Goal: Task Accomplishment & Management: Manage account settings

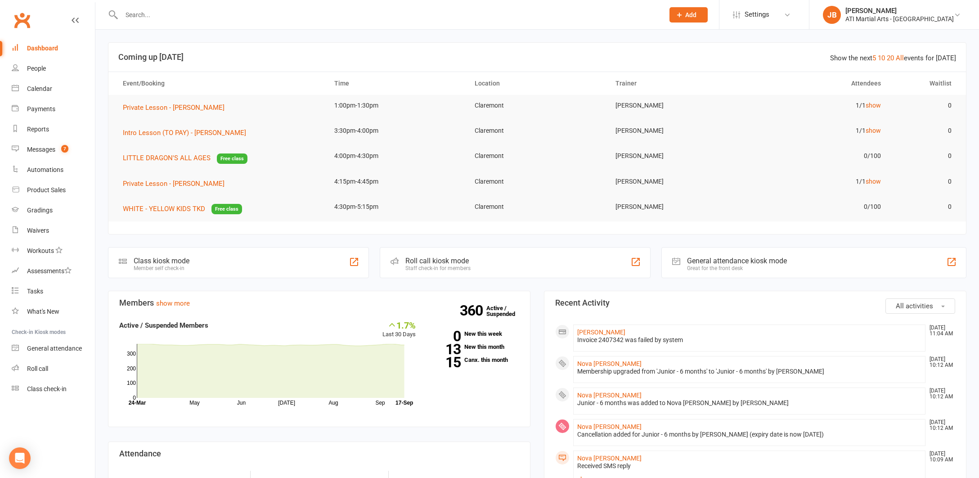
click at [22, 20] on link "Clubworx" at bounding box center [22, 20] width 22 height 22
click at [18, 21] on link "Clubworx" at bounding box center [22, 20] width 22 height 22
click at [22, 22] on link "Clubworx" at bounding box center [22, 20] width 22 height 22
click at [45, 89] on div "Calendar" at bounding box center [39, 88] width 25 height 7
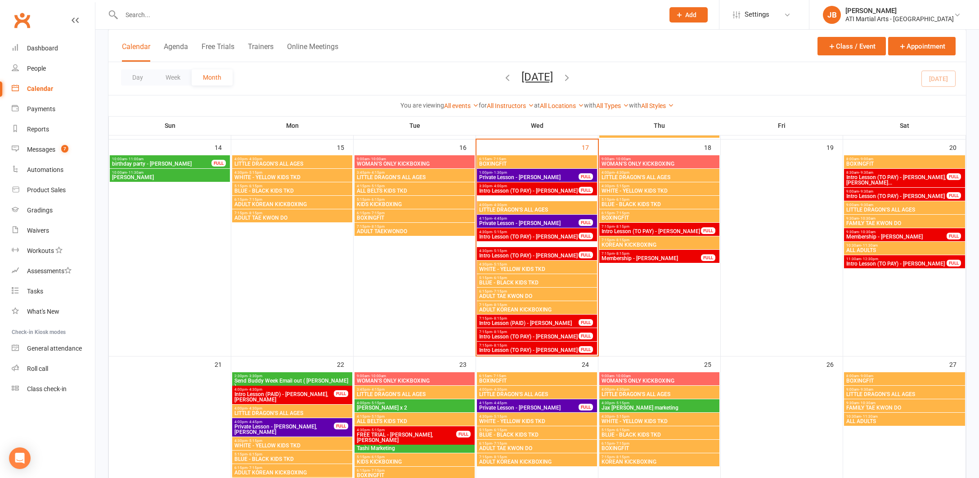
scroll to position [473, 0]
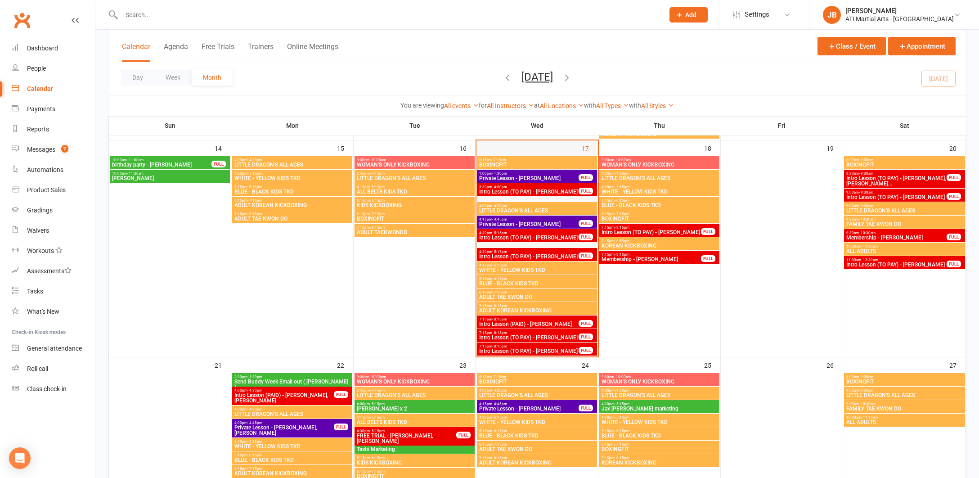
click at [530, 146] on div "17" at bounding box center [536, 248] width 121 height 216
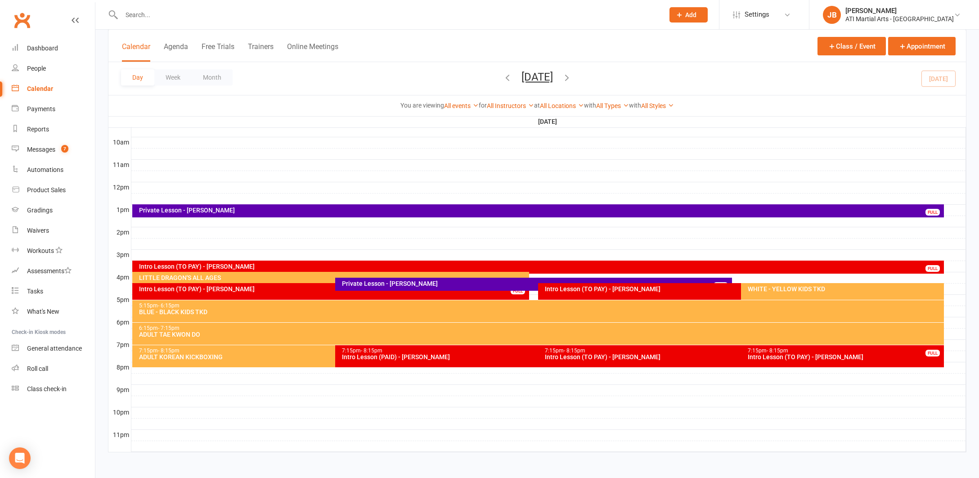
click at [21, 19] on link "Clubworx" at bounding box center [22, 20] width 22 height 22
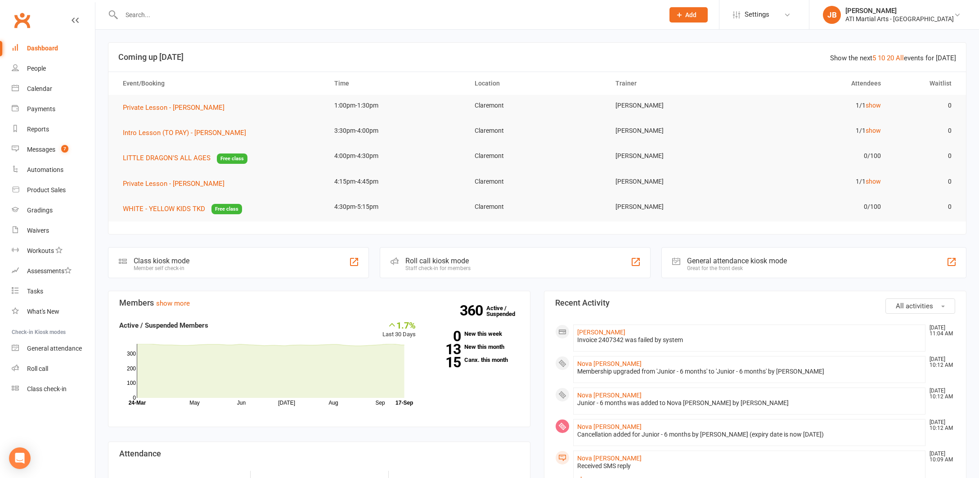
click at [22, 21] on link "Clubworx" at bounding box center [22, 20] width 22 height 22
click at [22, 19] on link "Clubworx" at bounding box center [22, 20] width 22 height 22
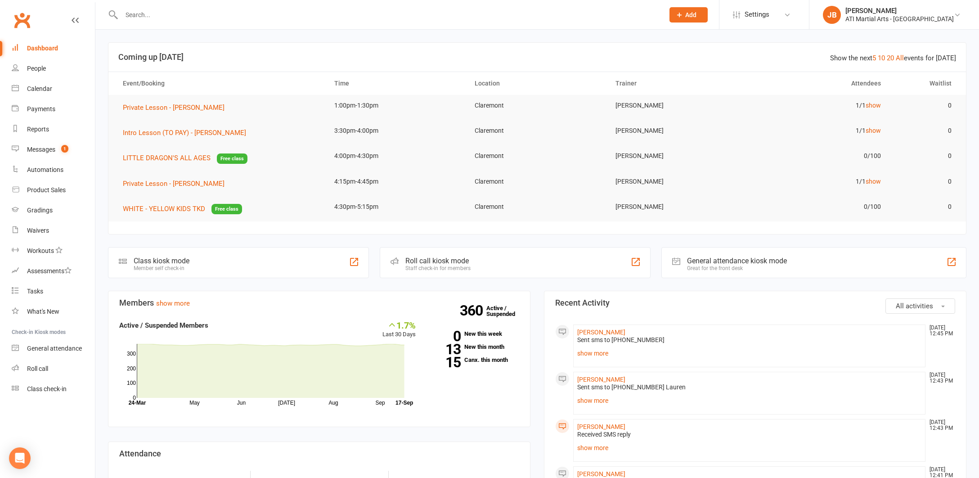
click at [21, 20] on link "Clubworx" at bounding box center [22, 20] width 22 height 22
click at [20, 18] on link "Clubworx" at bounding box center [22, 20] width 22 height 22
click at [21, 19] on link "Clubworx" at bounding box center [22, 20] width 22 height 22
click at [43, 211] on div "Gradings" at bounding box center [40, 210] width 26 height 7
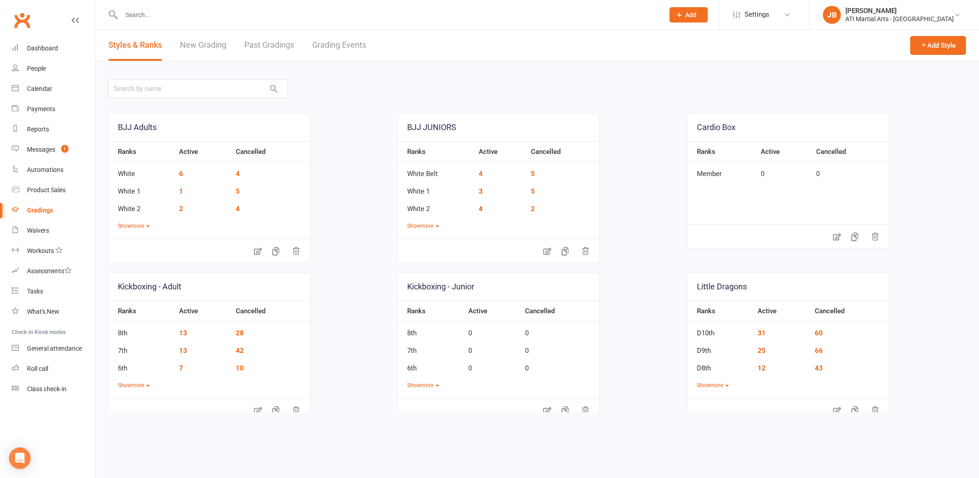
click at [332, 46] on link "Grading Events" at bounding box center [339, 45] width 54 height 31
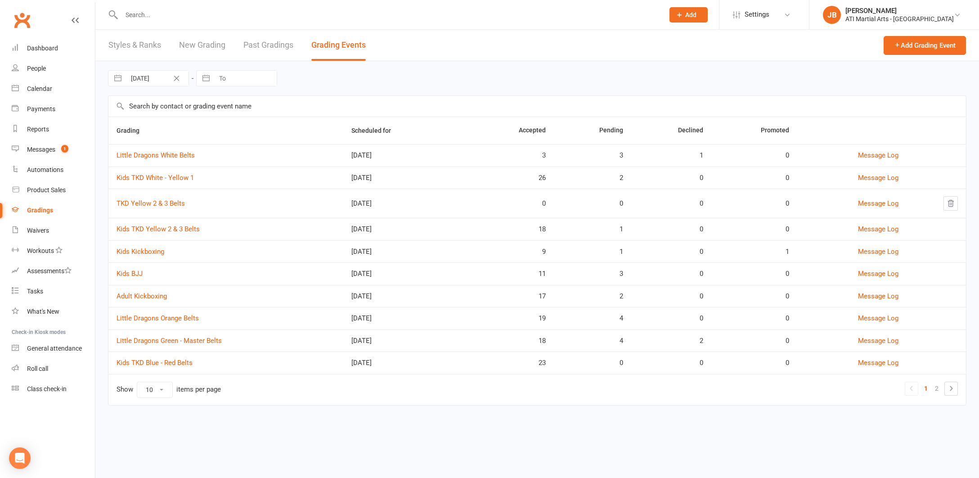
click at [144, 17] on input "text" at bounding box center [388, 15] width 539 height 13
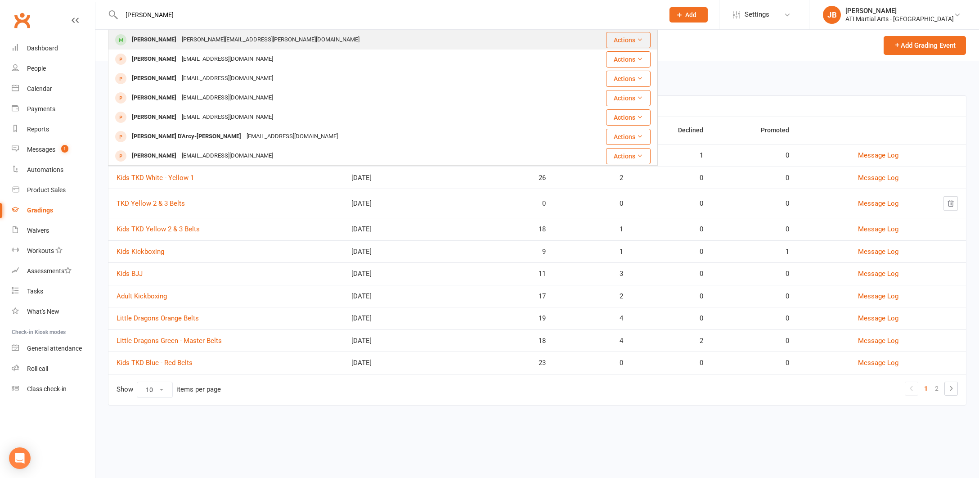
type input "burke carr"
click at [155, 40] on div "[PERSON_NAME]" at bounding box center [154, 39] width 50 height 13
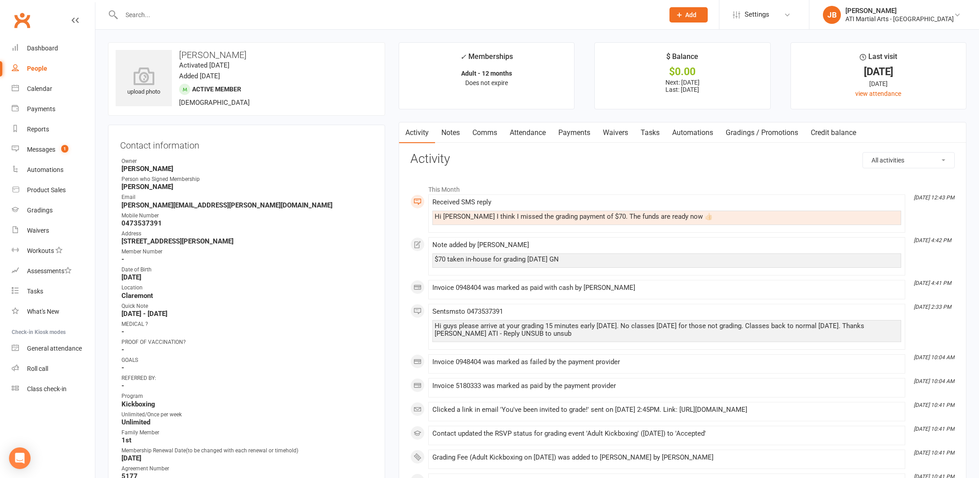
click at [575, 133] on link "Payments" at bounding box center [574, 132] width 45 height 21
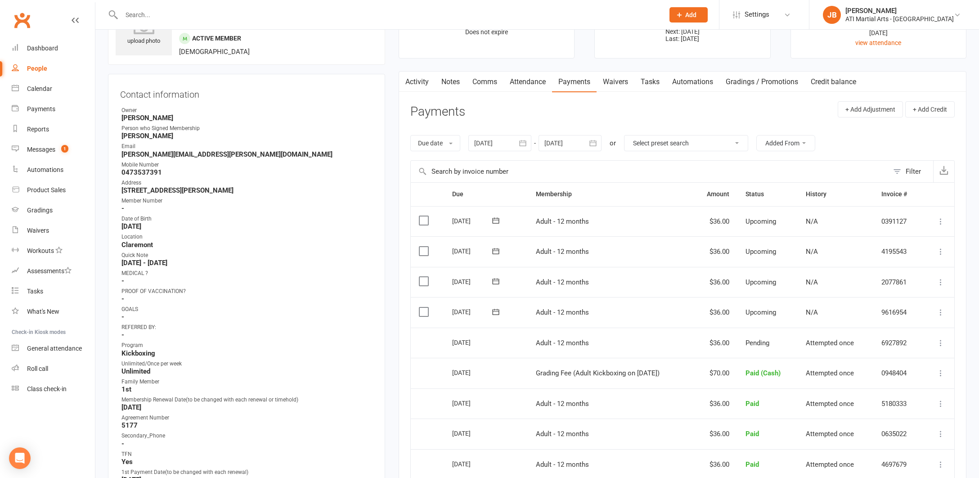
scroll to position [52, 0]
click at [25, 20] on link "Clubworx" at bounding box center [22, 20] width 22 height 22
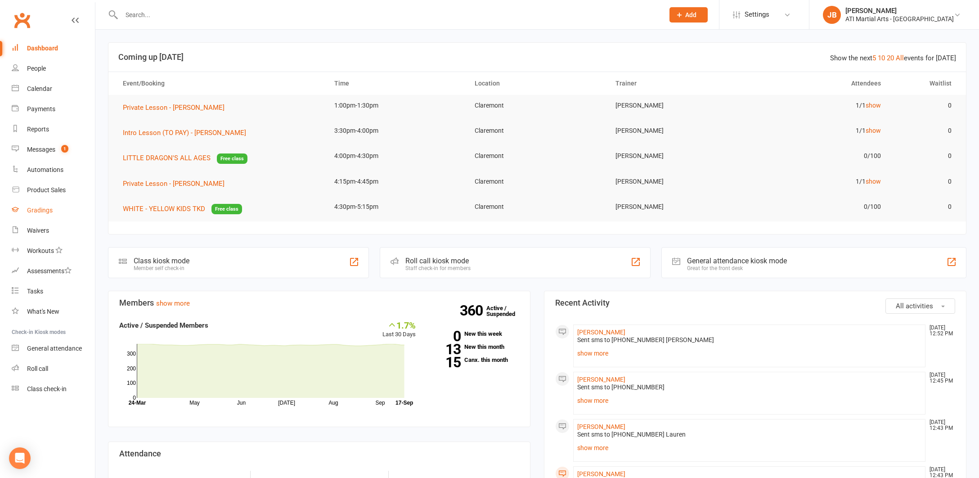
click at [45, 212] on div "Gradings" at bounding box center [40, 210] width 26 height 7
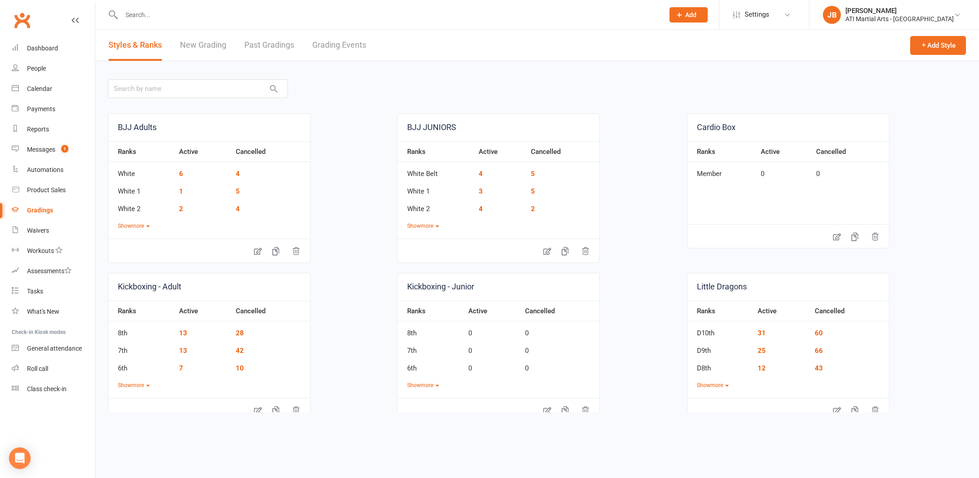
click at [324, 46] on link "Grading Events" at bounding box center [339, 45] width 54 height 31
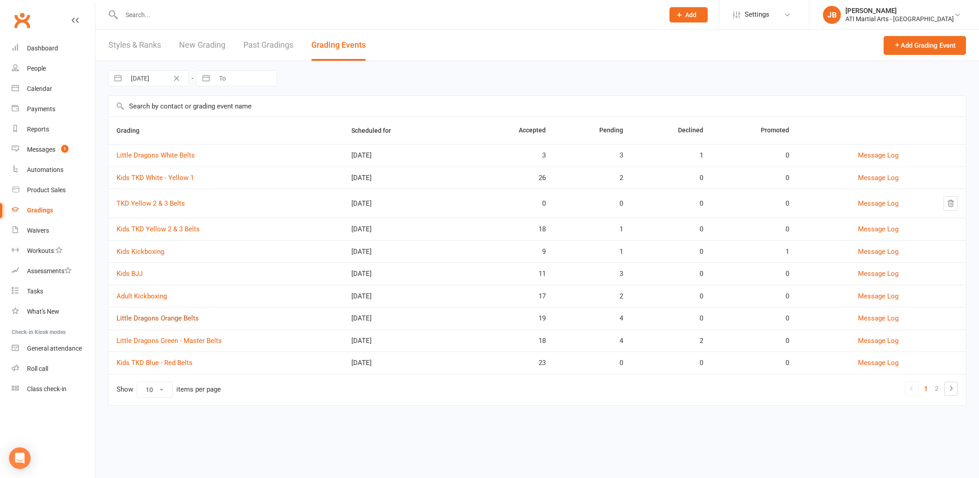
click at [175, 317] on link "Little Dragons Orange Belts" at bounding box center [158, 318] width 82 height 8
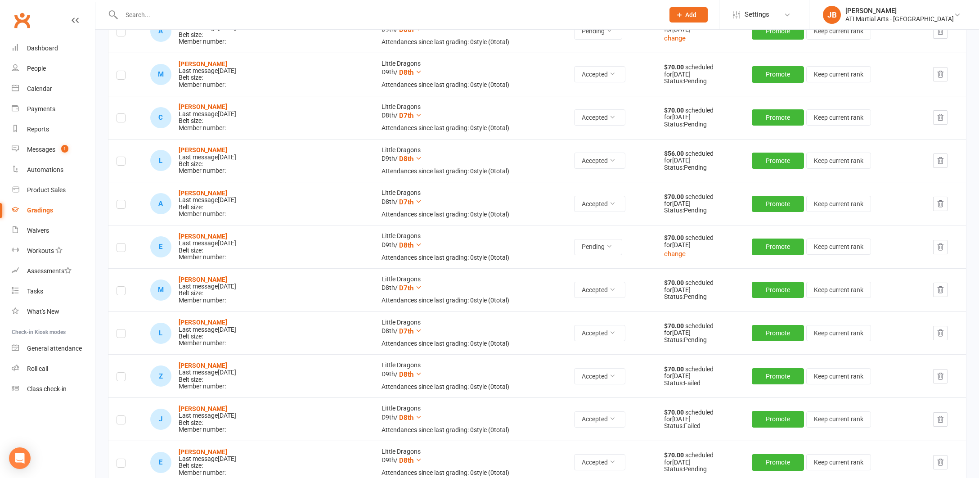
scroll to position [220, 0]
click at [759, 370] on button "Promote" at bounding box center [778, 376] width 52 height 16
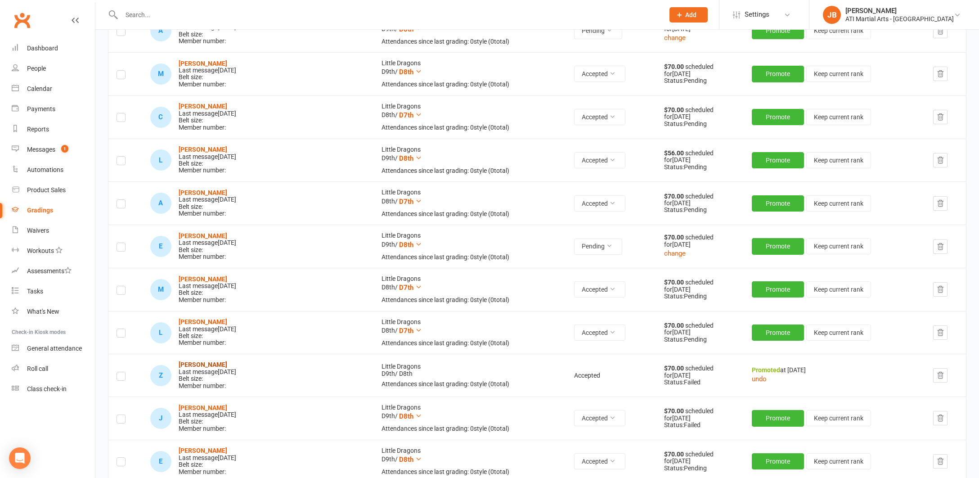
click at [204, 361] on strong "[PERSON_NAME]" at bounding box center [203, 364] width 49 height 7
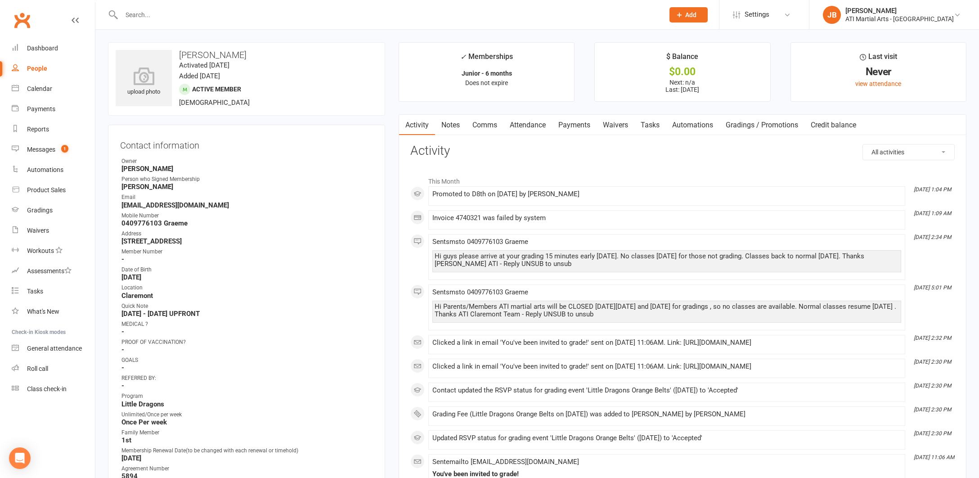
click at [575, 125] on link "Payments" at bounding box center [574, 125] width 45 height 21
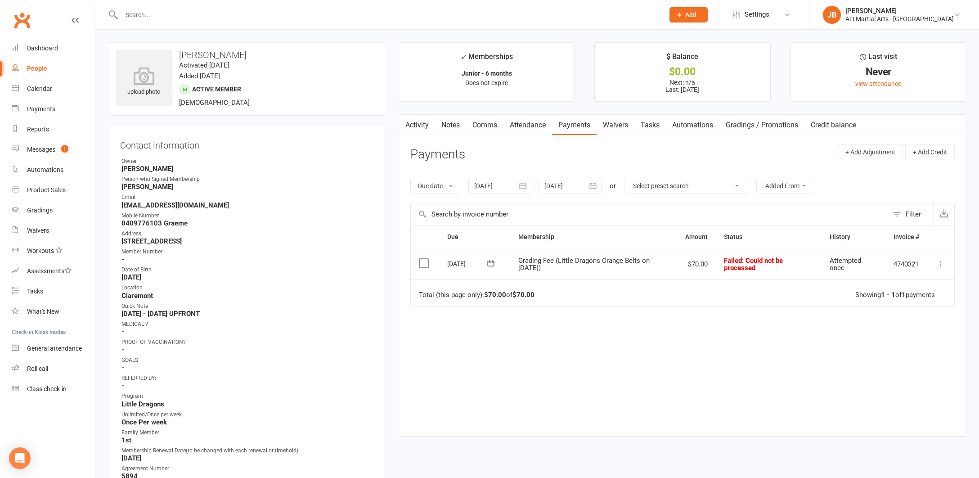
click at [940, 264] on icon at bounding box center [940, 264] width 9 height 9
click at [881, 282] on link "Mark as Paid (Cash)" at bounding box center [901, 282] width 89 height 18
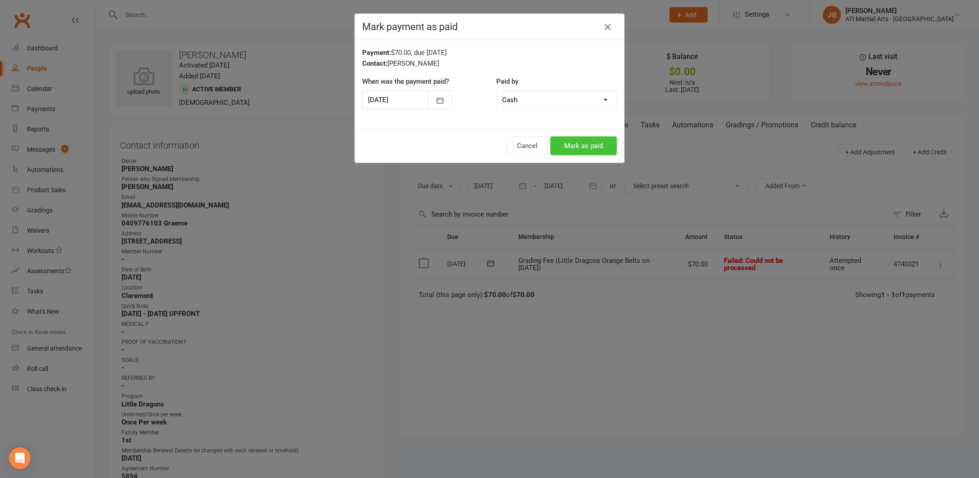
click at [580, 148] on button "Mark as paid" at bounding box center [583, 145] width 67 height 19
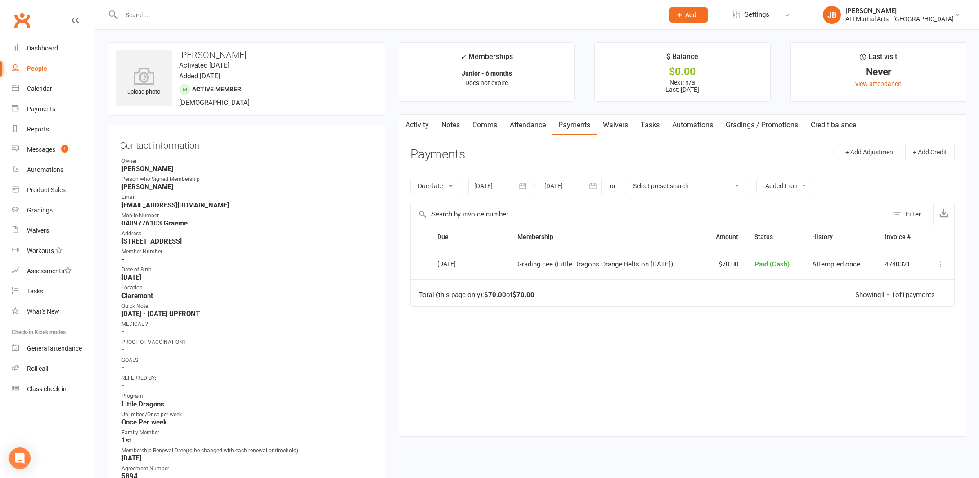
click at [22, 20] on link "Clubworx" at bounding box center [22, 20] width 22 height 22
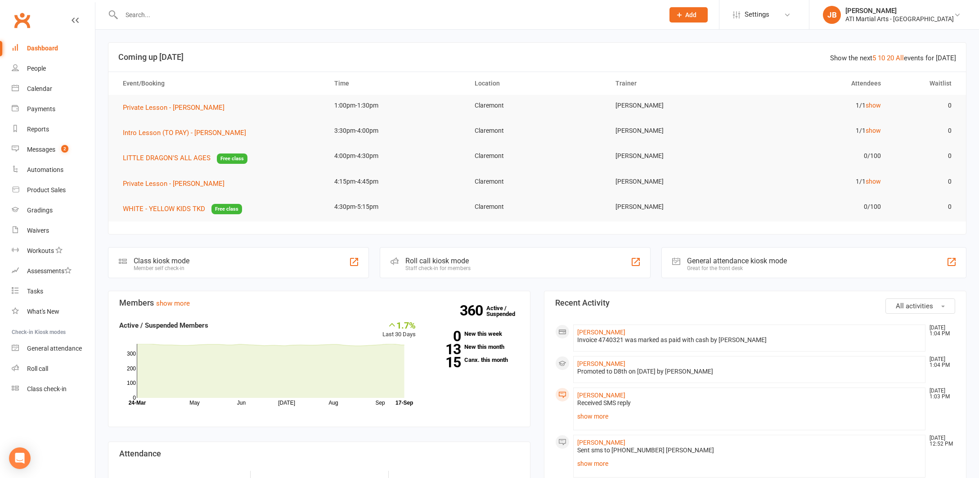
click at [162, 16] on input "text" at bounding box center [388, 15] width 539 height 13
click at [142, 13] on input "text" at bounding box center [388, 15] width 539 height 13
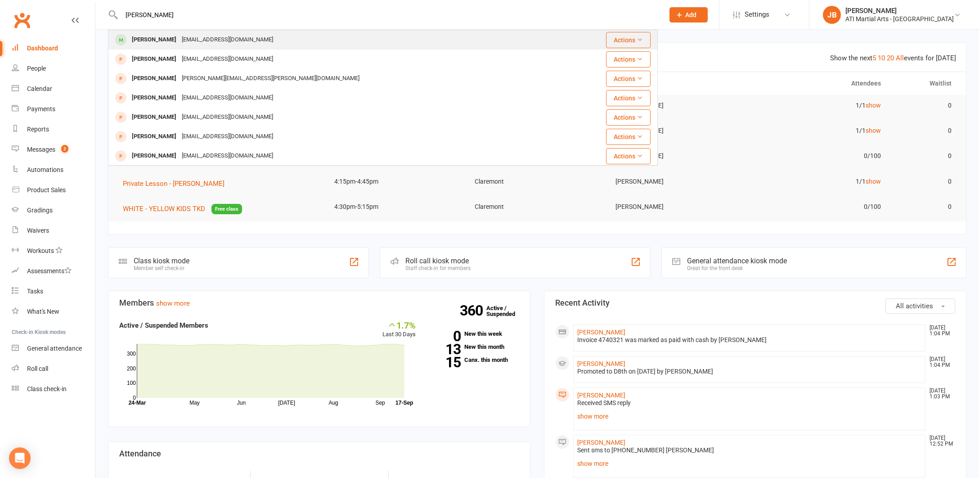
type input "[PERSON_NAME]"
click at [149, 39] on div "[PERSON_NAME]" at bounding box center [154, 39] width 50 height 13
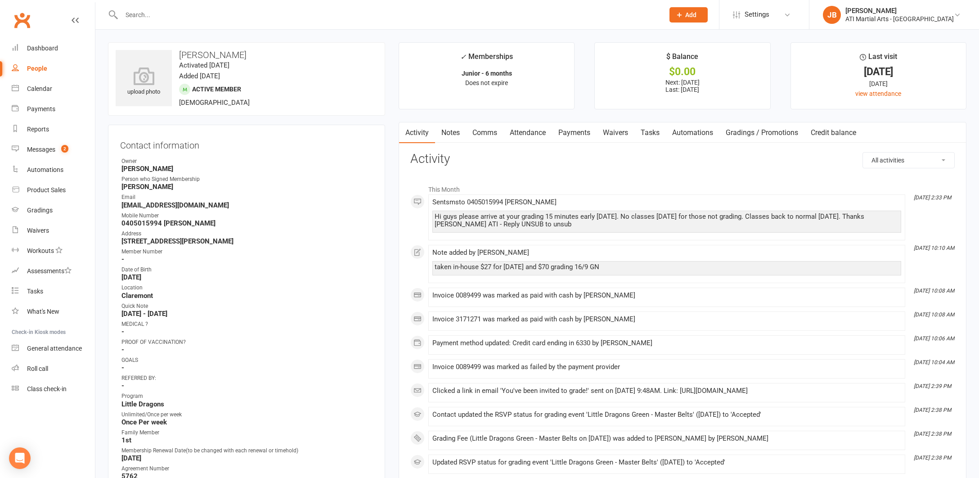
click at [580, 133] on link "Payments" at bounding box center [574, 132] width 45 height 21
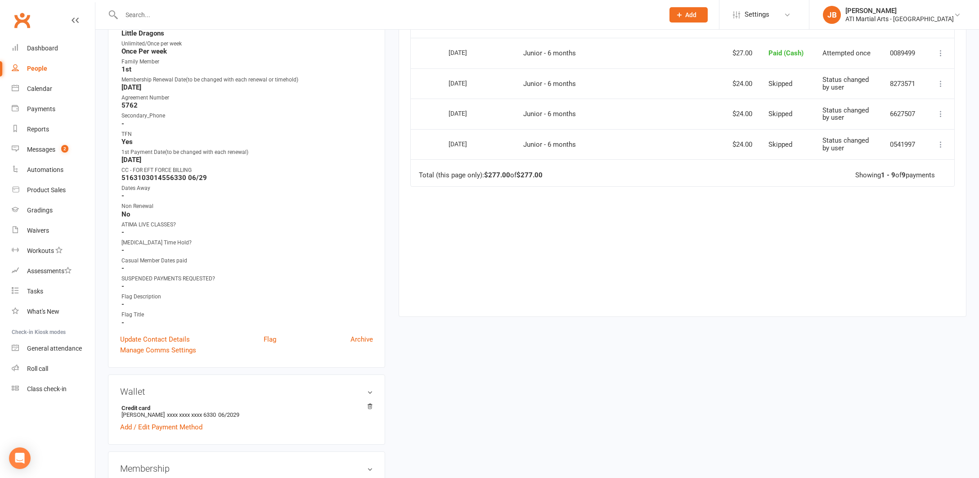
scroll to position [381, 0]
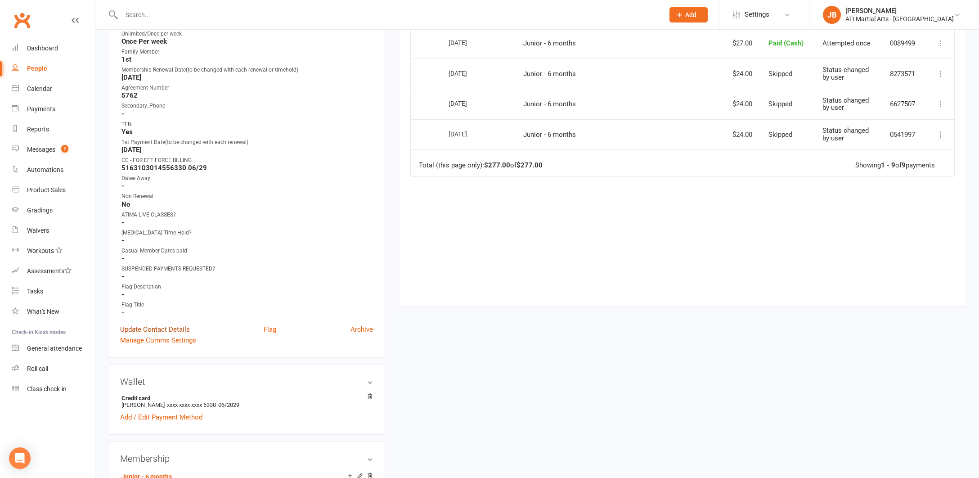
click at [162, 327] on link "Update Contact Details" at bounding box center [155, 329] width 70 height 11
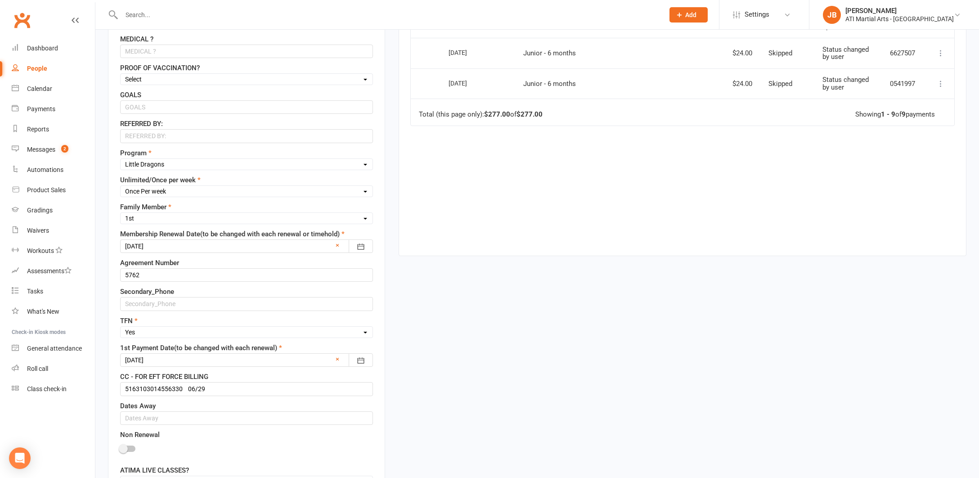
scroll to position [494, 0]
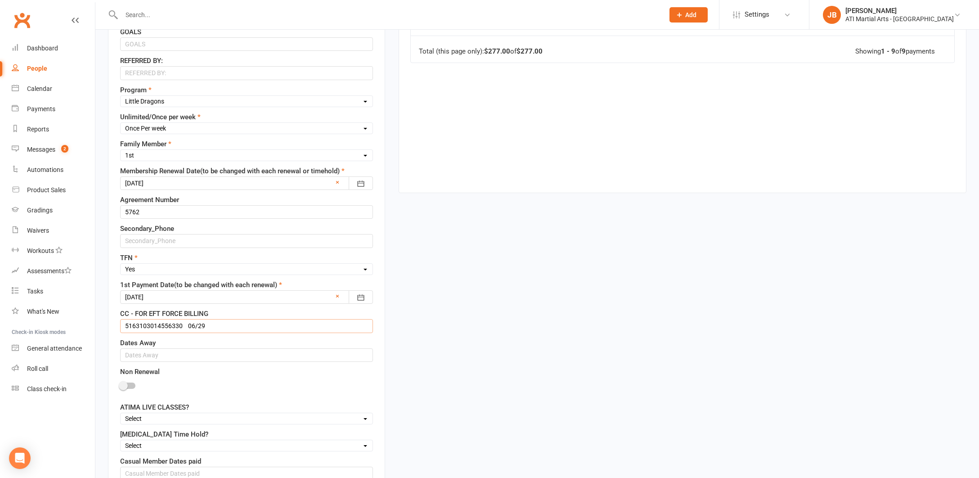
click at [139, 326] on input "5163103014556330 06/29" at bounding box center [246, 325] width 253 height 13
click at [156, 325] on input "5163 103014556330 06/29" at bounding box center [246, 325] width 253 height 13
click at [171, 326] on input "5163 1030 14556330 06/29" at bounding box center [246, 325] width 253 height 13
click at [190, 326] on input "5163 1030 1455 6330 06/29" at bounding box center [246, 325] width 253 height 13
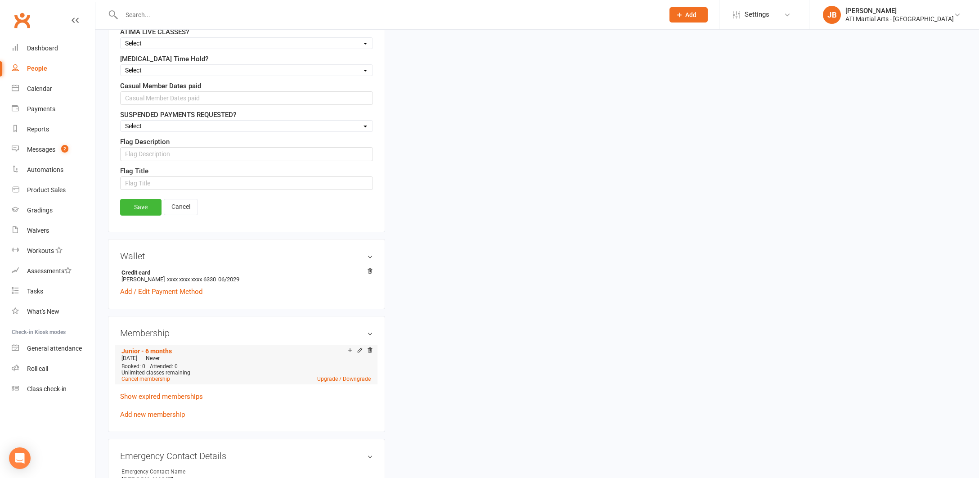
scroll to position [878, 0]
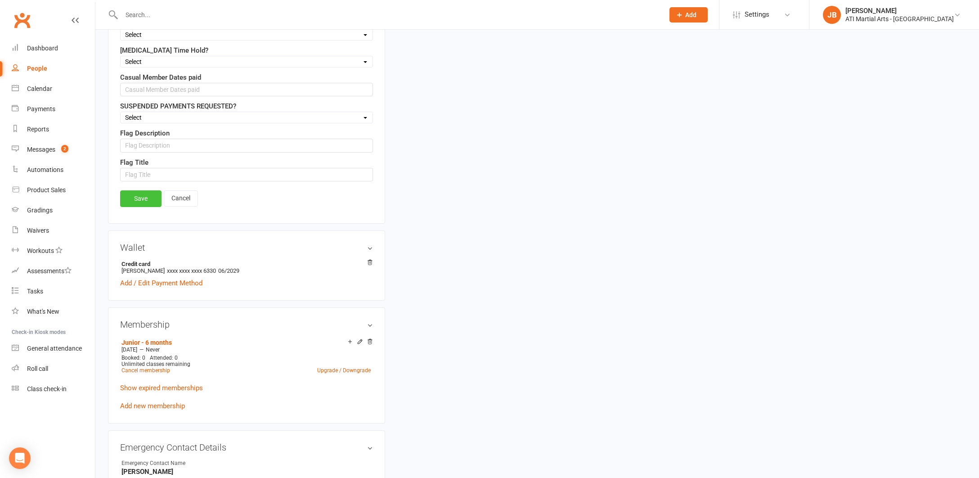
type input "5163 1030 1455 6330 06/29"
click at [146, 200] on link "Save" at bounding box center [140, 198] width 41 height 16
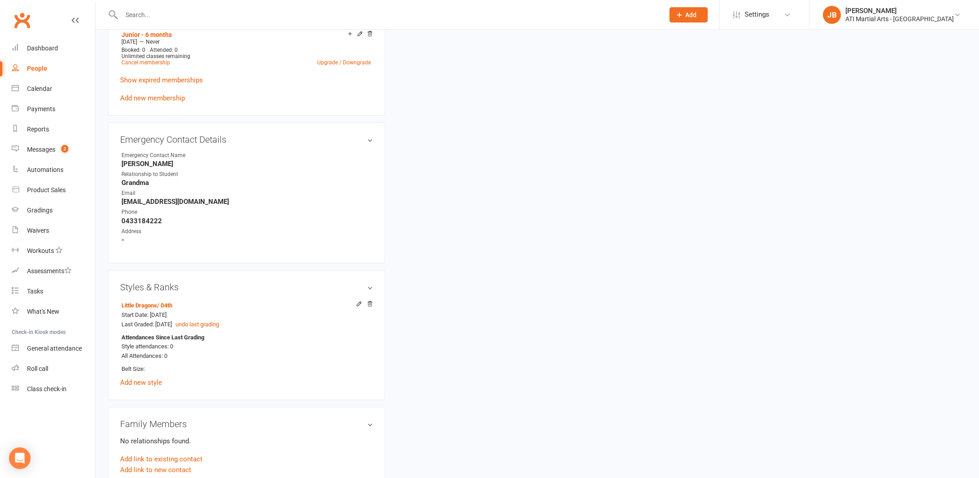
scroll to position [823, 0]
click at [39, 211] on div "Gradings" at bounding box center [40, 210] width 26 height 7
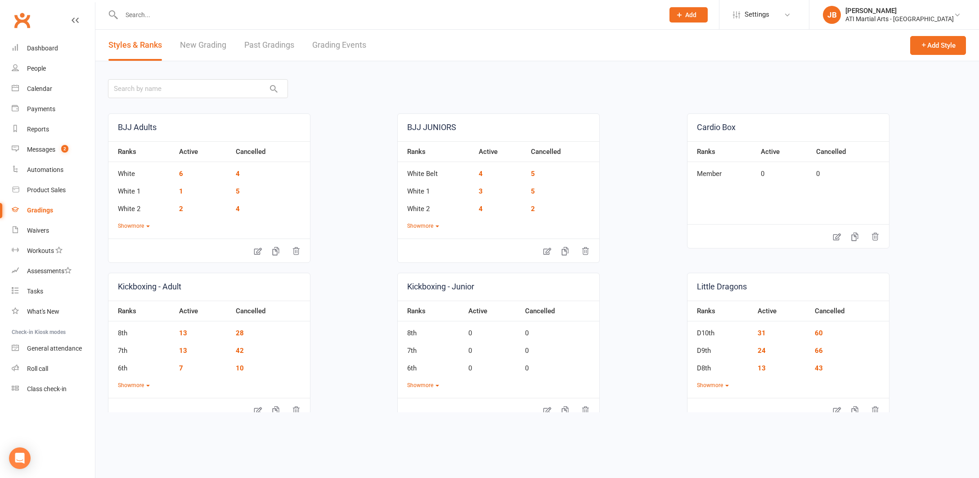
click at [318, 46] on link "Grading Events" at bounding box center [339, 45] width 54 height 31
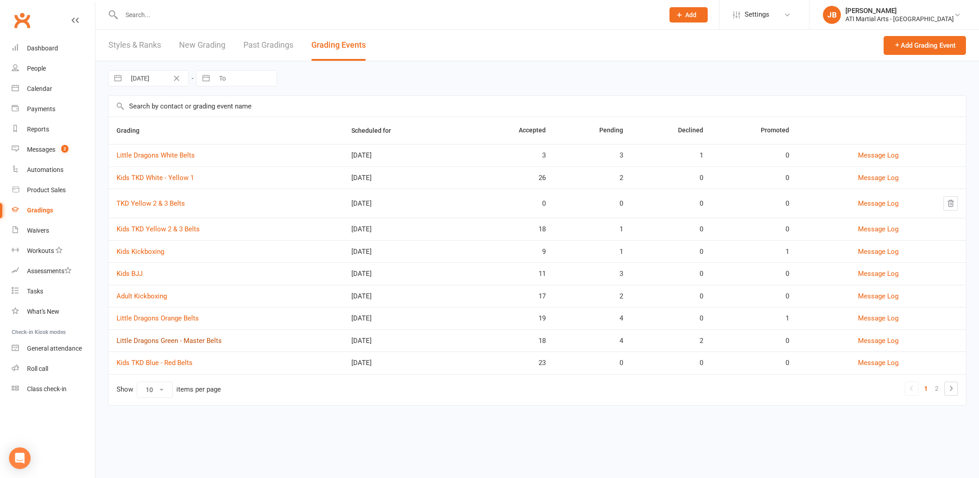
click at [166, 342] on link "Little Dragons Green - Master Belts" at bounding box center [169, 341] width 105 height 8
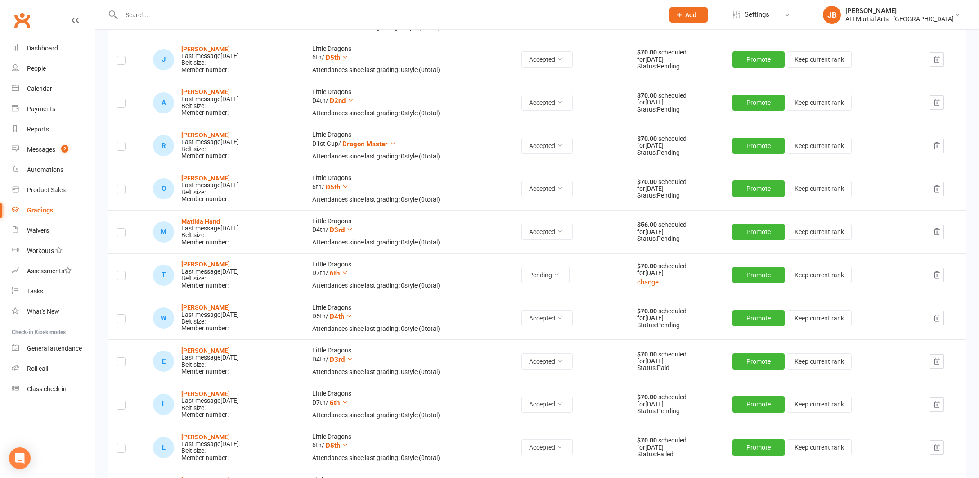
scroll to position [450, 0]
click at [746, 354] on button "Promote" at bounding box center [758, 361] width 52 height 16
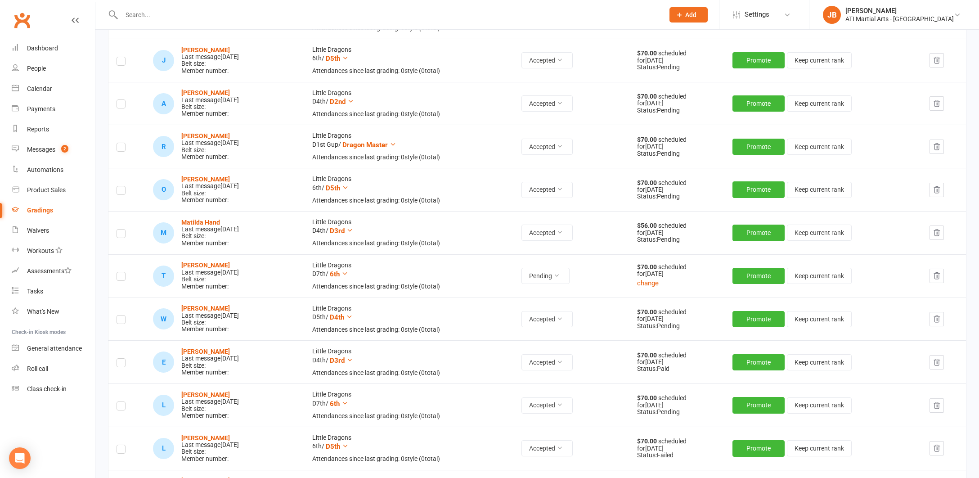
scroll to position [449, 0]
click at [20, 18] on link "Clubworx" at bounding box center [22, 20] width 22 height 22
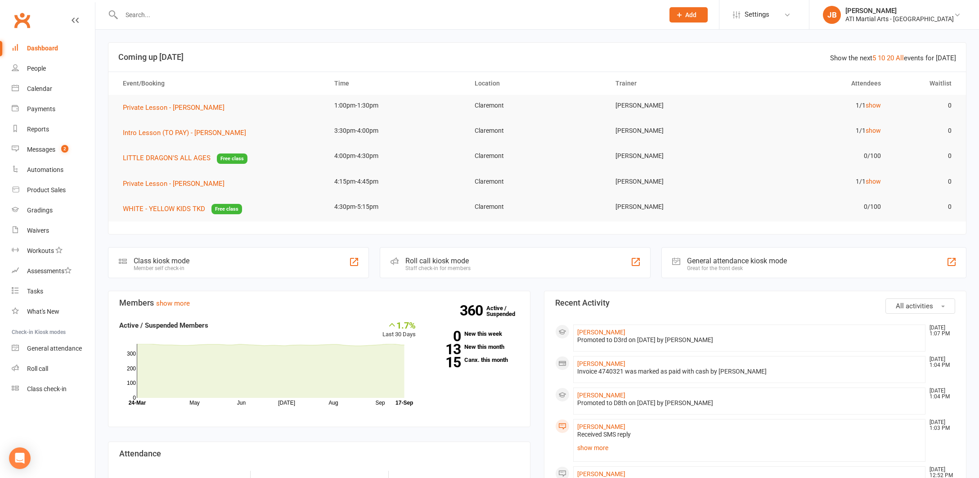
click at [21, 19] on link "Clubworx" at bounding box center [22, 20] width 22 height 22
click at [40, 152] on div "Messages" at bounding box center [41, 149] width 28 height 7
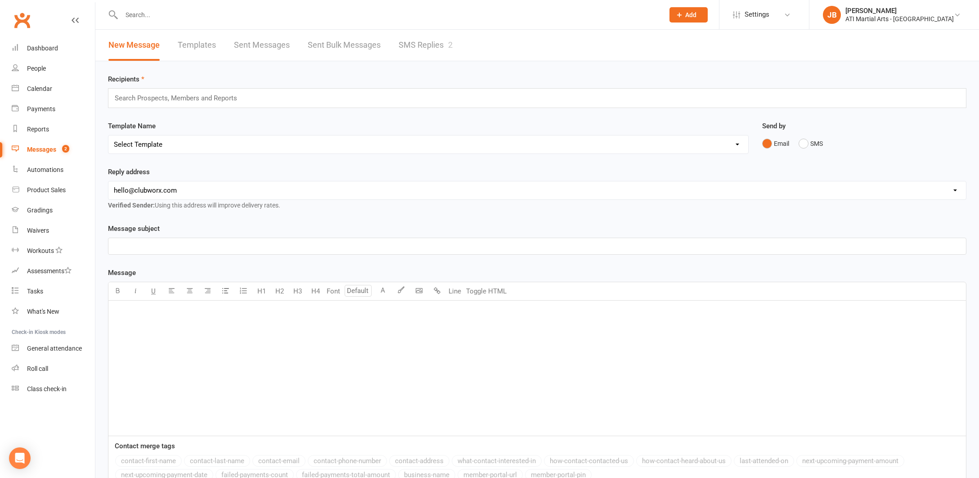
click at [429, 42] on link "SMS Replies 2" at bounding box center [426, 45] width 54 height 31
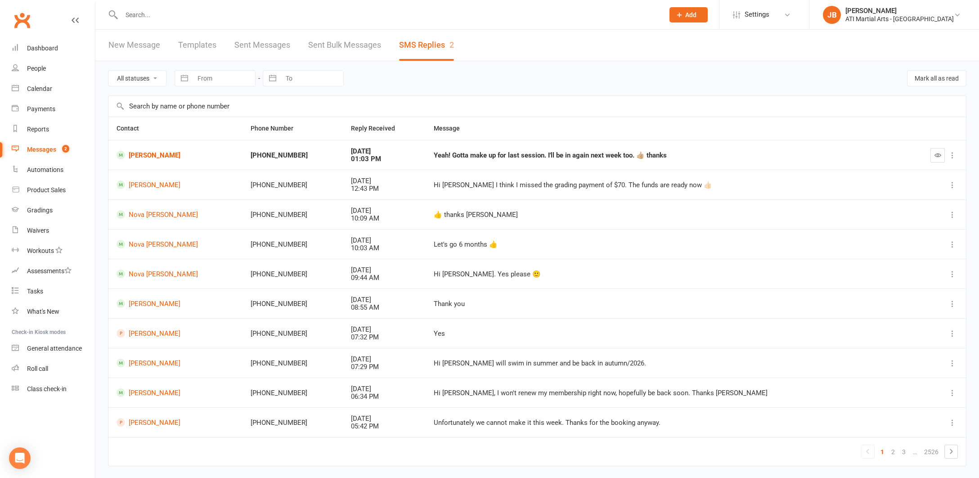
click at [22, 19] on link "Clubworx" at bounding box center [22, 20] width 22 height 22
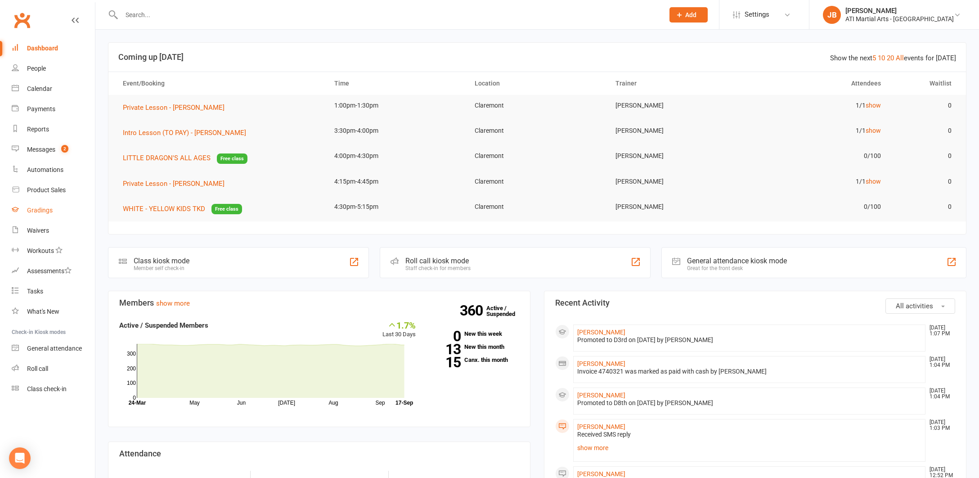
click at [42, 212] on div "Gradings" at bounding box center [40, 210] width 26 height 7
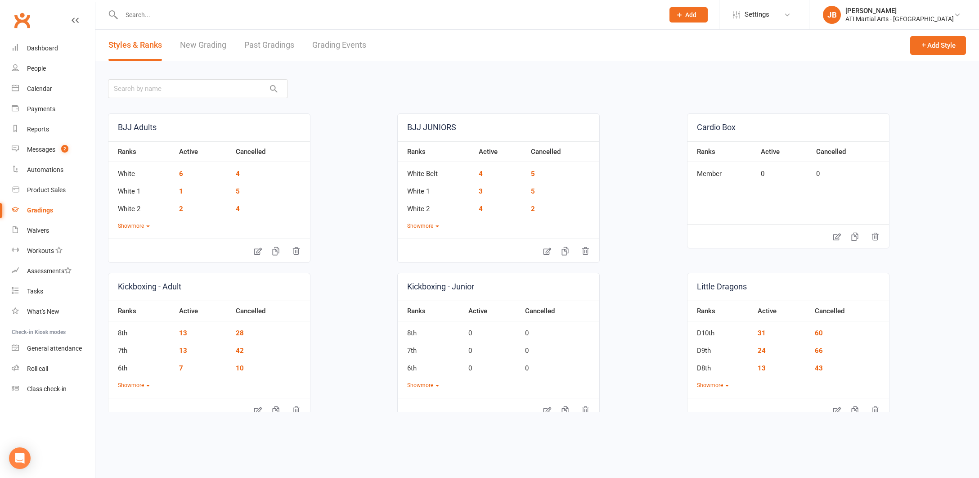
click at [323, 46] on link "Grading Events" at bounding box center [339, 45] width 54 height 31
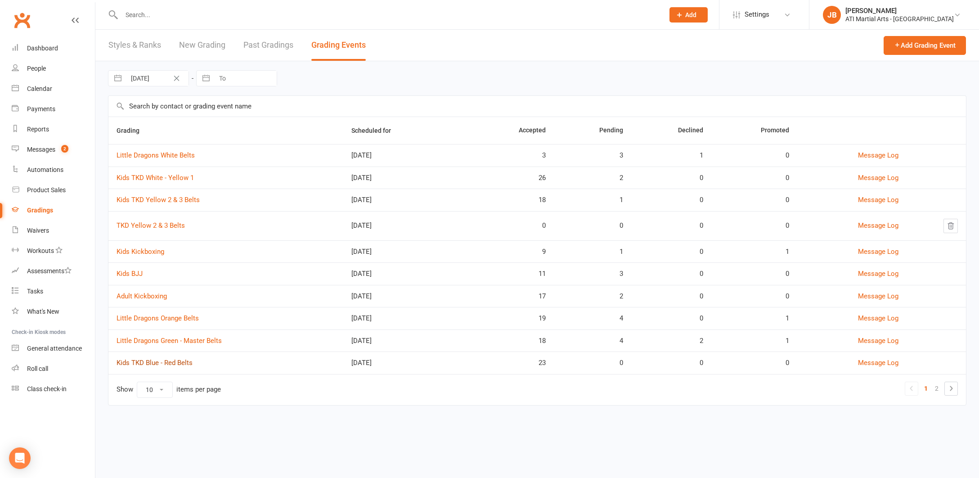
click at [151, 363] on link "Kids TKD Blue - Red Belts" at bounding box center [155, 363] width 76 height 8
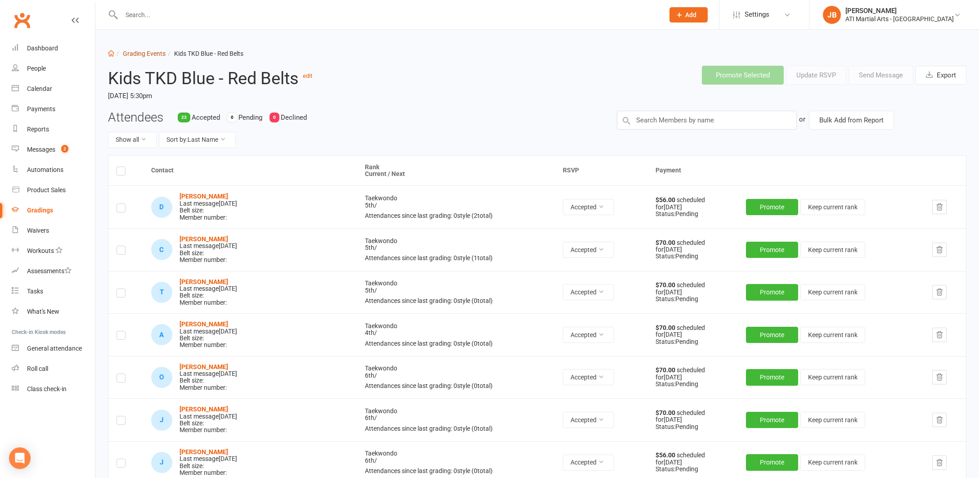
click at [135, 53] on link "Grading Events" at bounding box center [144, 53] width 43 height 7
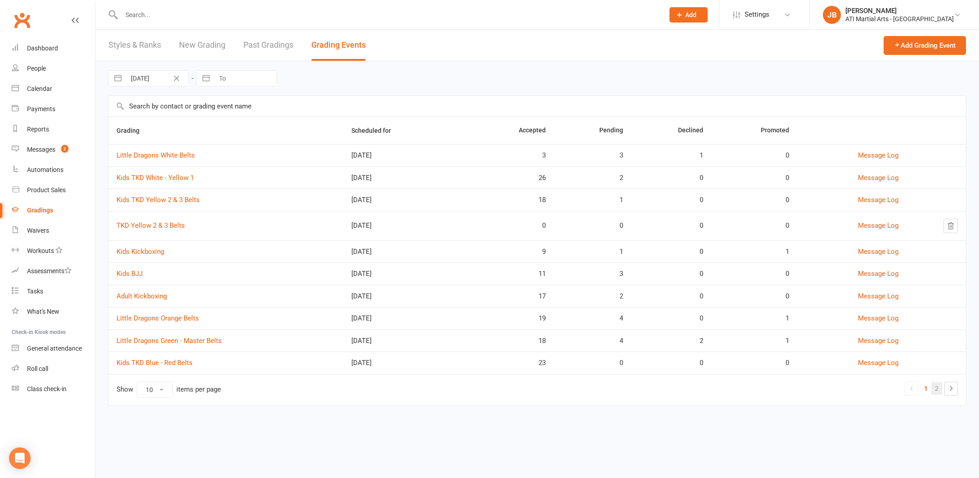
click at [936, 388] on link "2" at bounding box center [936, 388] width 11 height 13
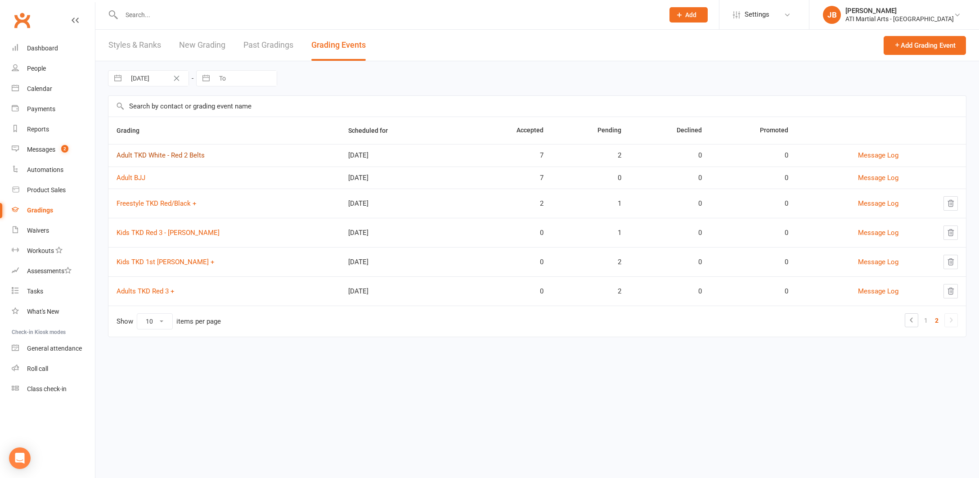
click at [144, 157] on link "Adult TKD White - Red 2 Belts" at bounding box center [161, 155] width 88 height 8
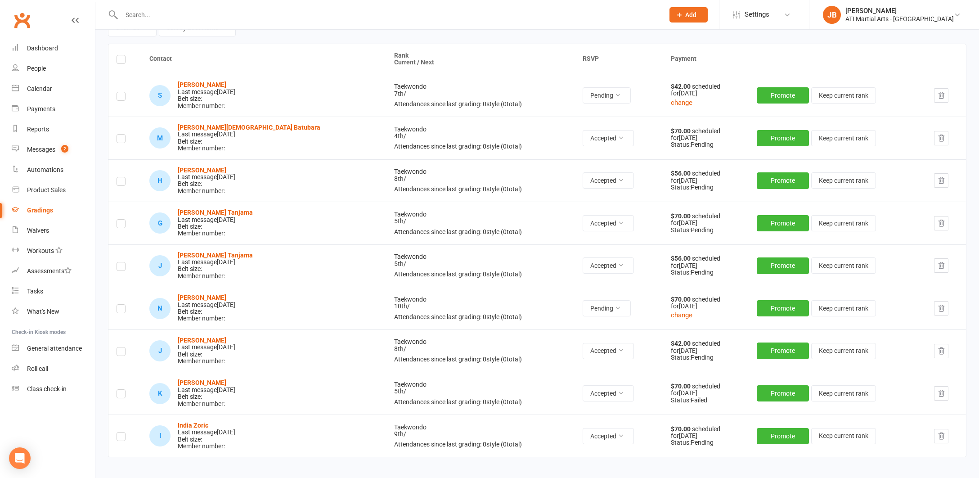
scroll to position [110, 0]
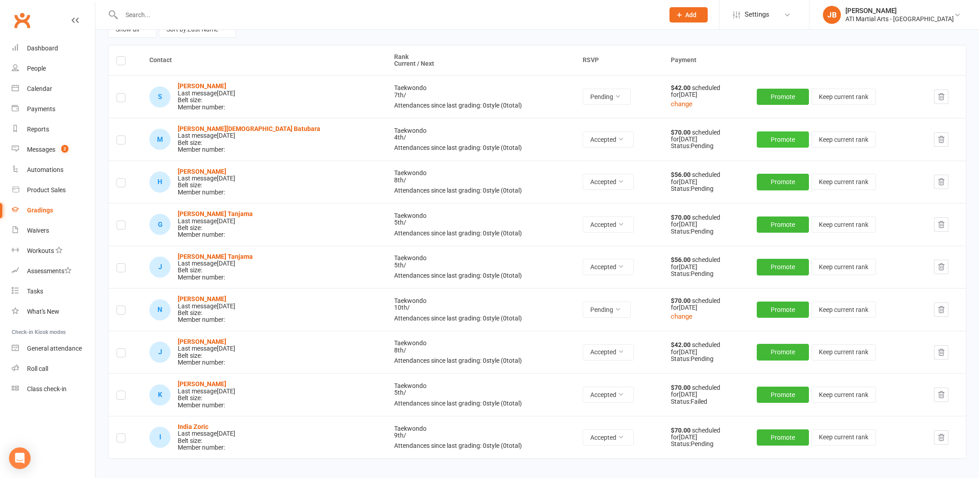
click at [757, 140] on button "Promote" at bounding box center [783, 139] width 52 height 16
click at [757, 180] on button "Promote" at bounding box center [783, 182] width 52 height 16
click at [757, 219] on button "Promote" at bounding box center [783, 224] width 52 height 16
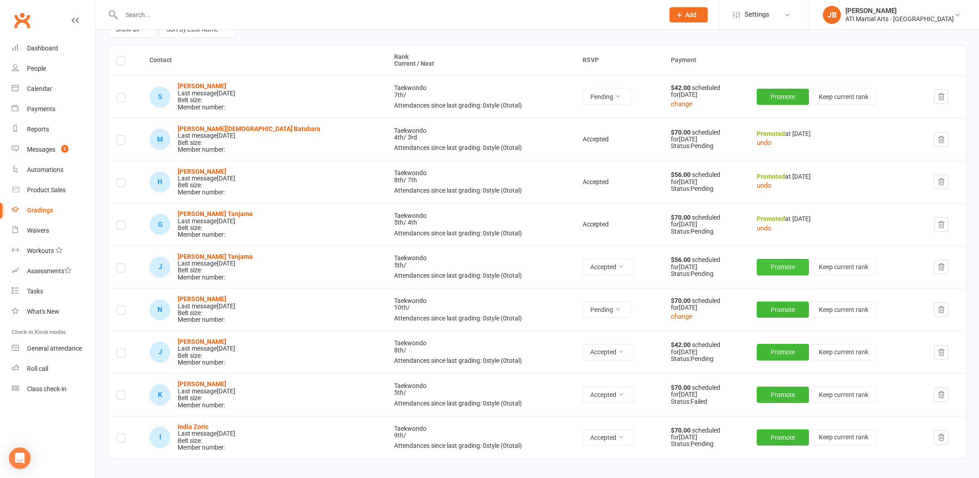
click at [757, 264] on button "Promote" at bounding box center [783, 267] width 52 height 16
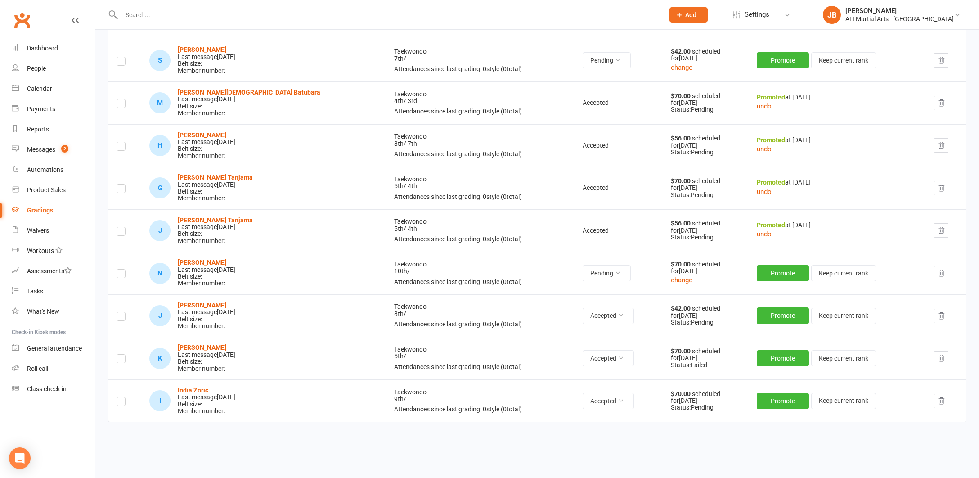
scroll to position [150, 0]
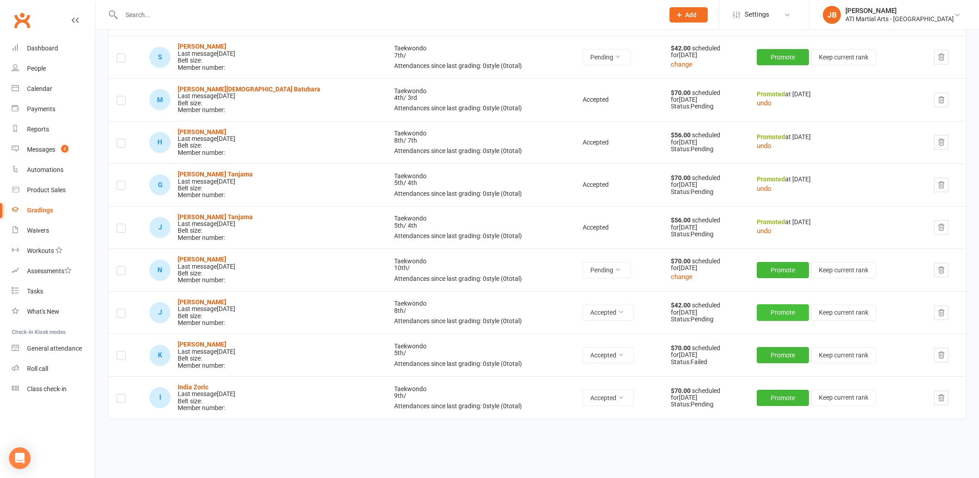
click at [757, 309] on button "Promote" at bounding box center [783, 312] width 52 height 16
click at [757, 350] on button "Promote" at bounding box center [783, 355] width 52 height 16
click at [757, 390] on button "Promote" at bounding box center [783, 398] width 52 height 16
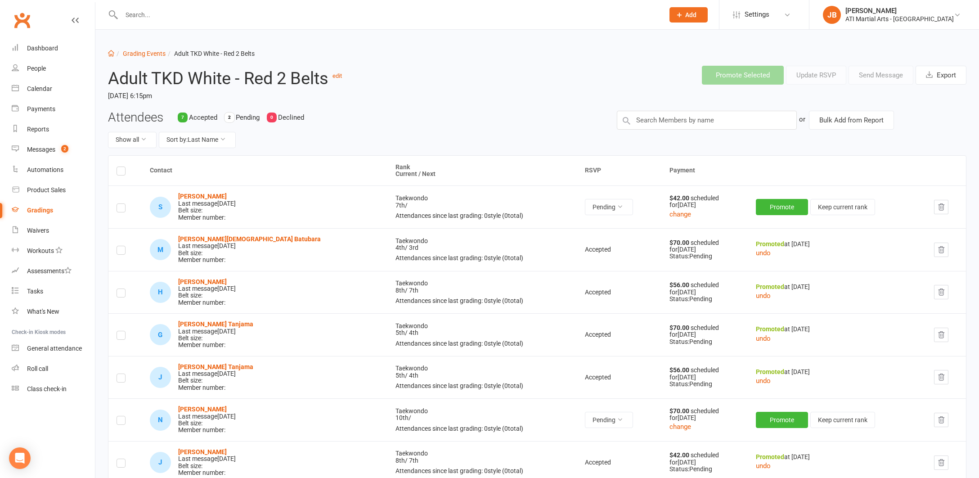
scroll to position [0, 0]
click at [149, 55] on link "Grading Events" at bounding box center [144, 53] width 43 height 7
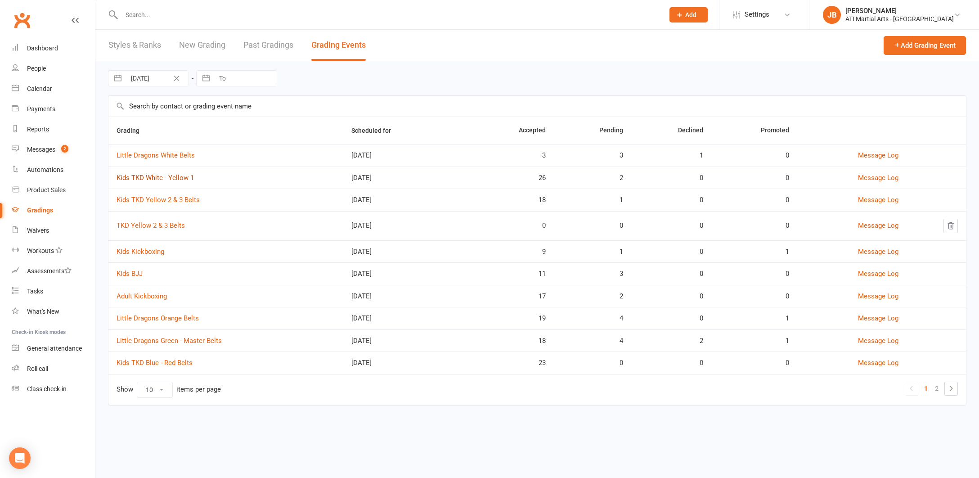
click at [152, 180] on link "Kids TKD White - Yellow 1" at bounding box center [155, 178] width 77 height 8
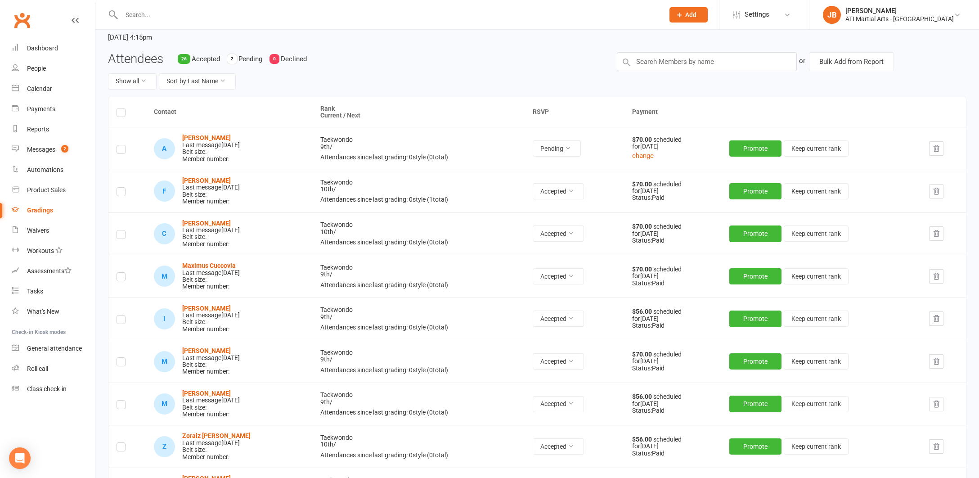
scroll to position [62, 0]
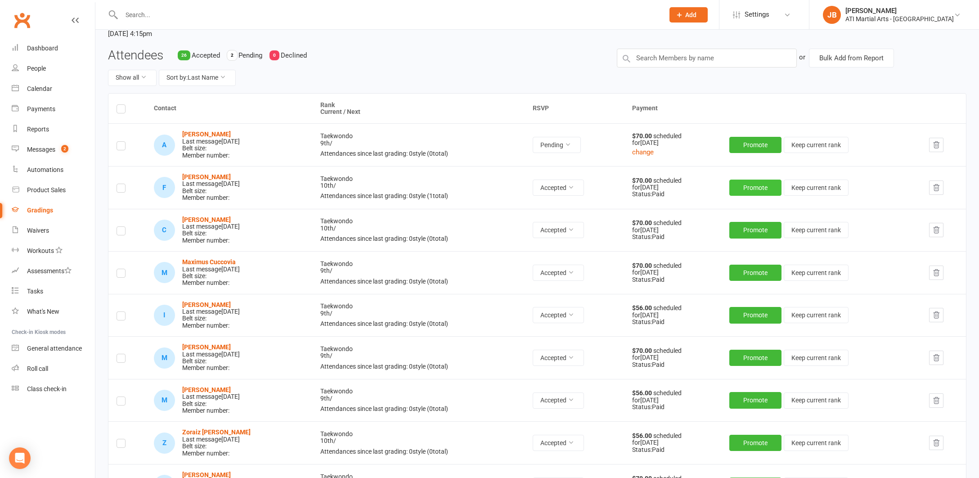
click at [747, 187] on button "Promote" at bounding box center [755, 188] width 52 height 16
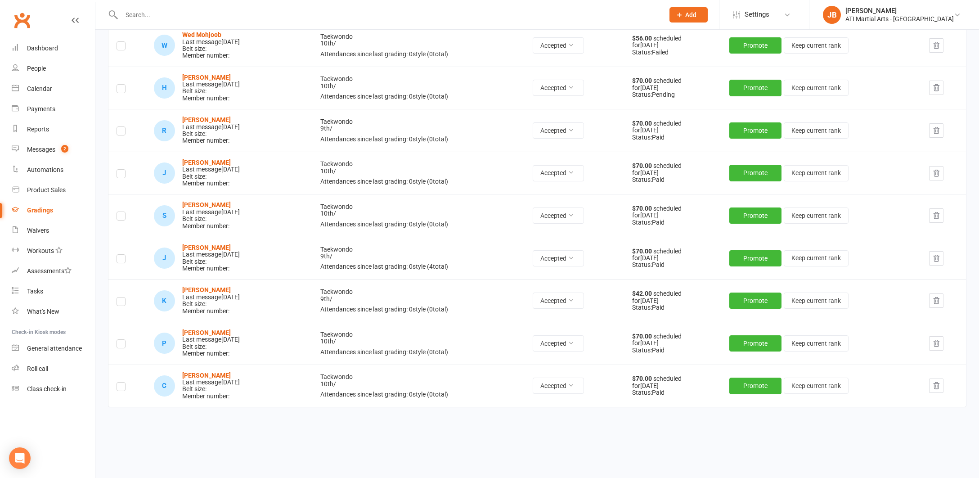
scroll to position [970, 0]
click at [750, 251] on button "Promote" at bounding box center [755, 259] width 52 height 16
click at [744, 378] on button "Promote" at bounding box center [755, 386] width 52 height 16
click at [752, 336] on button "Promote" at bounding box center [755, 344] width 52 height 16
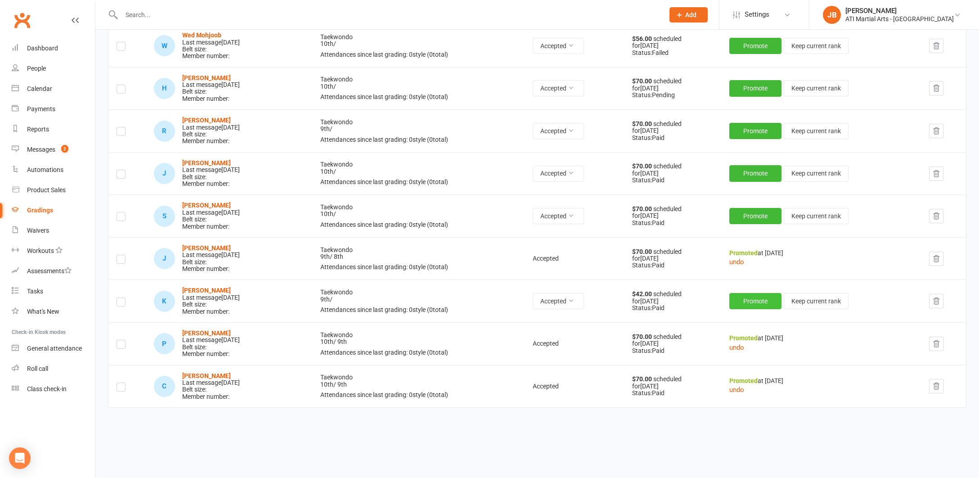
click at [741, 293] on button "Promote" at bounding box center [755, 301] width 52 height 16
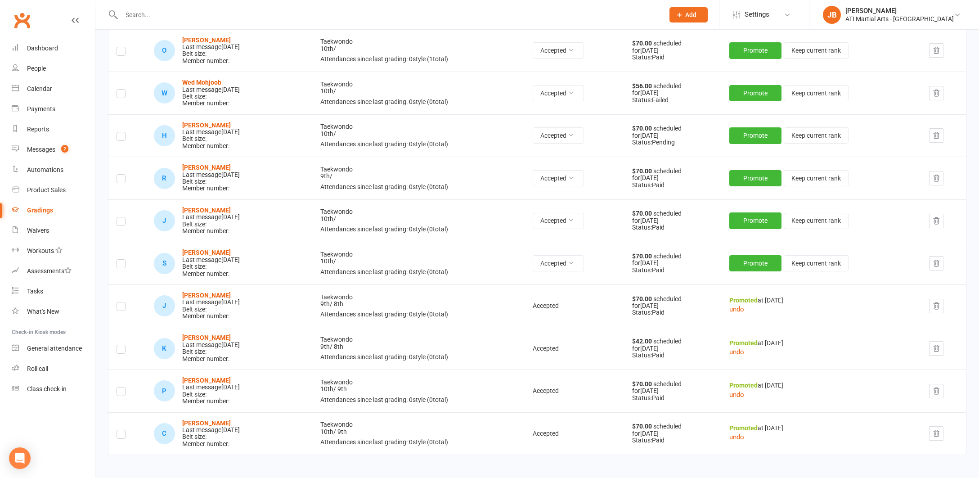
scroll to position [916, 0]
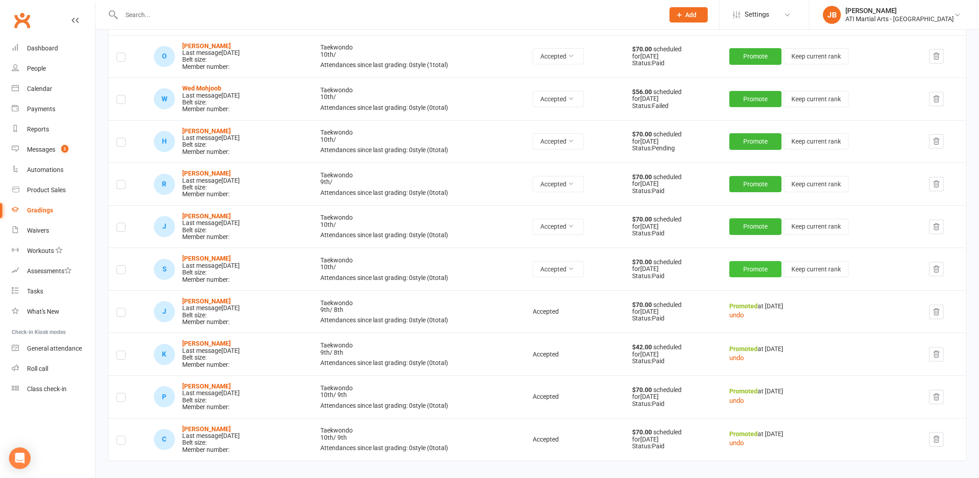
click at [743, 261] on button "Promote" at bounding box center [755, 269] width 52 height 16
click at [742, 218] on button "Promote" at bounding box center [755, 226] width 52 height 16
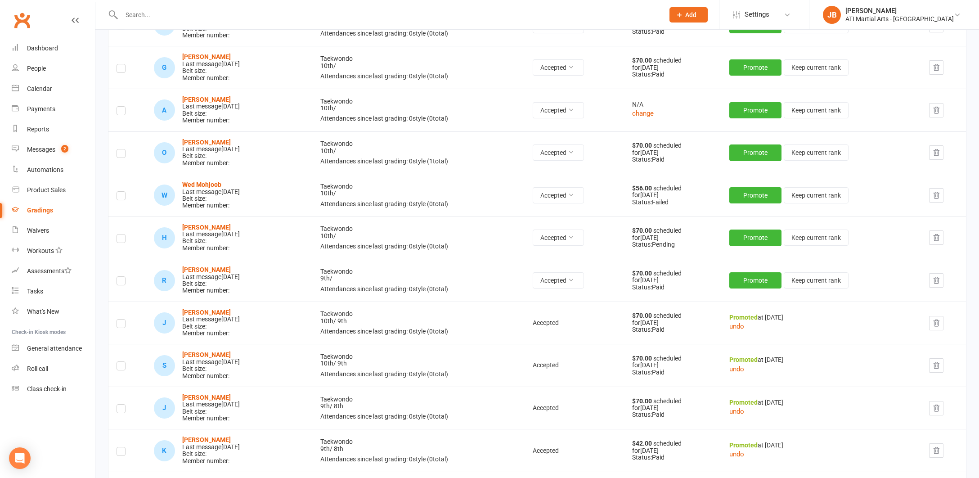
scroll to position [818, 0]
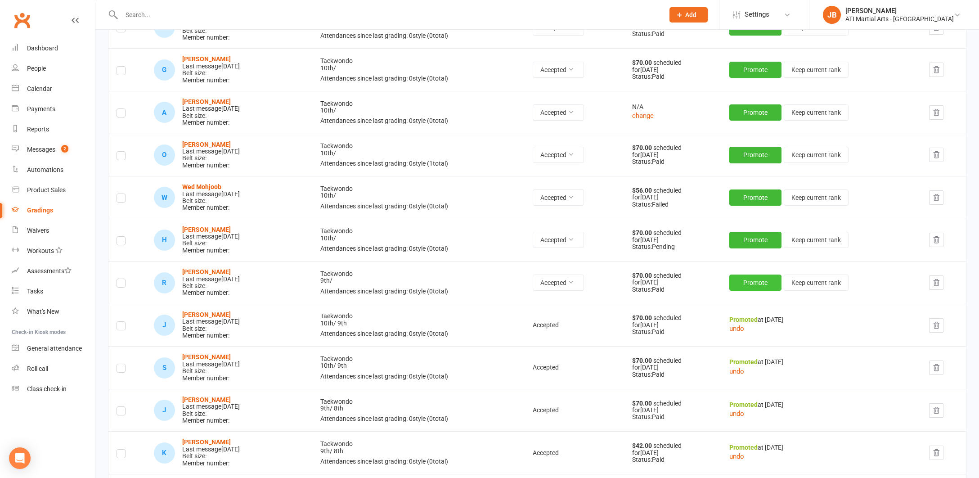
click at [750, 274] on button "Promote" at bounding box center [755, 282] width 52 height 16
click at [744, 232] on button "Promote" at bounding box center [755, 240] width 52 height 16
click at [743, 189] on button "Promote" at bounding box center [755, 197] width 52 height 16
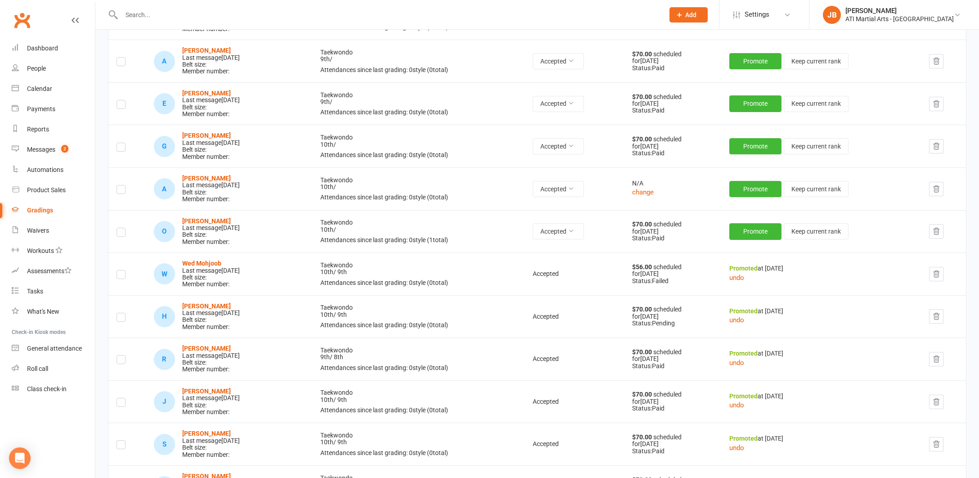
scroll to position [727, 0]
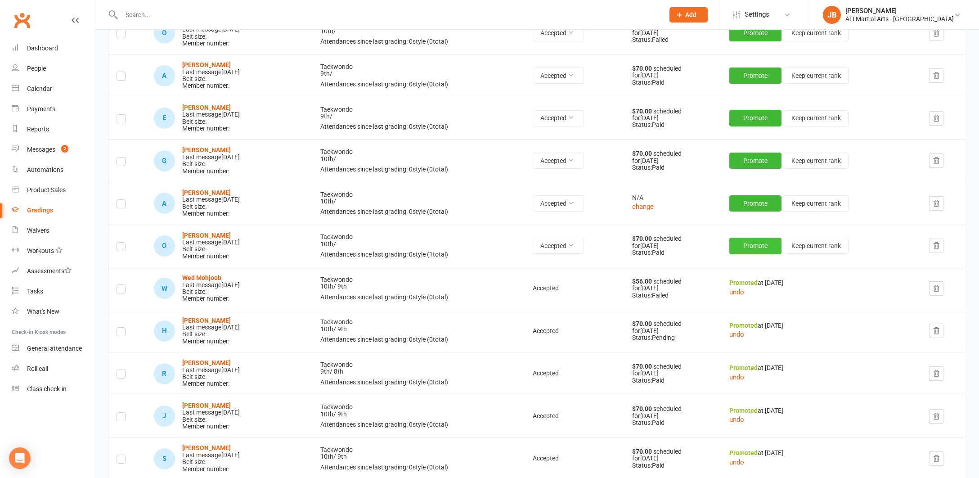
click at [768, 238] on button "Promote" at bounding box center [755, 246] width 52 height 16
click at [748, 195] on button "Promote" at bounding box center [755, 203] width 52 height 16
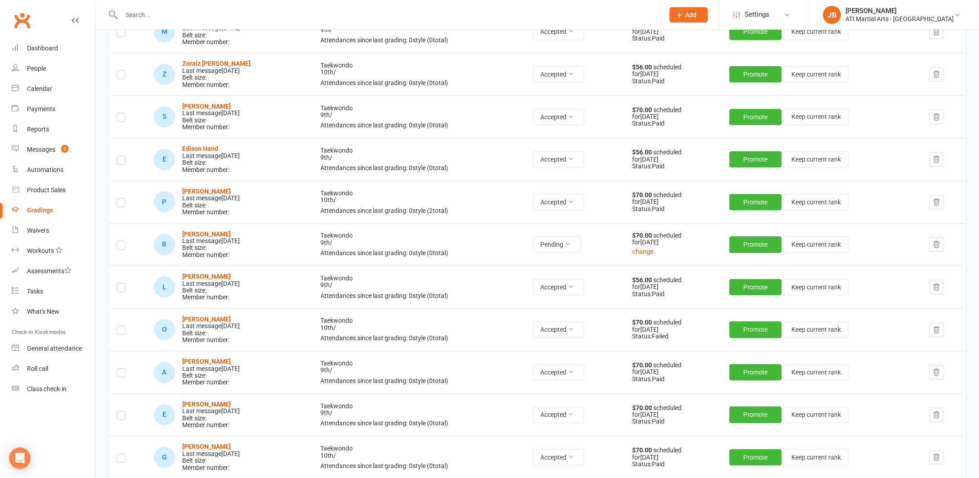
scroll to position [424, 0]
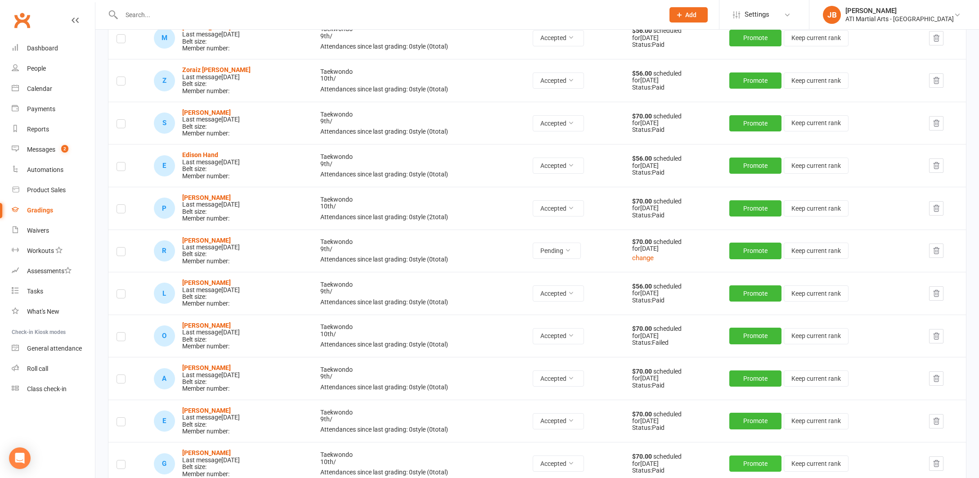
click at [751, 455] on button "Promote" at bounding box center [755, 463] width 52 height 16
click at [750, 413] on button "Promote" at bounding box center [755, 421] width 52 height 16
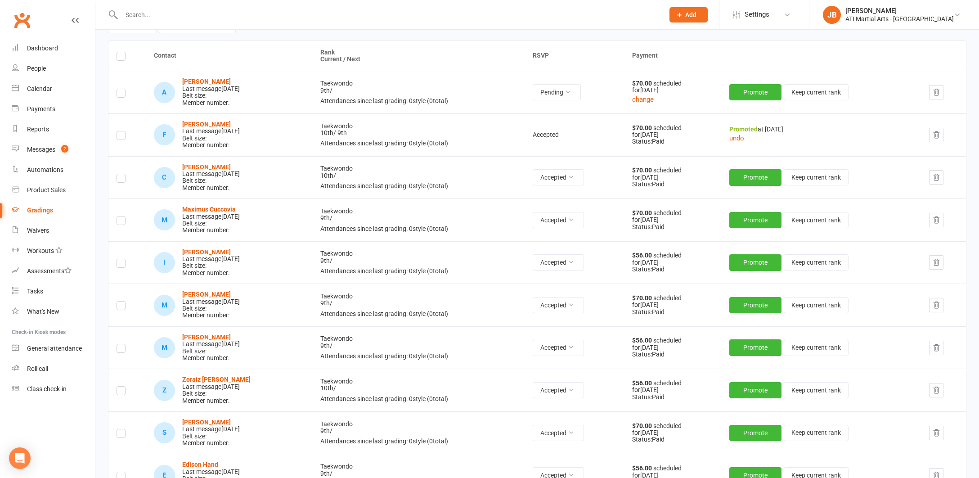
scroll to position [120, 0]
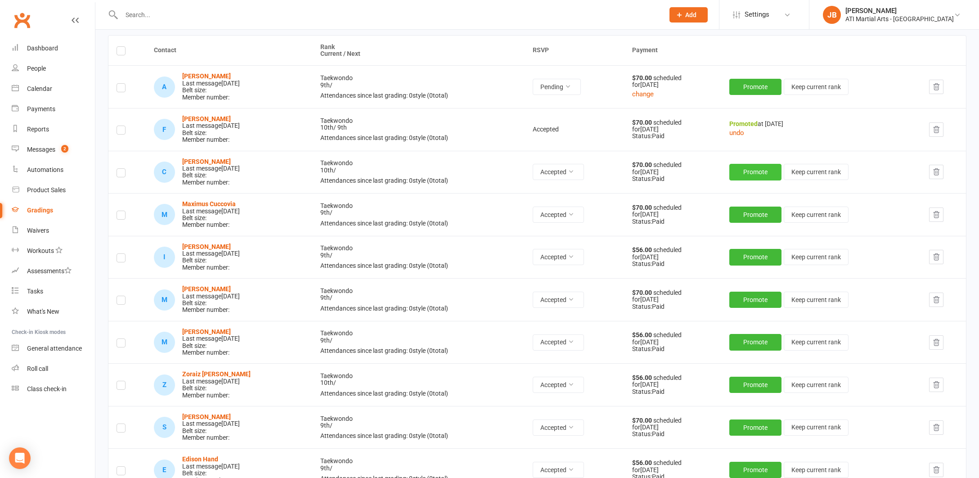
click at [745, 170] on button "Promote" at bounding box center [755, 172] width 52 height 16
click at [755, 211] on button "Promote" at bounding box center [755, 215] width 52 height 16
click at [750, 253] on button "Promote" at bounding box center [755, 257] width 52 height 16
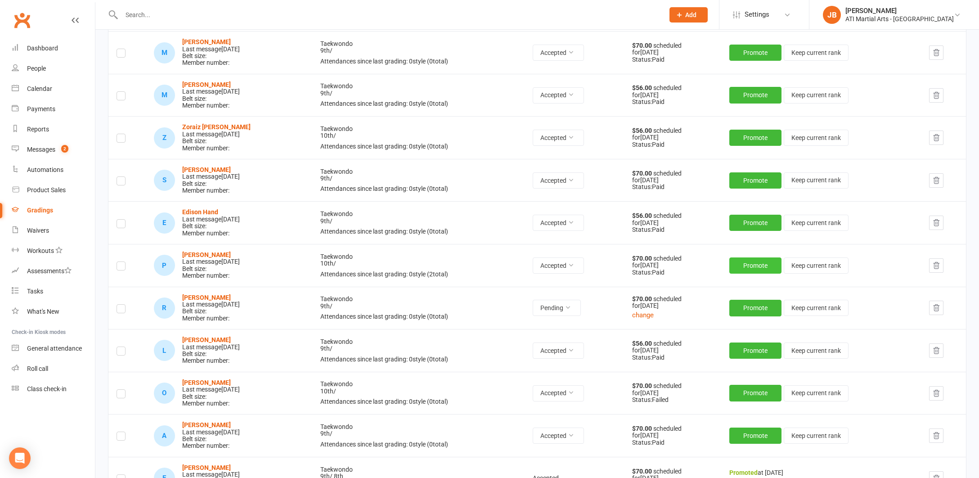
scroll to position [366, 0]
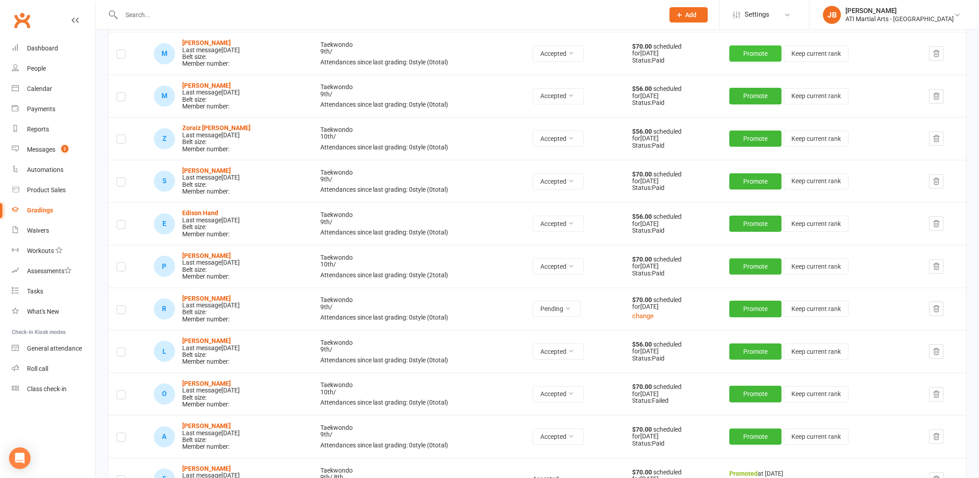
click at [749, 46] on button "Promote" at bounding box center [755, 53] width 52 height 16
click at [750, 90] on button "Promote" at bounding box center [755, 96] width 52 height 16
click at [747, 131] on button "Promote" at bounding box center [755, 138] width 52 height 16
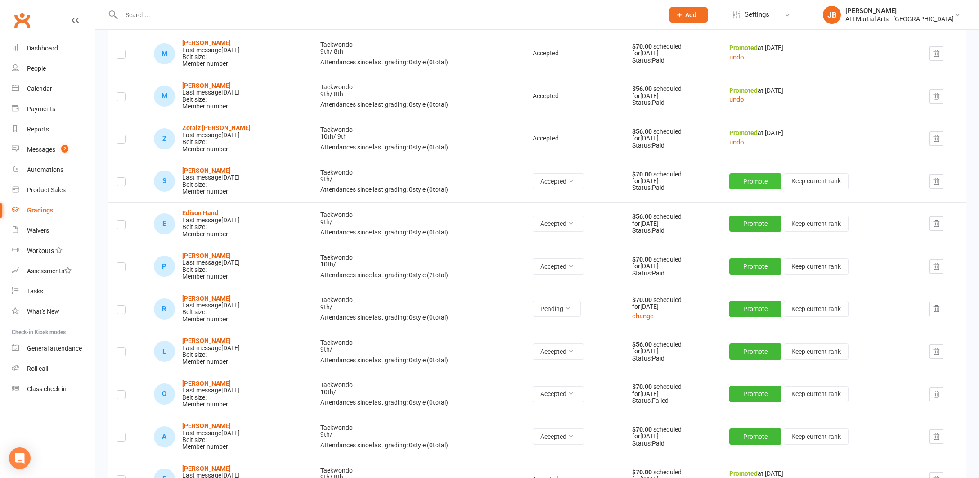
click at [747, 175] on button "Promote" at bounding box center [755, 181] width 52 height 16
click at [748, 217] on button "Promote" at bounding box center [755, 224] width 52 height 16
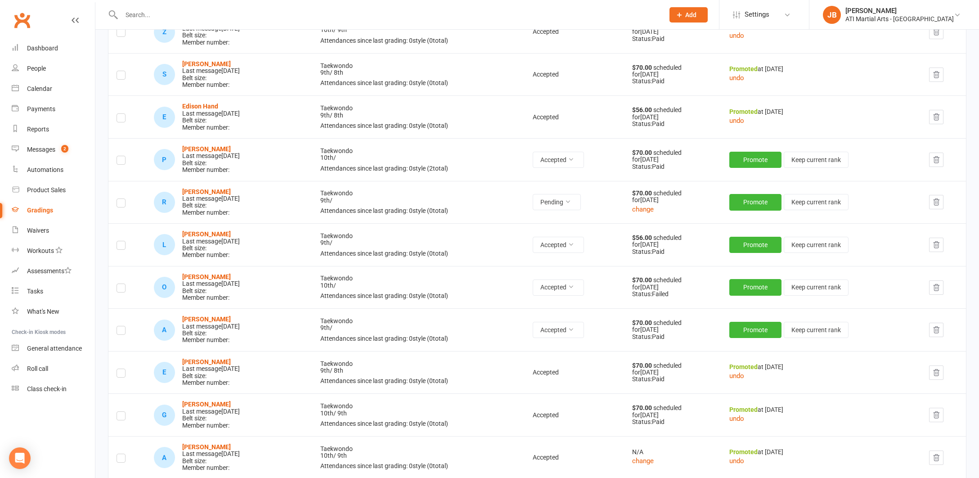
scroll to position [481, 0]
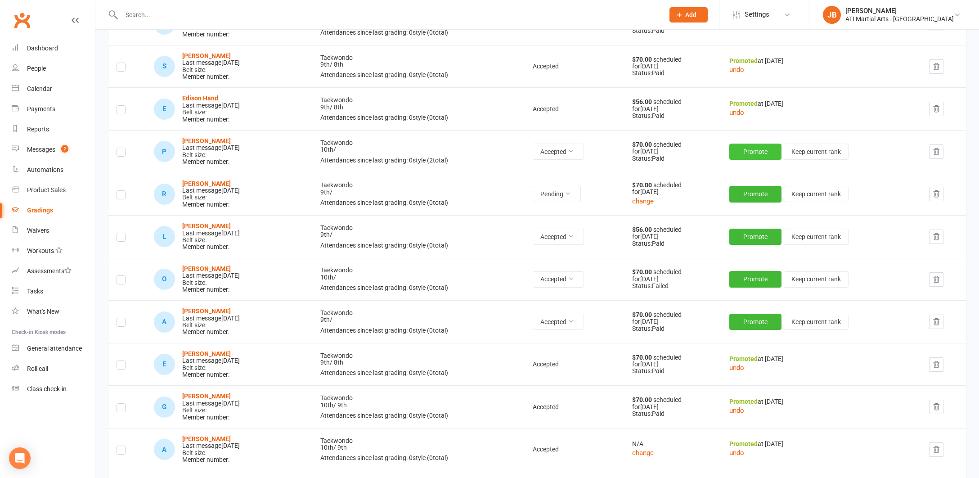
click at [748, 145] on button "Promote" at bounding box center [755, 152] width 52 height 16
click at [752, 229] on button "Promote" at bounding box center [755, 237] width 52 height 16
click at [742, 271] on button "Promote" at bounding box center [755, 279] width 52 height 16
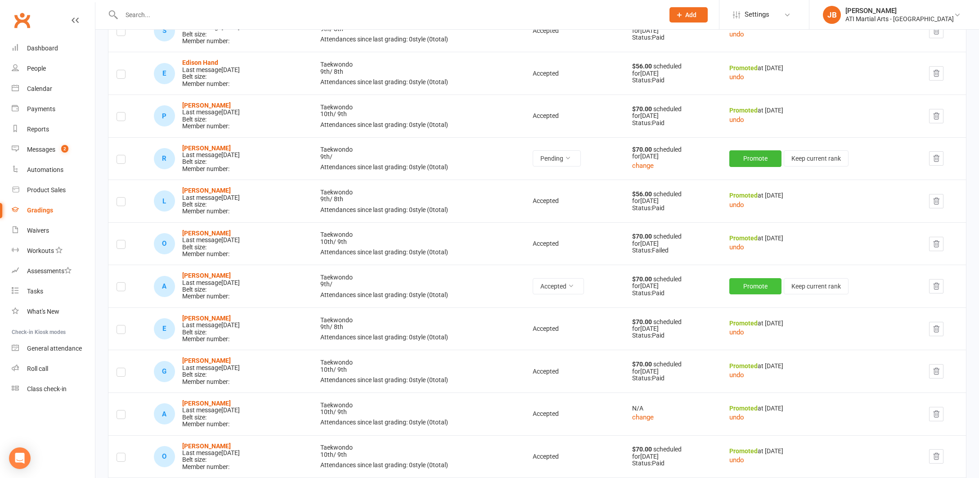
scroll to position [517, 0]
click at [758, 278] on button "Promote" at bounding box center [755, 286] width 52 height 16
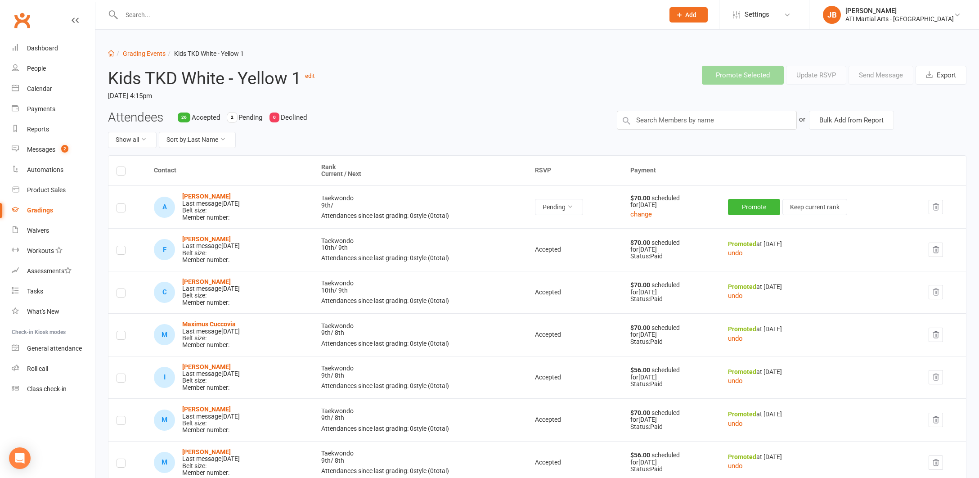
scroll to position [0, 0]
click at [134, 52] on link "Grading Events" at bounding box center [144, 53] width 43 height 7
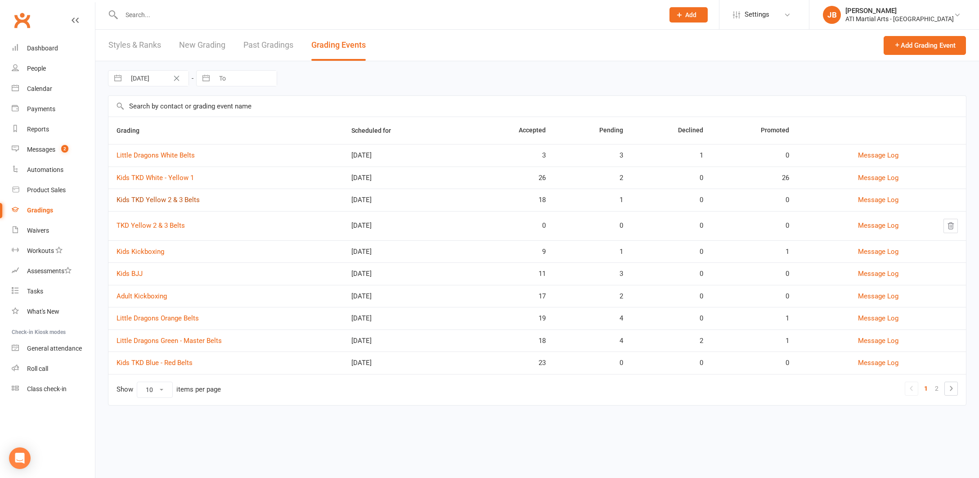
click at [154, 199] on link "Kids TKD Yellow 2 & 3 Belts" at bounding box center [158, 200] width 83 height 8
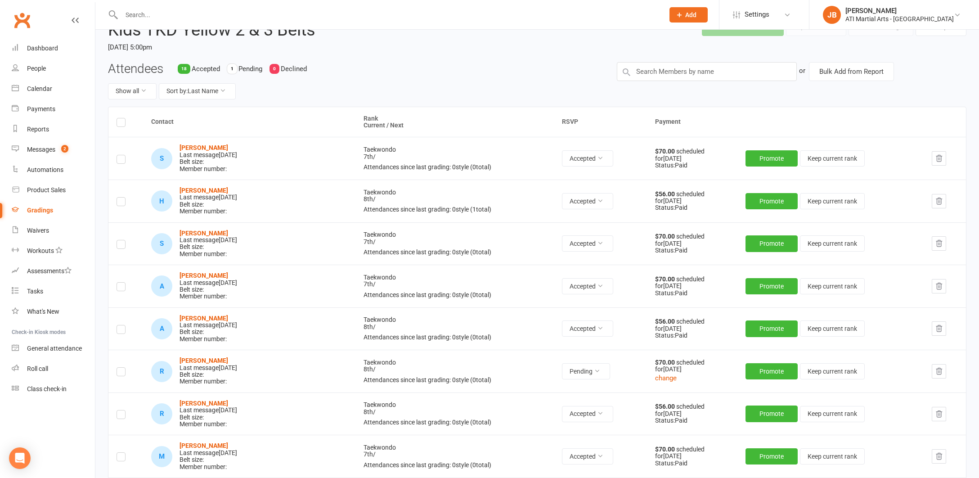
scroll to position [58, 0]
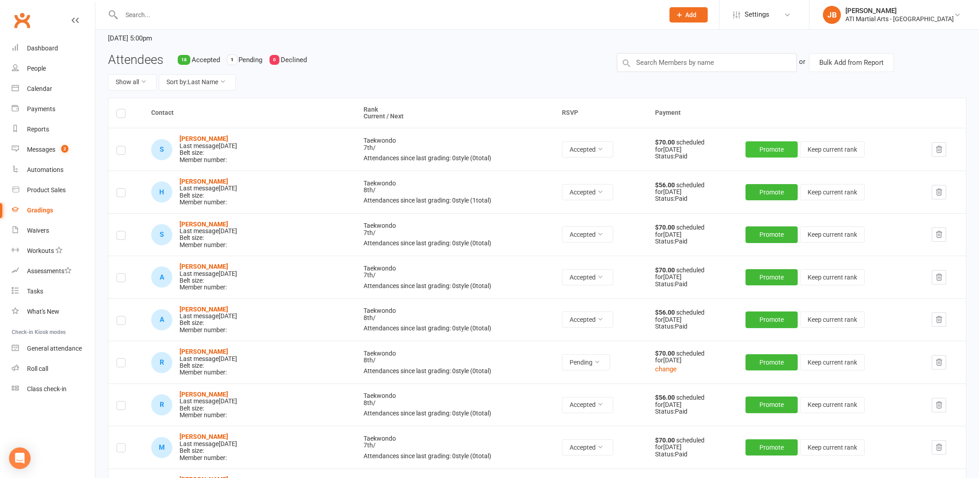
click at [746, 149] on button "Promote" at bounding box center [772, 149] width 52 height 16
click at [753, 190] on button "Promote" at bounding box center [772, 192] width 52 height 16
click at [750, 231] on button "Promote" at bounding box center [772, 234] width 52 height 16
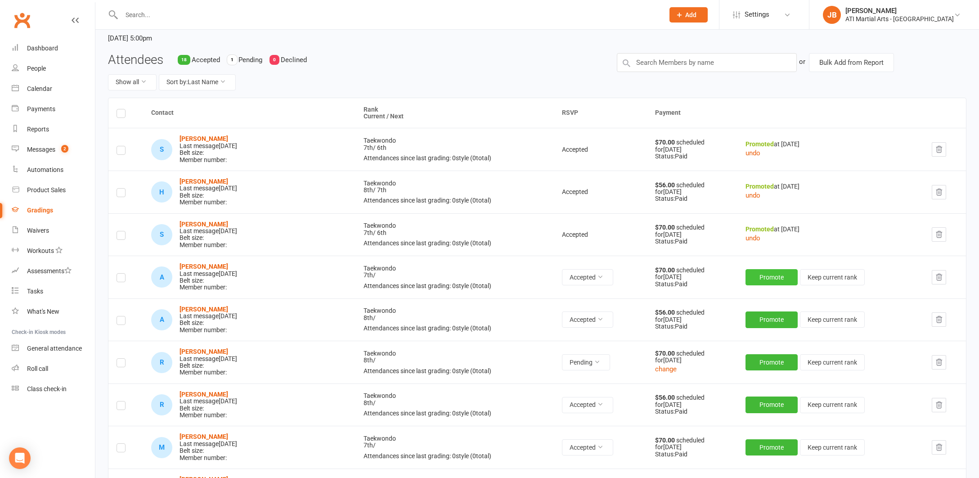
click at [750, 272] on button "Promote" at bounding box center [772, 277] width 52 height 16
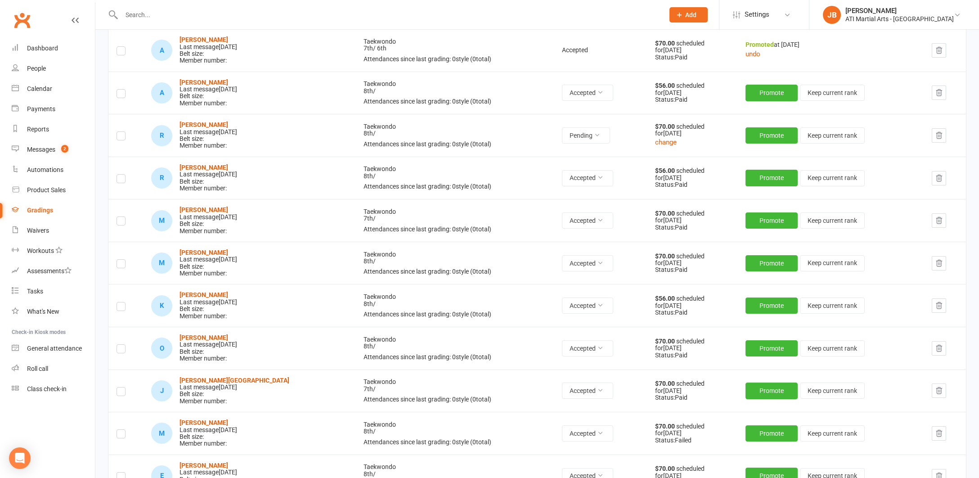
scroll to position [288, 0]
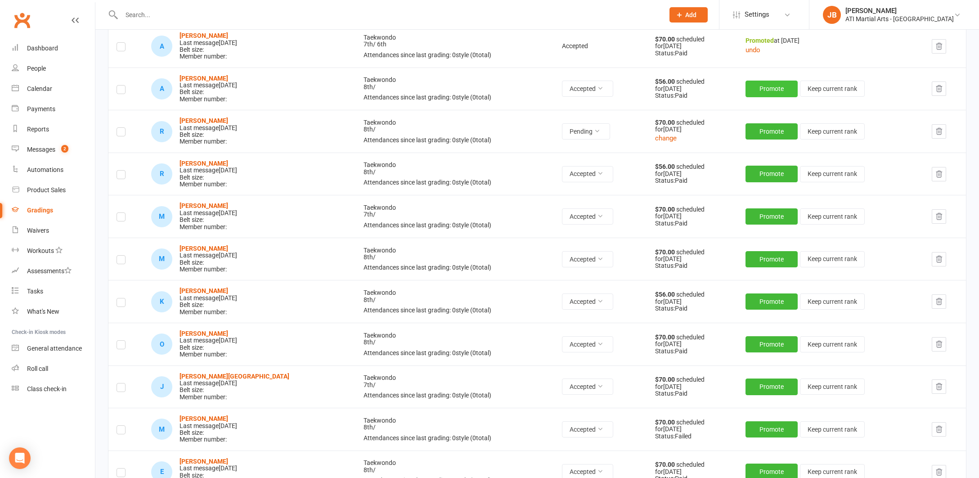
click at [750, 83] on button "Promote" at bounding box center [772, 89] width 52 height 16
click at [752, 169] on button "Promote" at bounding box center [772, 174] width 52 height 16
click at [746, 212] on button "Promote" at bounding box center [772, 216] width 52 height 16
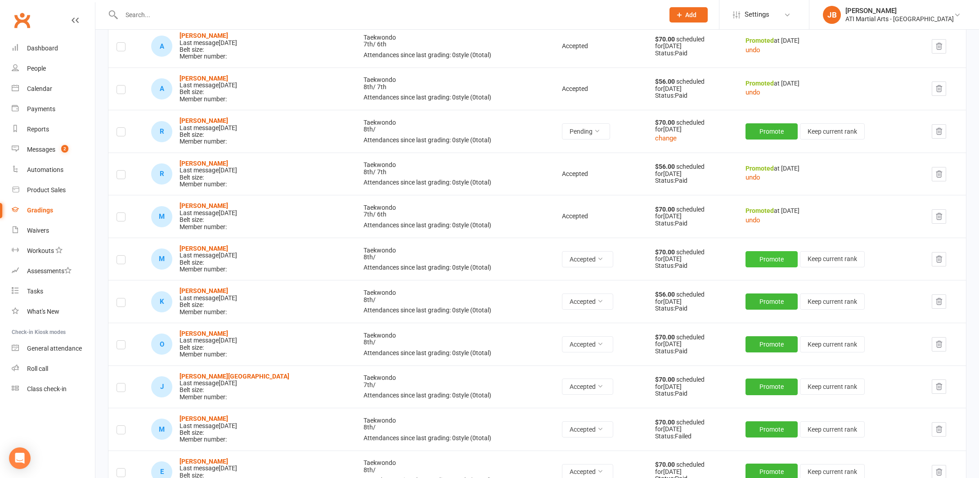
click at [746, 253] on button "Promote" at bounding box center [772, 259] width 52 height 16
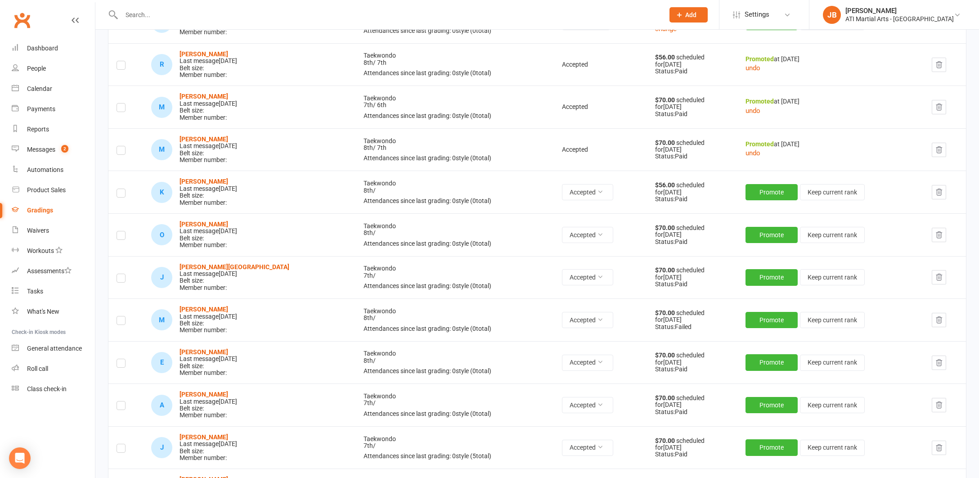
scroll to position [400, 0]
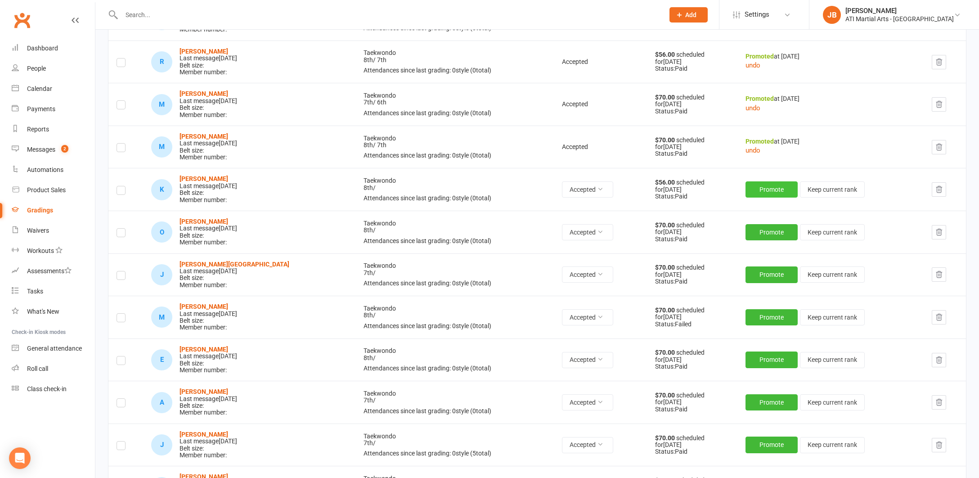
click at [746, 182] on button "Promote" at bounding box center [772, 189] width 52 height 16
click at [749, 225] on button "Promote" at bounding box center [772, 232] width 52 height 16
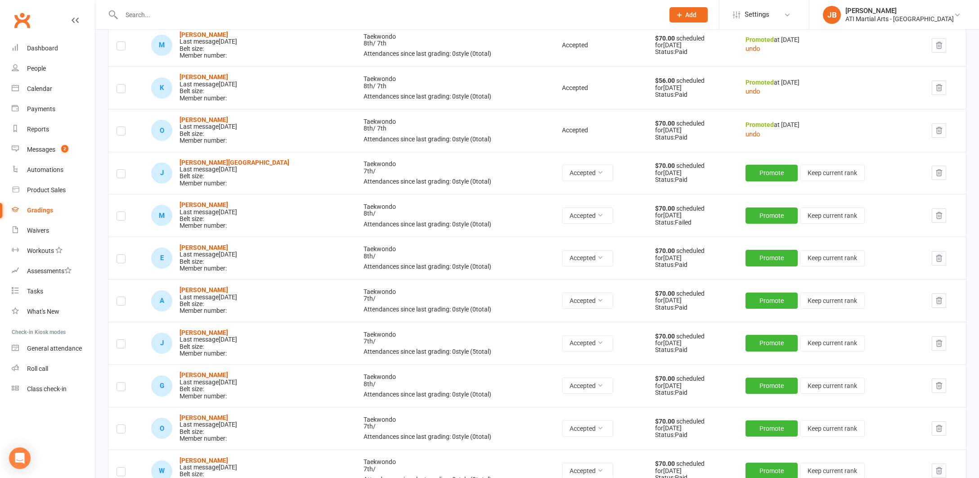
scroll to position [515, 0]
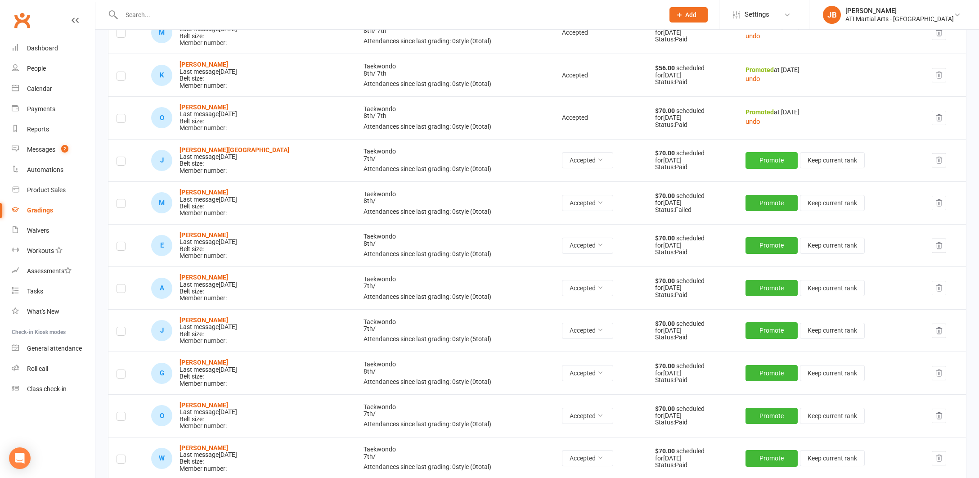
click at [747, 152] on button "Promote" at bounding box center [772, 160] width 52 height 16
click at [751, 195] on button "Promote" at bounding box center [772, 203] width 52 height 16
click at [752, 237] on button "Promote" at bounding box center [772, 245] width 52 height 16
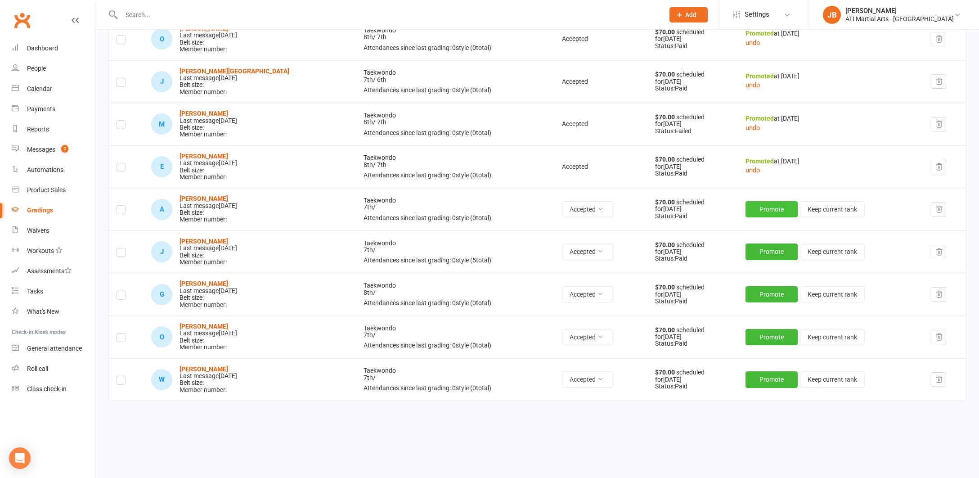
scroll to position [593, 0]
click at [746, 202] on button "Promote" at bounding box center [772, 210] width 52 height 16
click at [753, 244] on button "Promote" at bounding box center [772, 252] width 52 height 16
click at [746, 287] on button "Promote" at bounding box center [772, 295] width 52 height 16
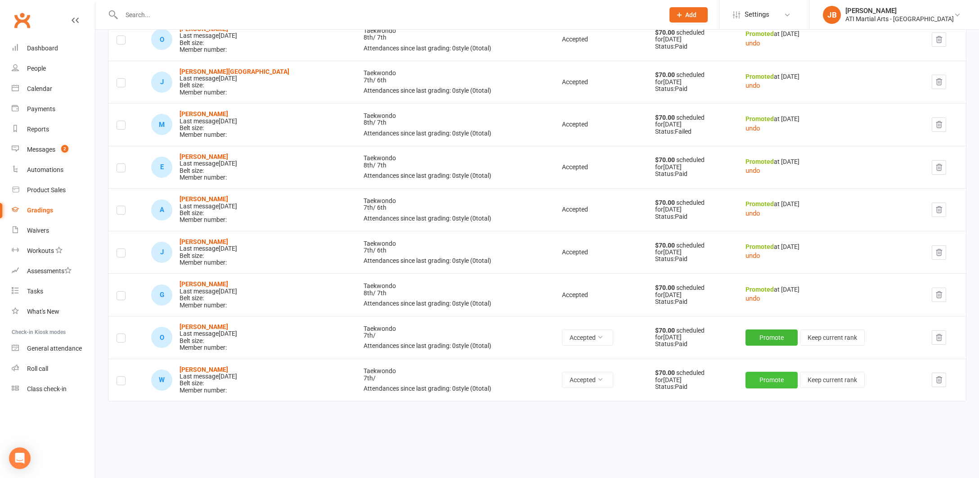
click at [746, 372] on button "Promote" at bounding box center [772, 380] width 52 height 16
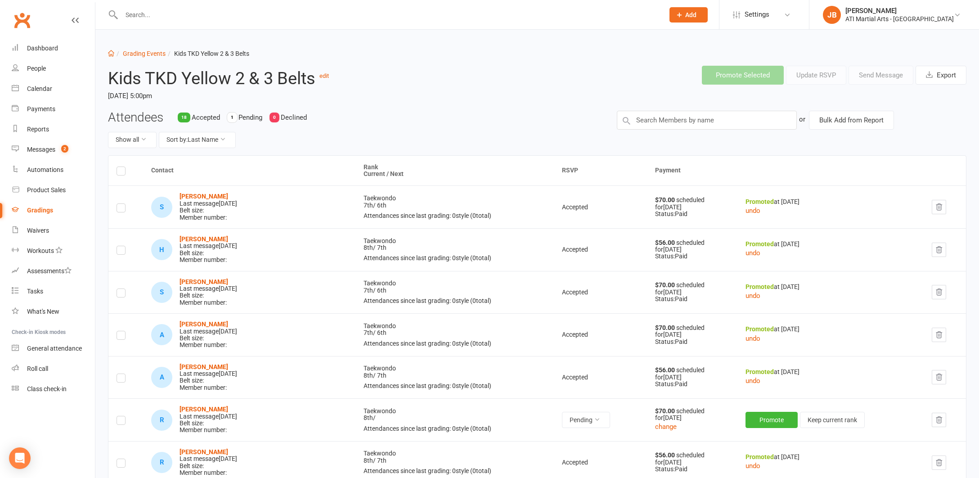
scroll to position [0, 0]
click at [154, 54] on link "Grading Events" at bounding box center [144, 53] width 43 height 7
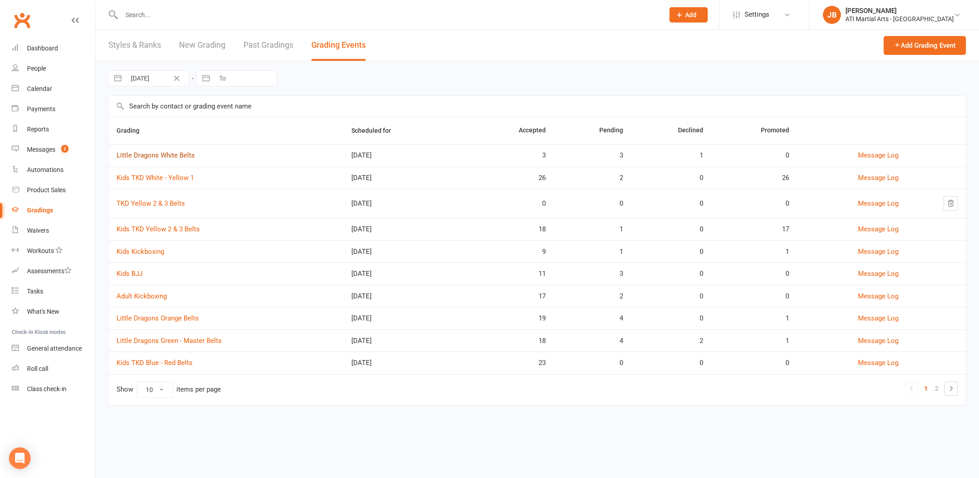
click at [159, 155] on link "Little Dragons White Belts" at bounding box center [156, 155] width 78 height 8
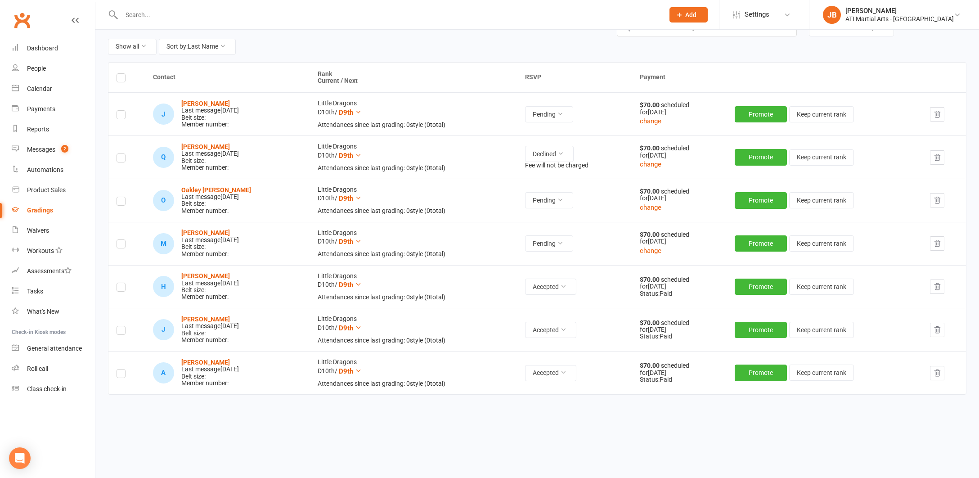
scroll to position [94, 0]
click at [758, 284] on button "Promote" at bounding box center [761, 286] width 52 height 16
click at [755, 325] on button "Promote" at bounding box center [761, 329] width 52 height 16
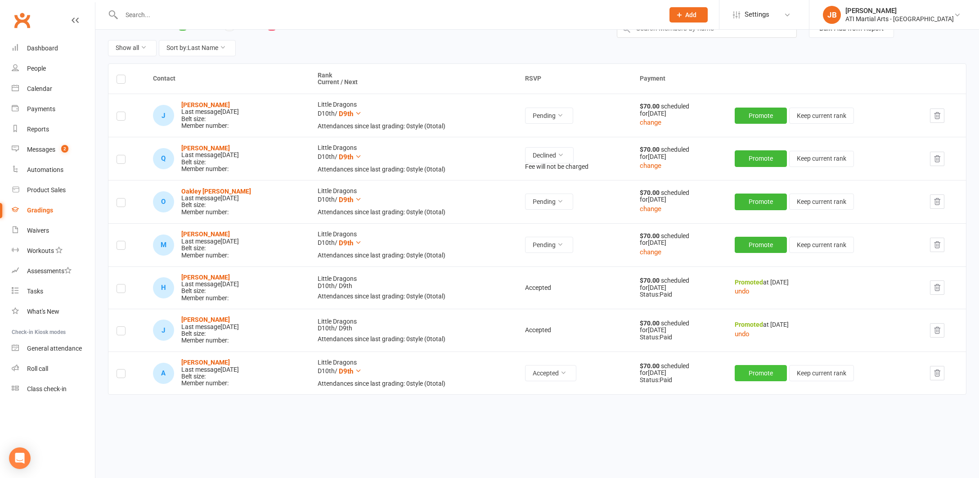
click at [753, 365] on button "Promote" at bounding box center [761, 373] width 52 height 16
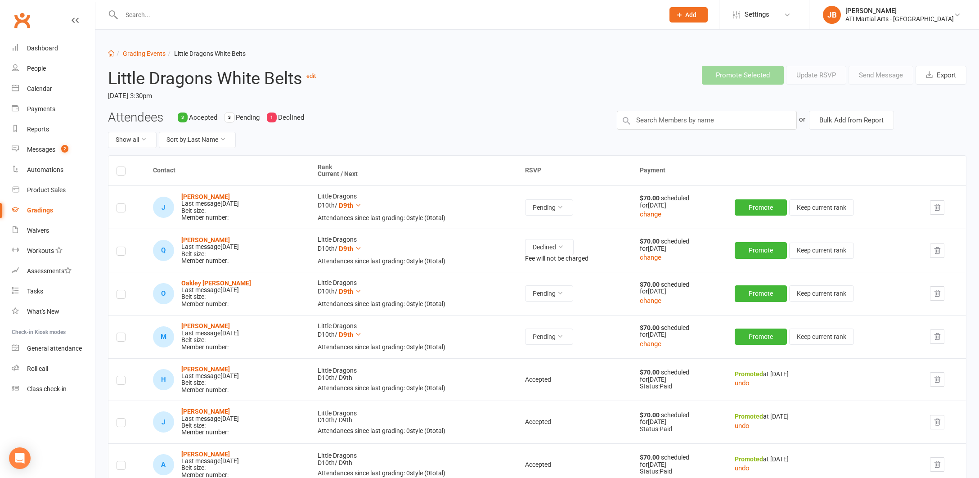
scroll to position [0, 0]
click at [135, 54] on link "Grading Events" at bounding box center [144, 53] width 43 height 7
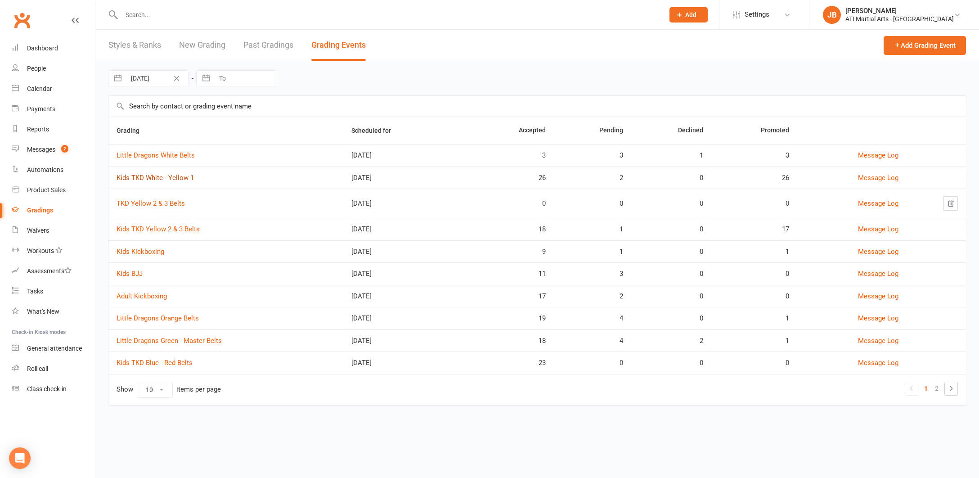
click at [153, 177] on link "Kids TKD White - Yellow 1" at bounding box center [155, 178] width 77 height 8
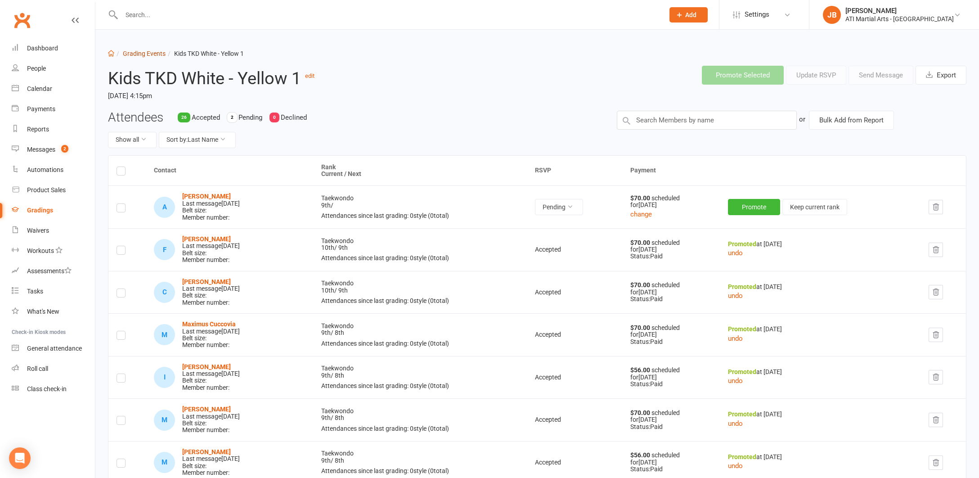
click at [137, 54] on link "Grading Events" at bounding box center [144, 53] width 43 height 7
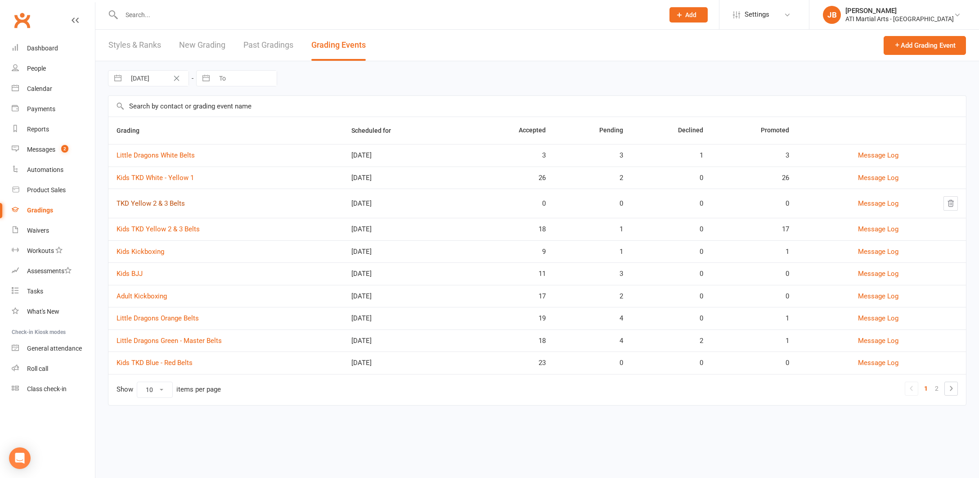
click at [153, 203] on link "TKD Yellow 2 & 3 Belts" at bounding box center [151, 203] width 68 height 8
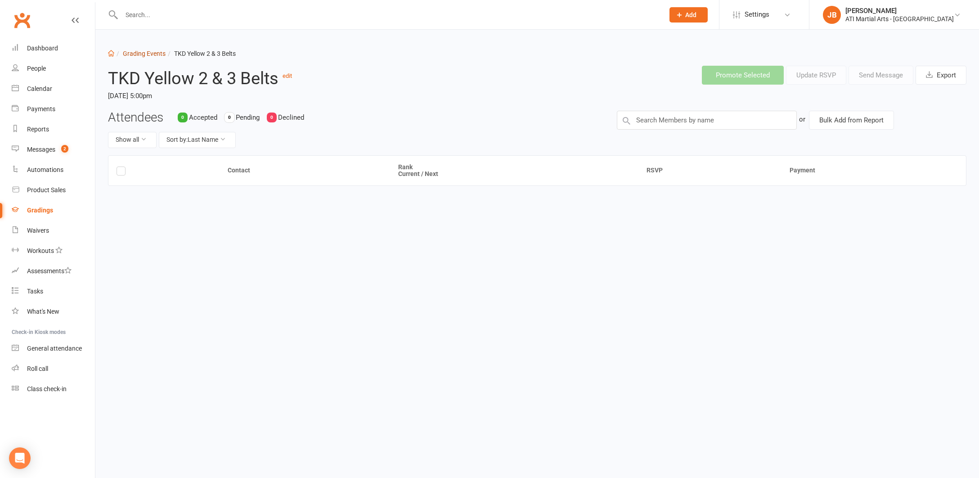
click at [141, 54] on link "Grading Events" at bounding box center [144, 53] width 43 height 7
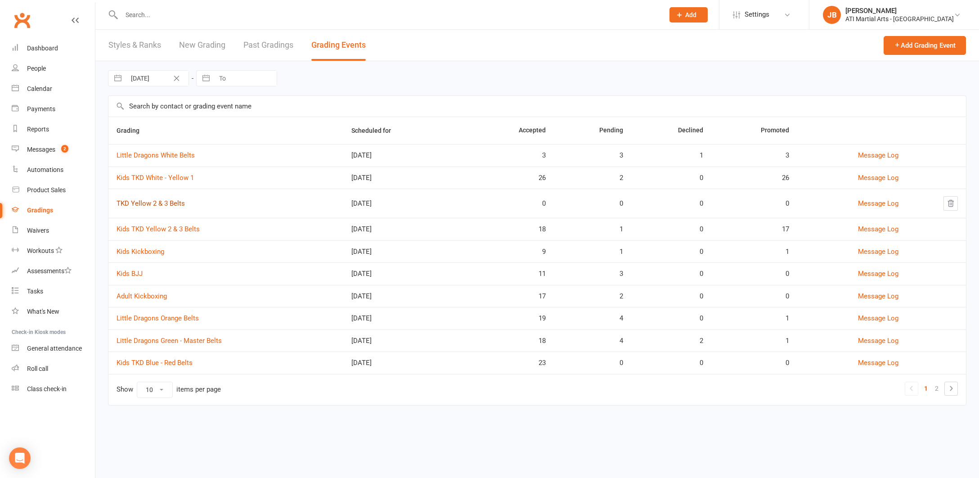
click at [137, 203] on link "TKD Yellow 2 & 3 Belts" at bounding box center [151, 203] width 68 height 8
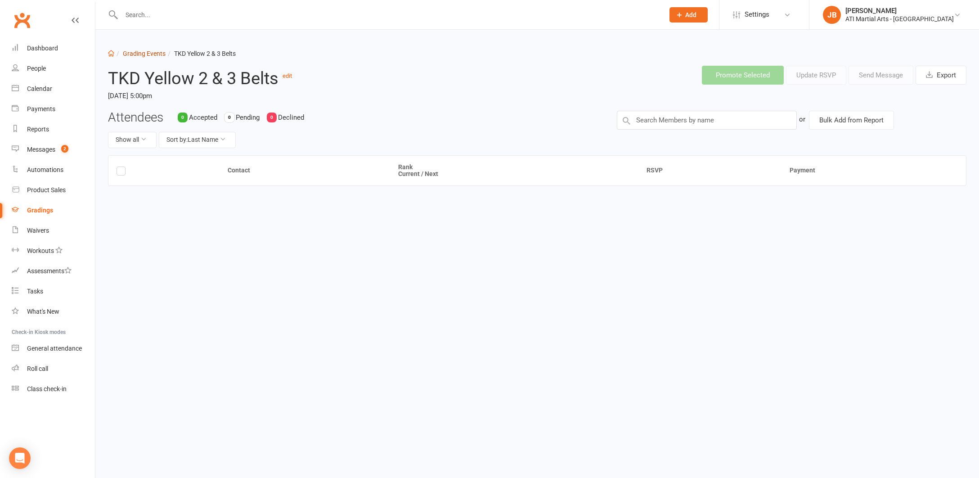
click at [131, 54] on link "Grading Events" at bounding box center [144, 53] width 43 height 7
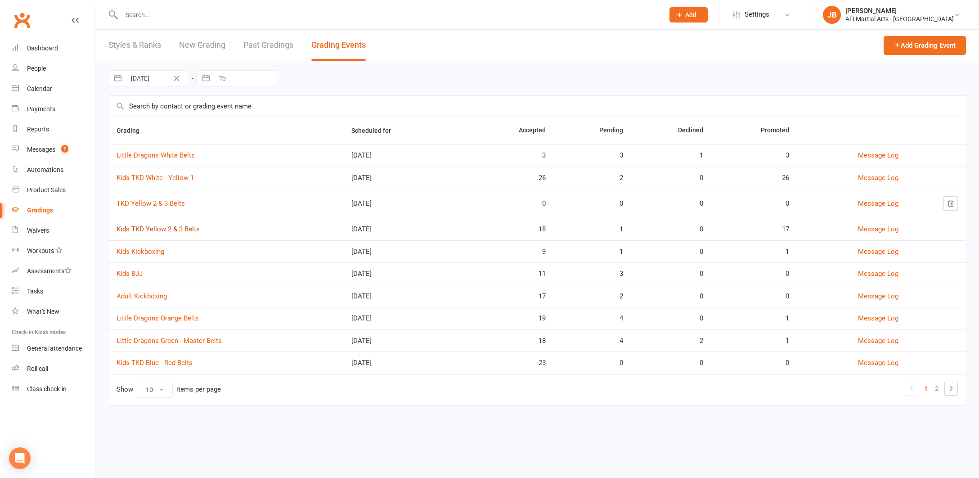
click at [144, 229] on link "Kids TKD Yellow 2 & 3 Belts" at bounding box center [158, 229] width 83 height 8
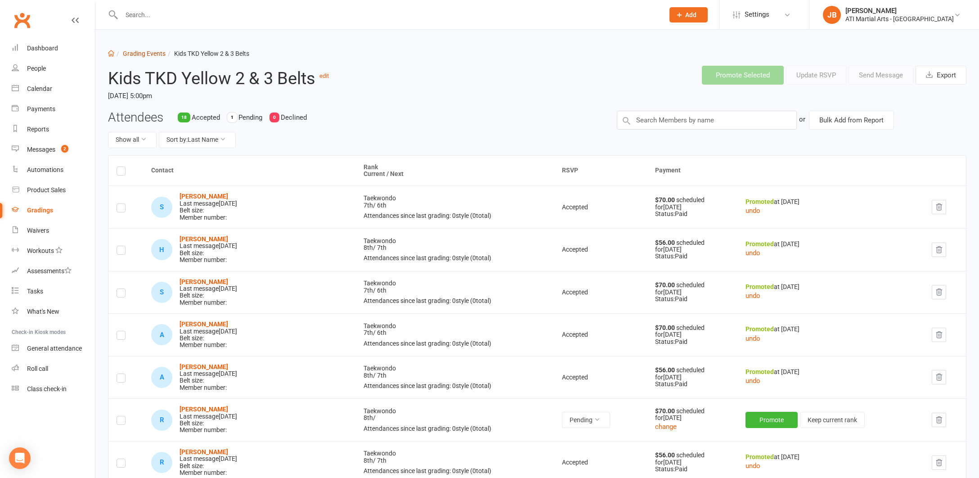
click at [141, 55] on link "Grading Events" at bounding box center [144, 53] width 43 height 7
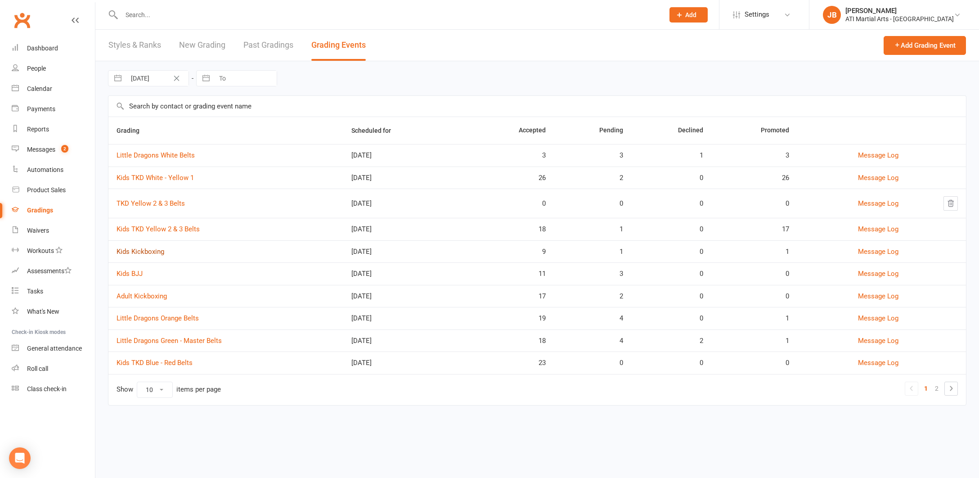
click at [144, 252] on link "Kids Kickboxing" at bounding box center [141, 251] width 48 height 8
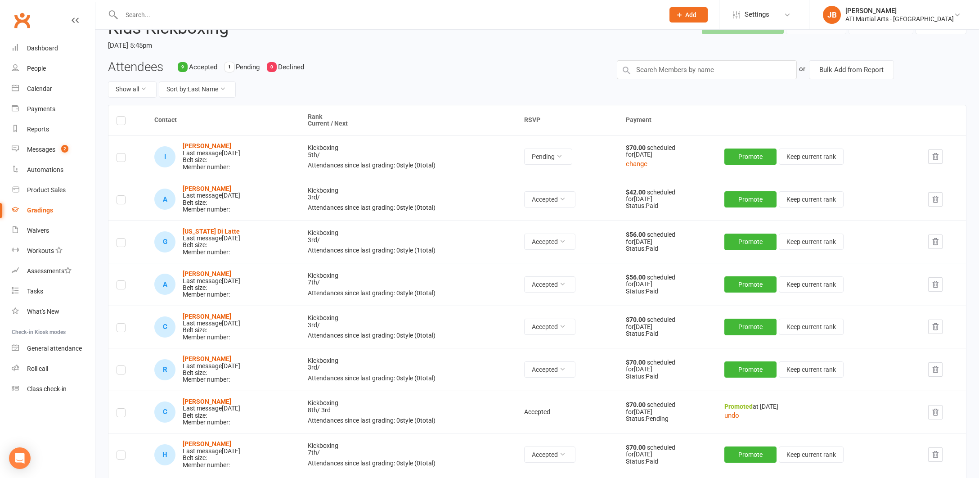
scroll to position [49, 0]
click at [756, 198] on button "Promote" at bounding box center [750, 200] width 52 height 16
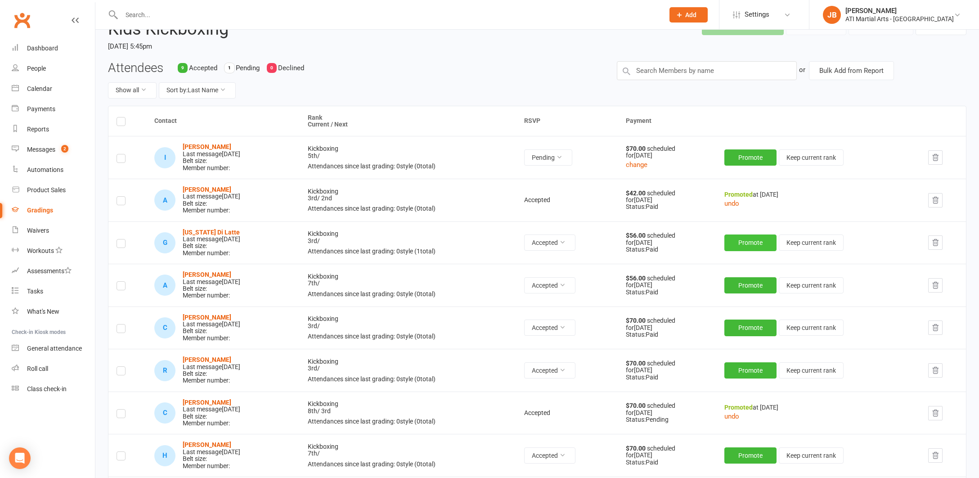
click at [747, 238] on button "Promote" at bounding box center [750, 242] width 52 height 16
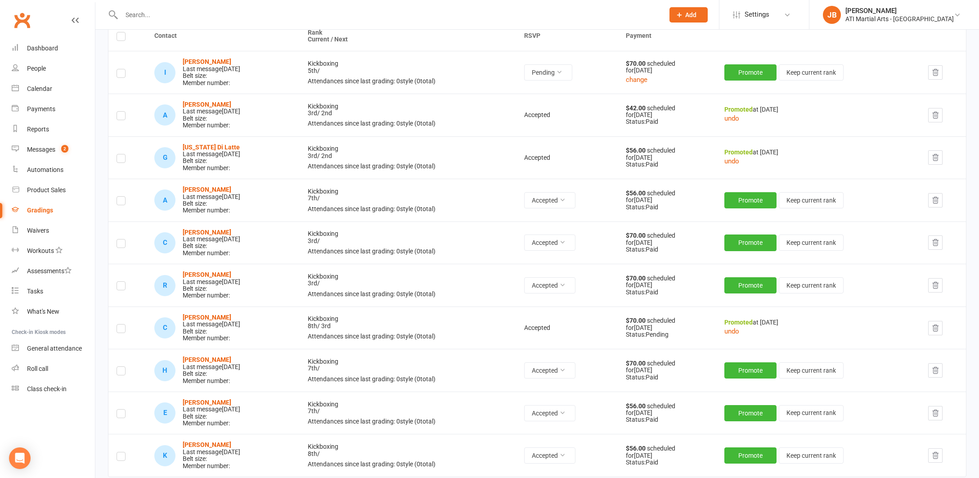
scroll to position [138, 0]
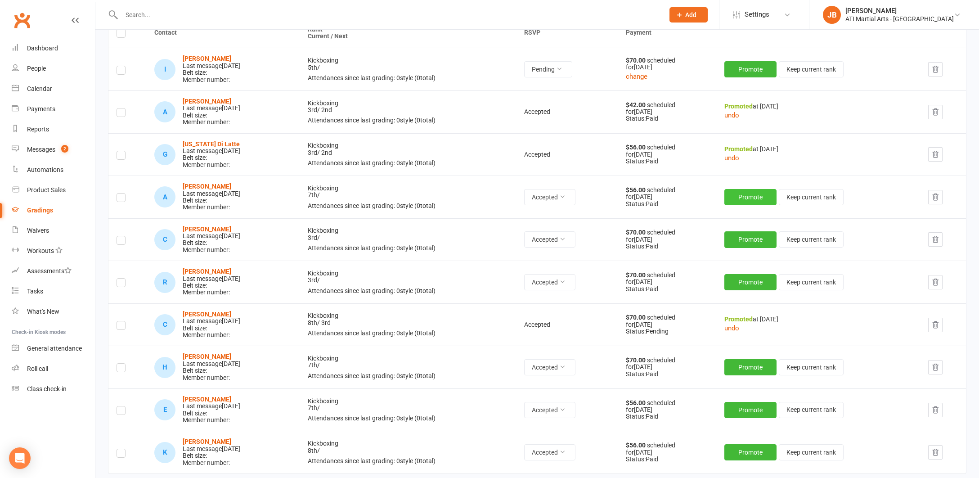
click at [748, 195] on button "Promote" at bounding box center [750, 197] width 52 height 16
click at [746, 235] on button "Promote" at bounding box center [750, 239] width 52 height 16
click at [758, 276] on button "Promote" at bounding box center [750, 282] width 52 height 16
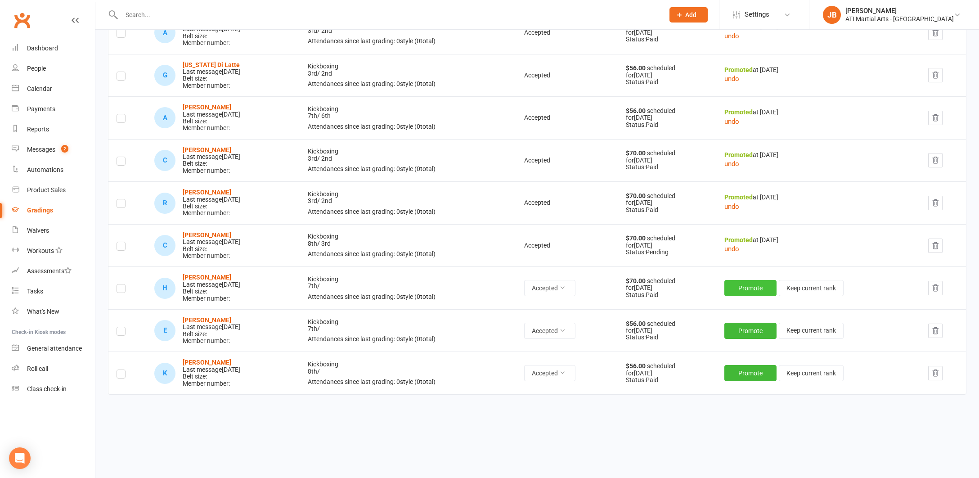
scroll to position [216, 0]
click at [751, 281] on button "Promote" at bounding box center [750, 288] width 52 height 16
click at [754, 325] on button "Promote" at bounding box center [750, 331] width 52 height 16
click at [748, 367] on button "Promote" at bounding box center [750, 373] width 52 height 16
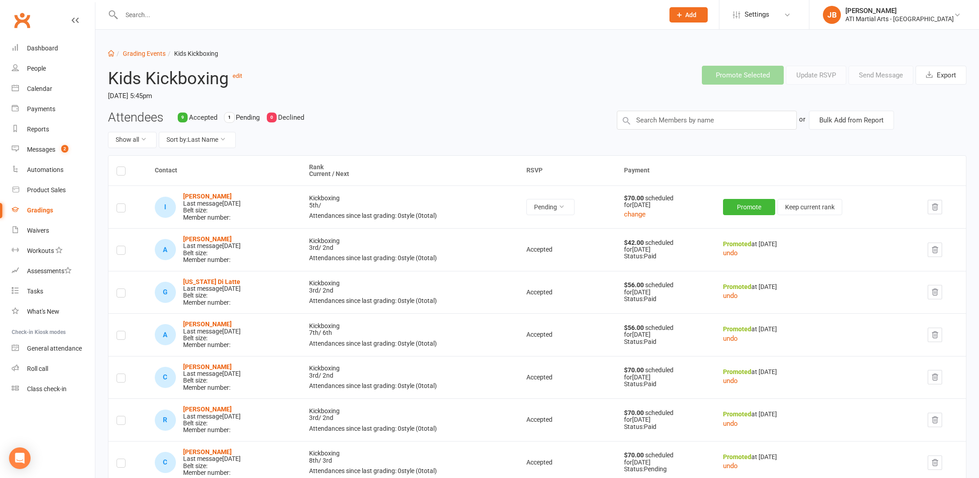
scroll to position [0, 0]
click at [139, 54] on link "Grading Events" at bounding box center [144, 53] width 43 height 7
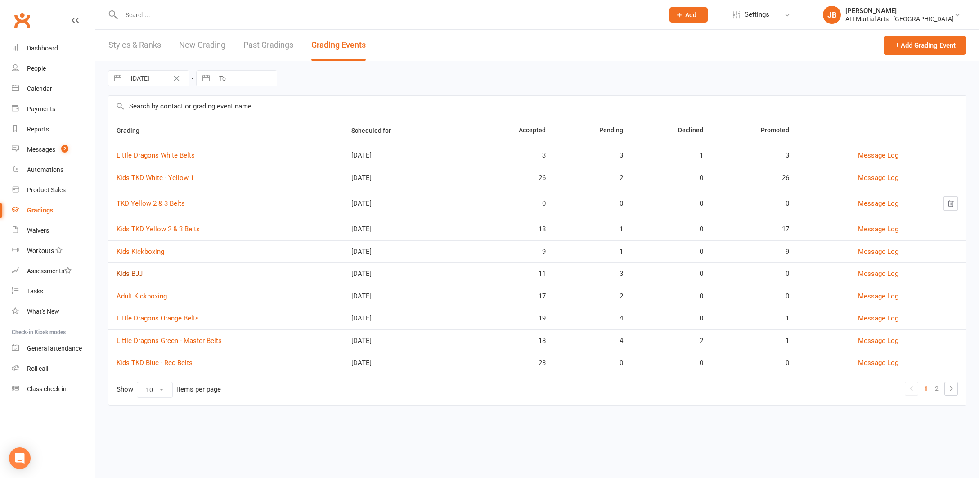
click at [128, 275] on link "Kids BJJ" at bounding box center [130, 273] width 26 height 8
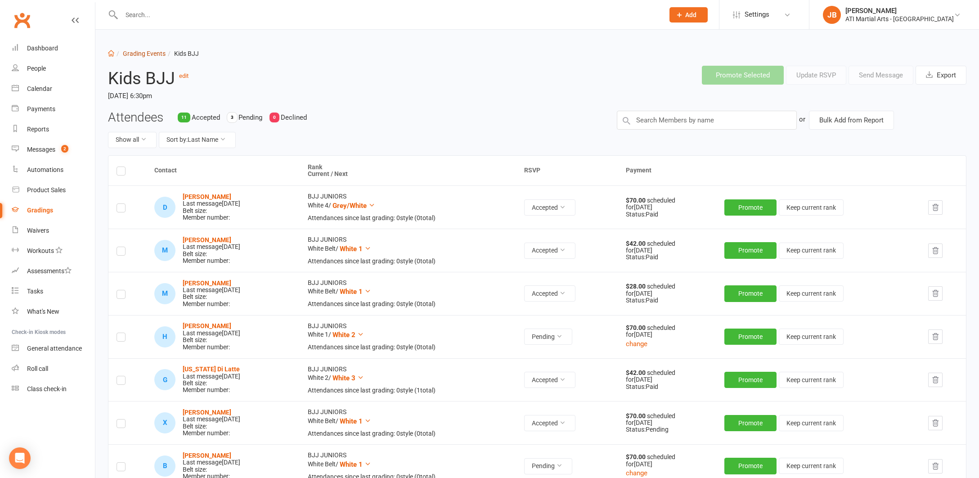
click at [138, 55] on link "Grading Events" at bounding box center [144, 53] width 43 height 7
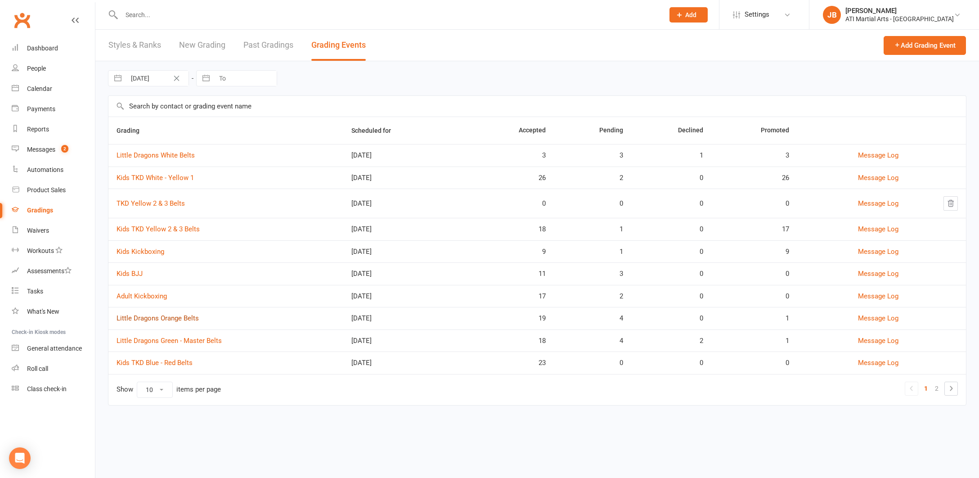
click at [165, 318] on link "Little Dragons Orange Belts" at bounding box center [158, 318] width 82 height 8
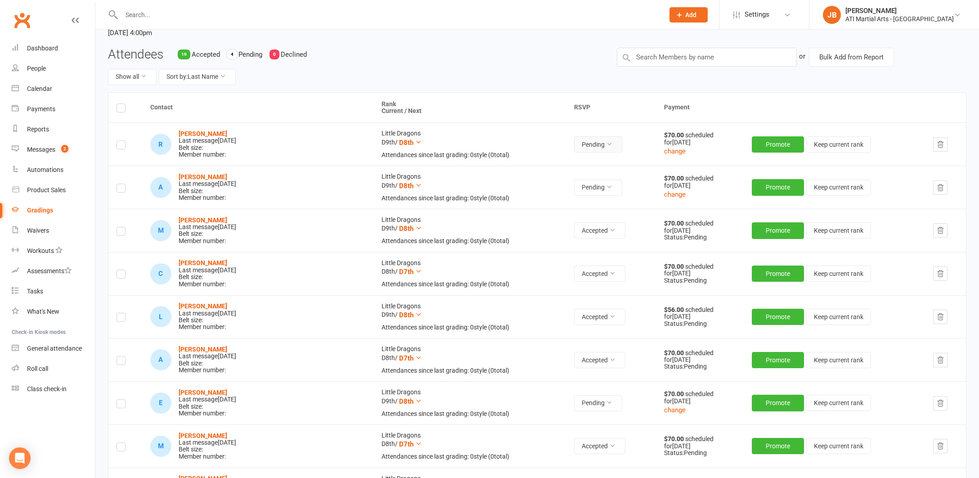
scroll to position [65, 0]
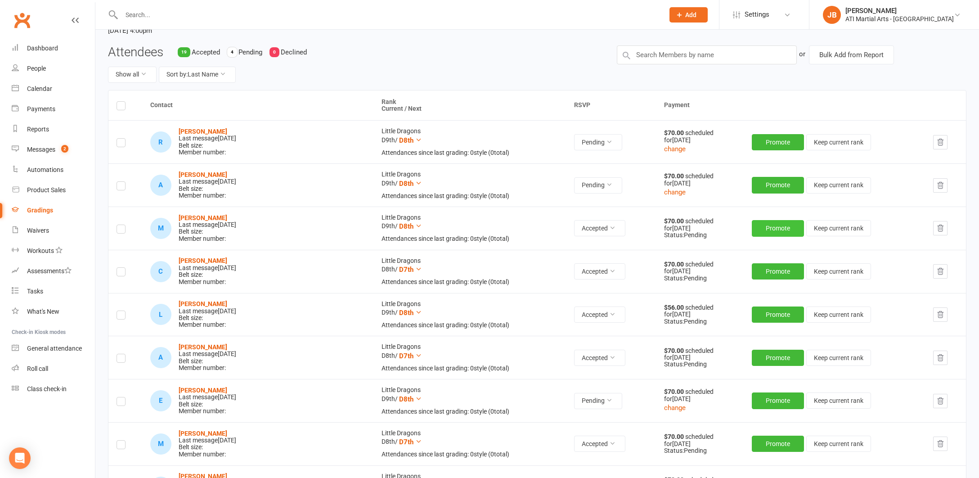
click at [754, 226] on button "Promote" at bounding box center [778, 228] width 52 height 16
click at [752, 269] on button "Promote" at bounding box center [778, 271] width 52 height 16
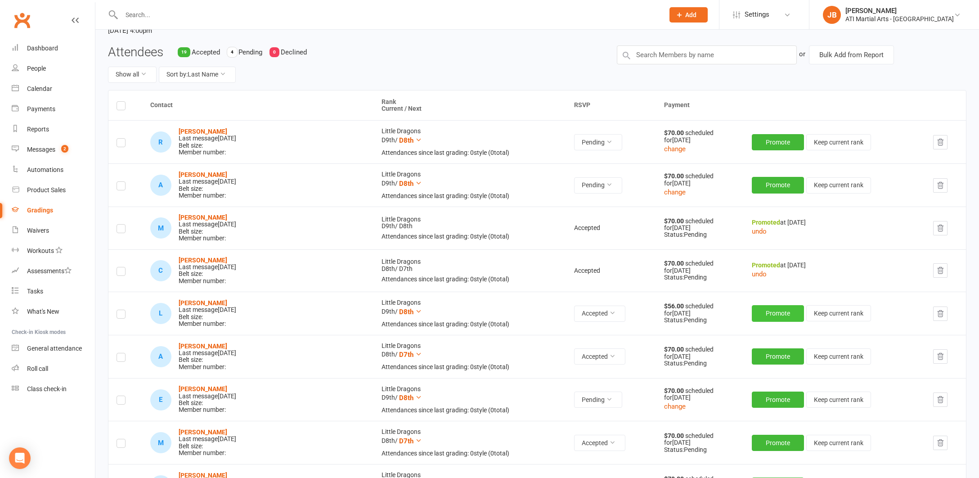
click at [752, 308] on button "Promote" at bounding box center [778, 313] width 52 height 16
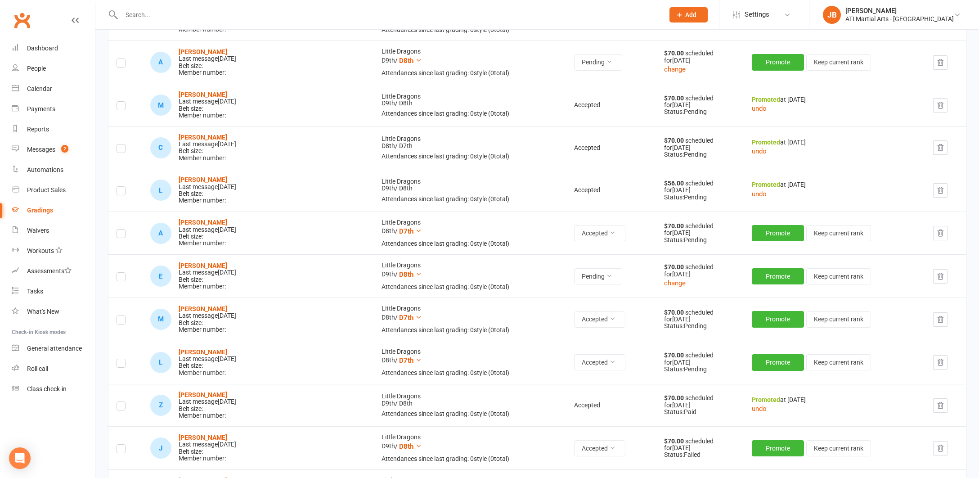
scroll to position [186, 0]
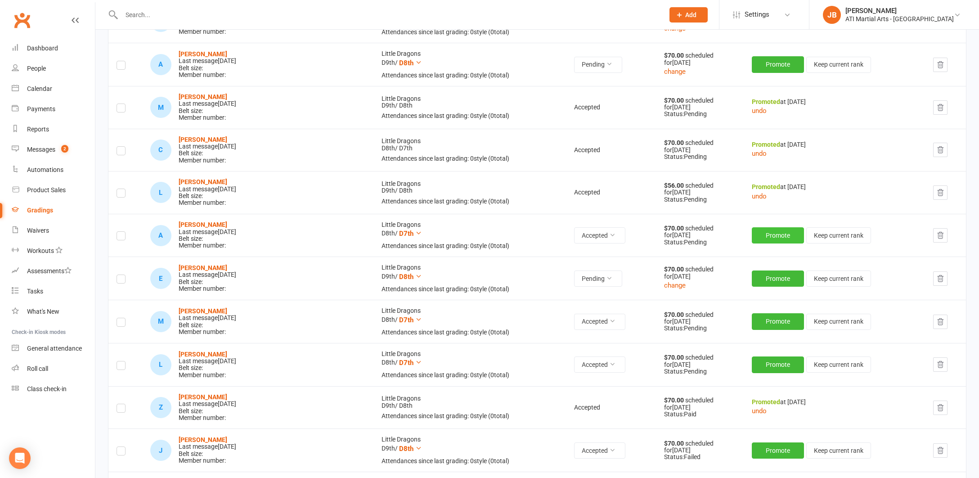
click at [755, 230] on button "Promote" at bounding box center [778, 235] width 52 height 16
click at [755, 314] on button "Promote" at bounding box center [778, 321] width 52 height 16
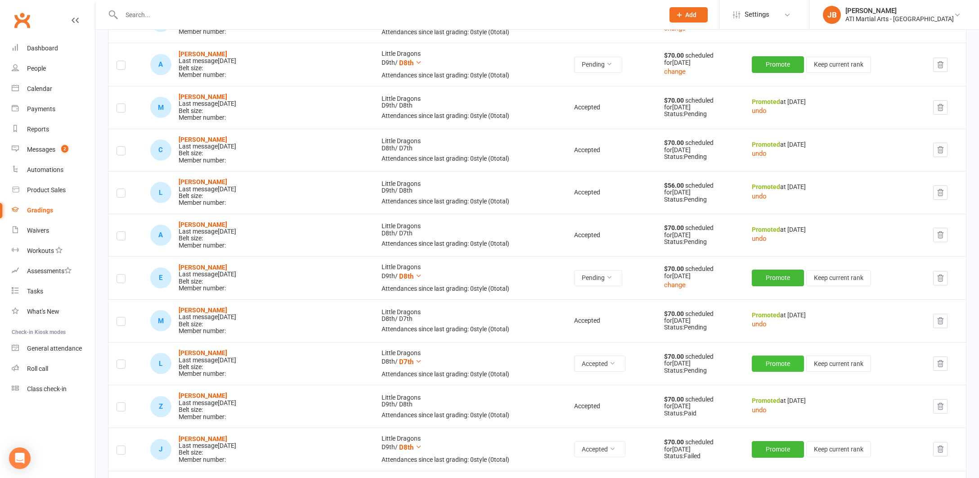
click at [752, 359] on button "Promote" at bounding box center [778, 363] width 52 height 16
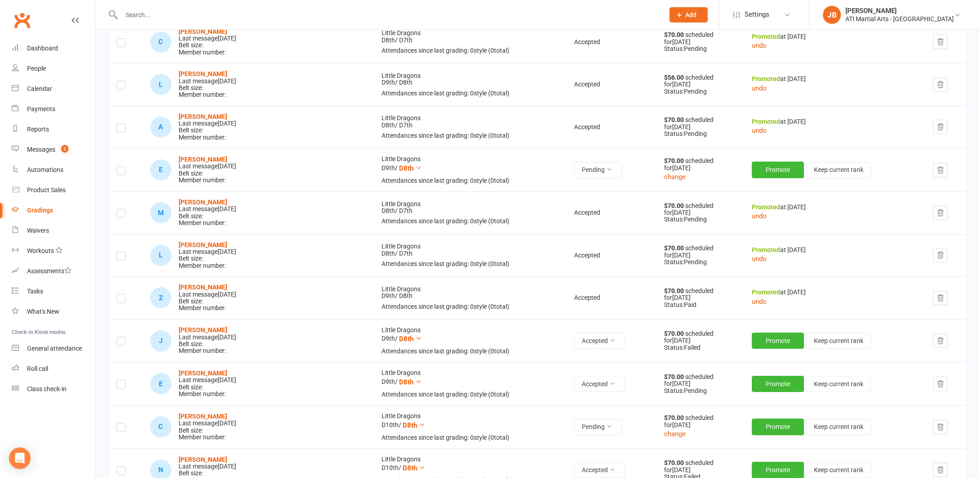
scroll to position [295, 0]
click at [762, 332] on button "Promote" at bounding box center [778, 340] width 52 height 16
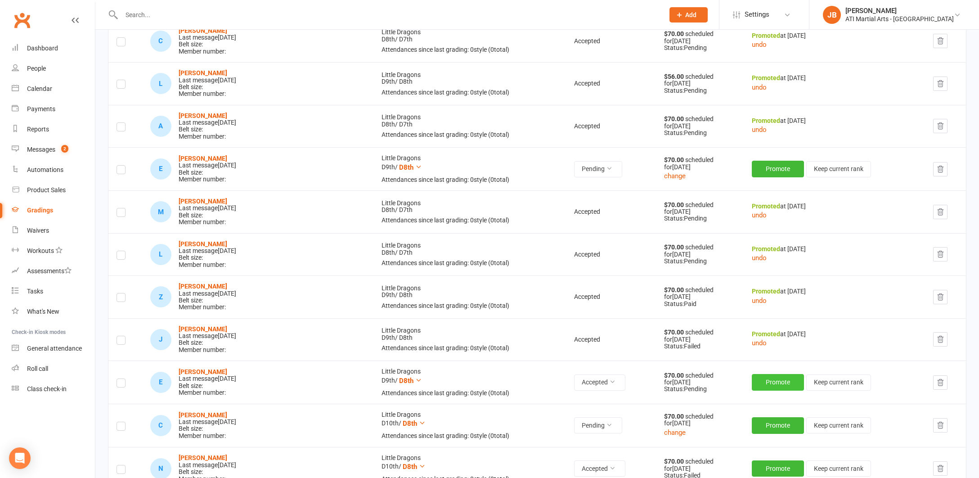
click at [752, 374] on button "Promote" at bounding box center [778, 382] width 52 height 16
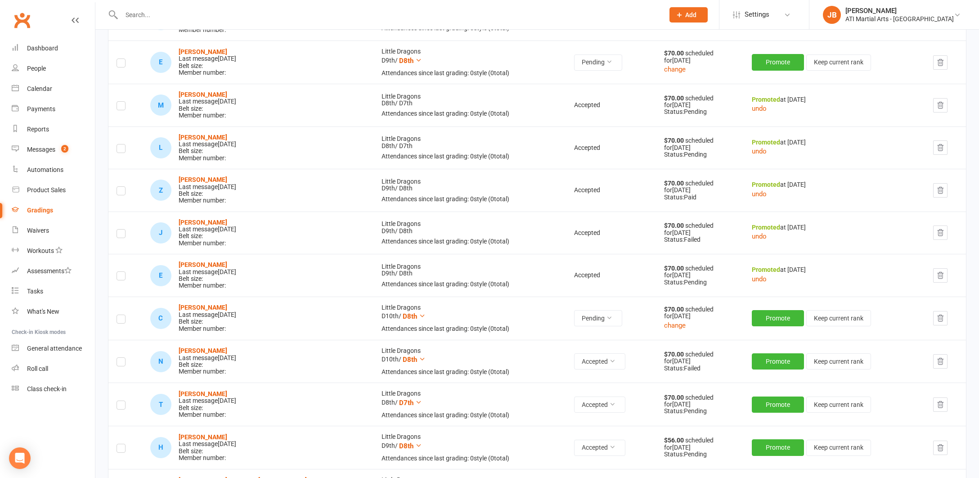
scroll to position [402, 0]
click at [753, 353] on button "Promote" at bounding box center [778, 361] width 52 height 16
click at [753, 395] on button "Promote" at bounding box center [778, 403] width 52 height 16
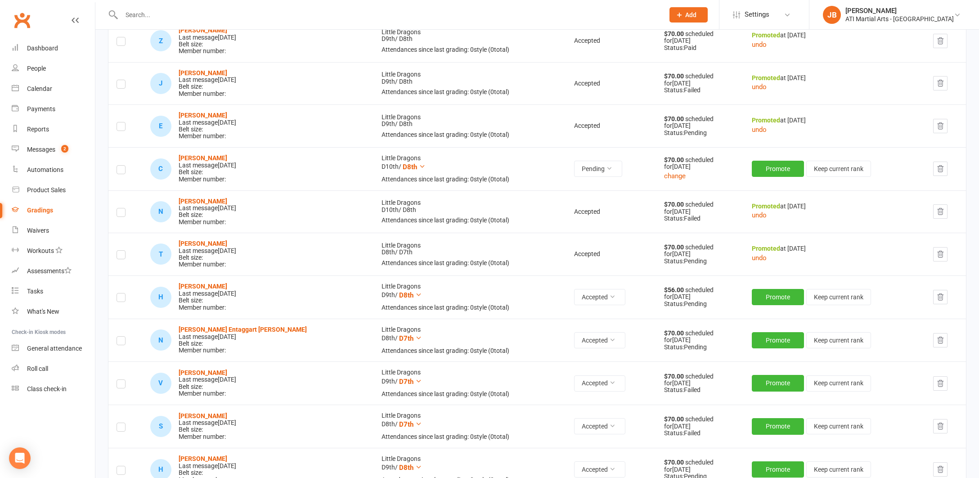
scroll to position [554, 0]
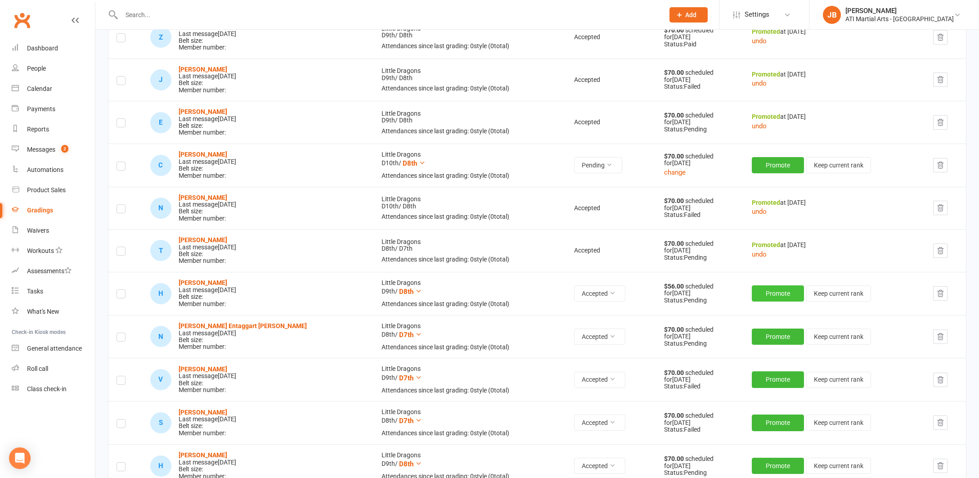
click at [752, 285] on button "Promote" at bounding box center [778, 293] width 52 height 16
click at [754, 328] on button "Promote" at bounding box center [778, 336] width 52 height 16
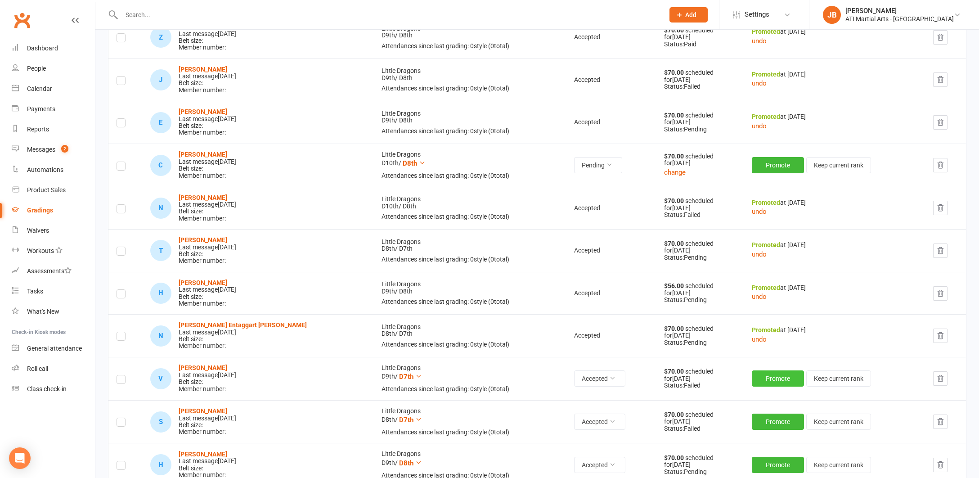
click at [756, 370] on button "Promote" at bounding box center [778, 378] width 52 height 16
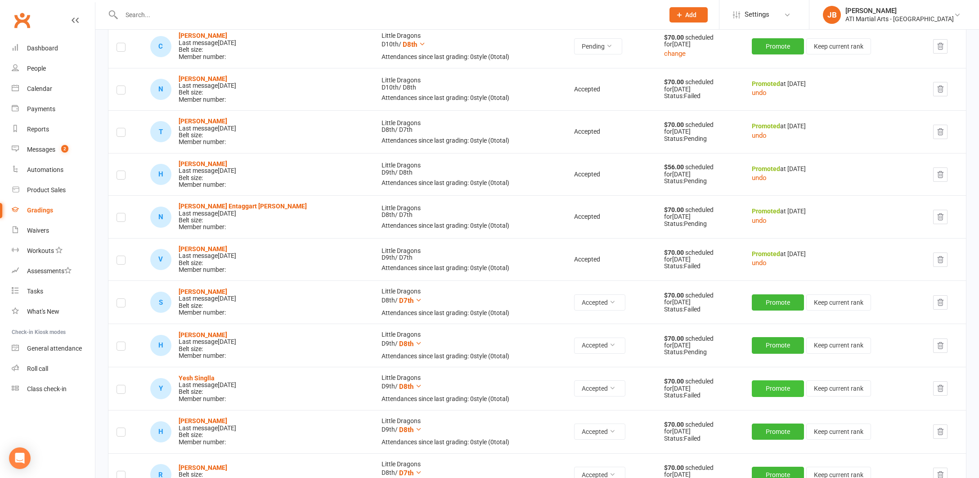
scroll to position [675, 0]
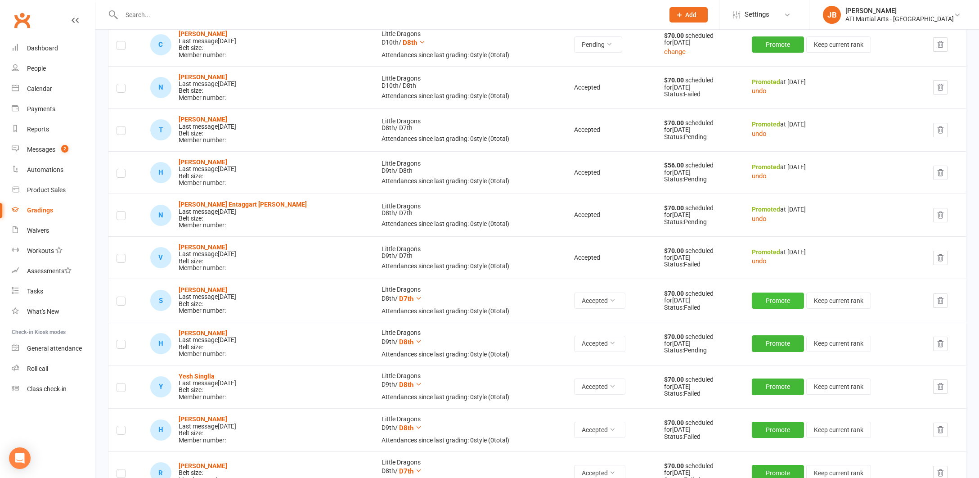
click at [757, 292] on button "Promote" at bounding box center [778, 300] width 52 height 16
click at [753, 335] on button "Promote" at bounding box center [778, 343] width 52 height 16
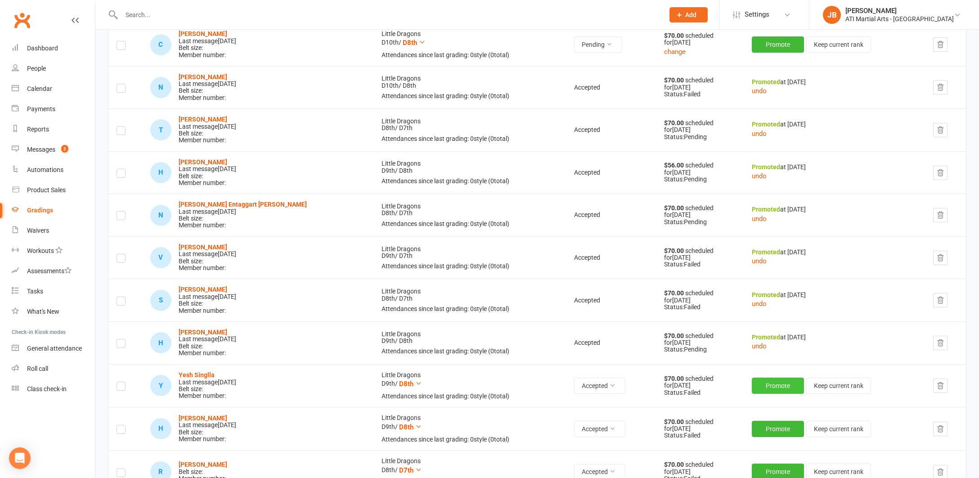
click at [764, 377] on button "Promote" at bounding box center [778, 385] width 52 height 16
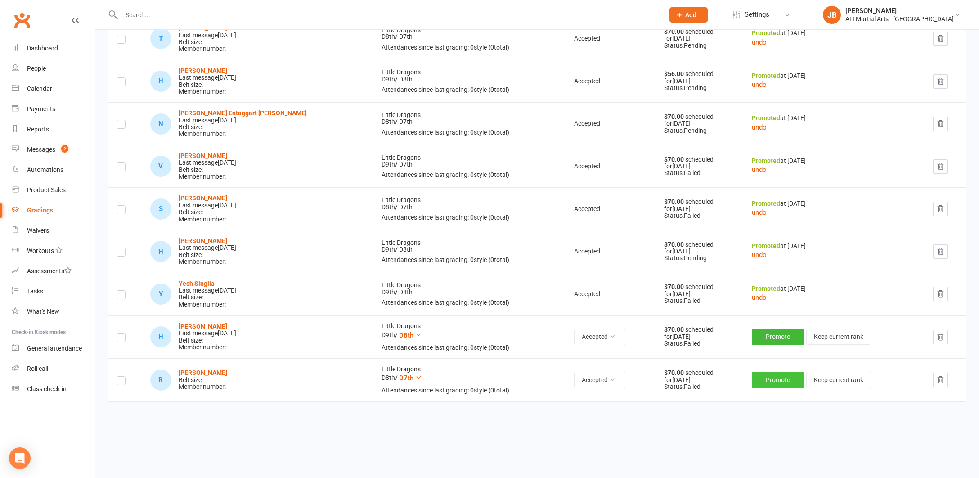
scroll to position [766, 0]
click at [752, 329] on button "Promote" at bounding box center [778, 337] width 52 height 16
click at [757, 373] on button "Promote" at bounding box center [778, 381] width 52 height 16
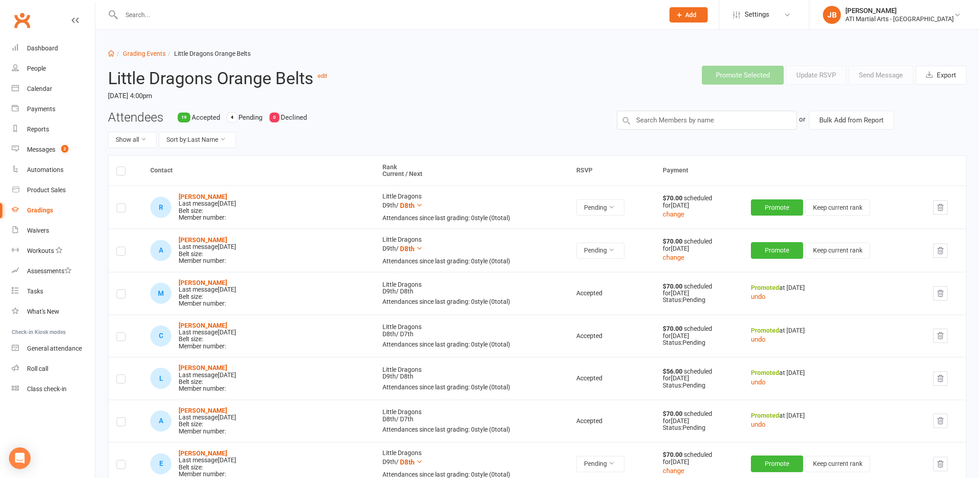
scroll to position [0, 0]
click at [138, 55] on link "Grading Events" at bounding box center [144, 53] width 43 height 7
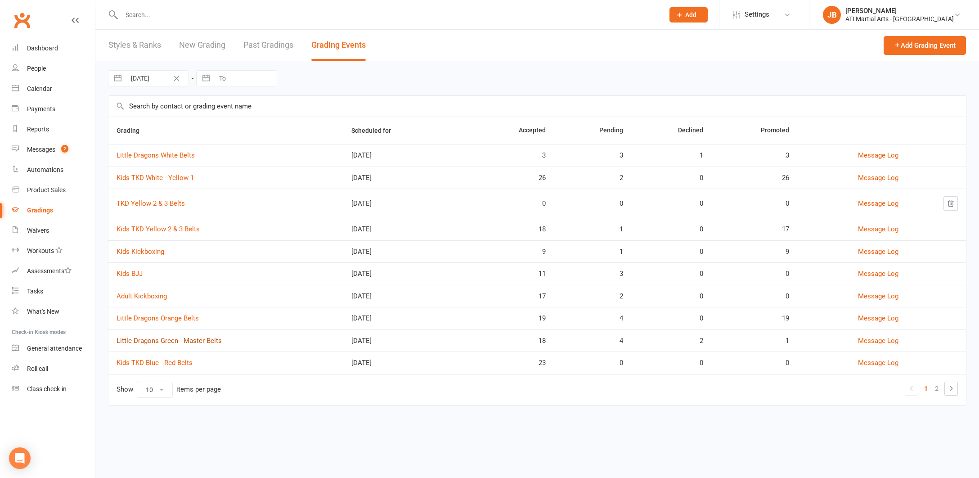
click at [163, 339] on link "Little Dragons Green - Master Belts" at bounding box center [169, 341] width 105 height 8
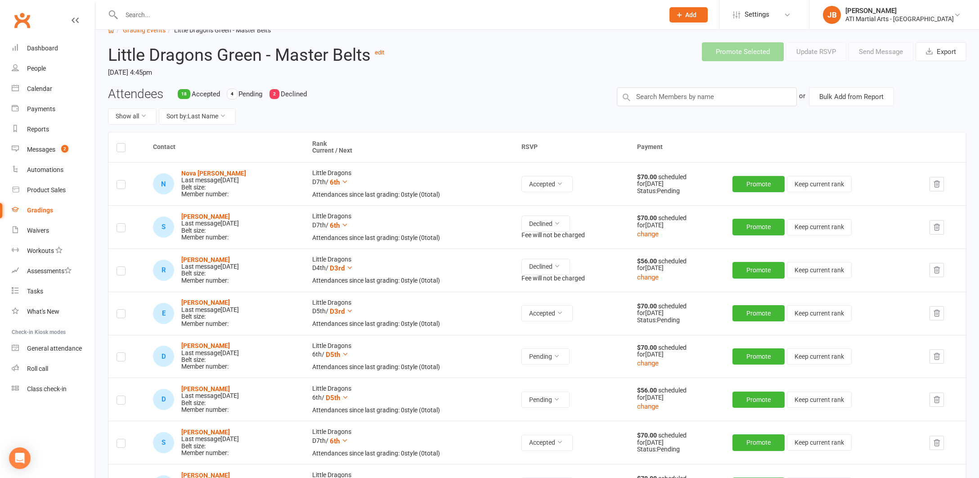
scroll to position [26, 0]
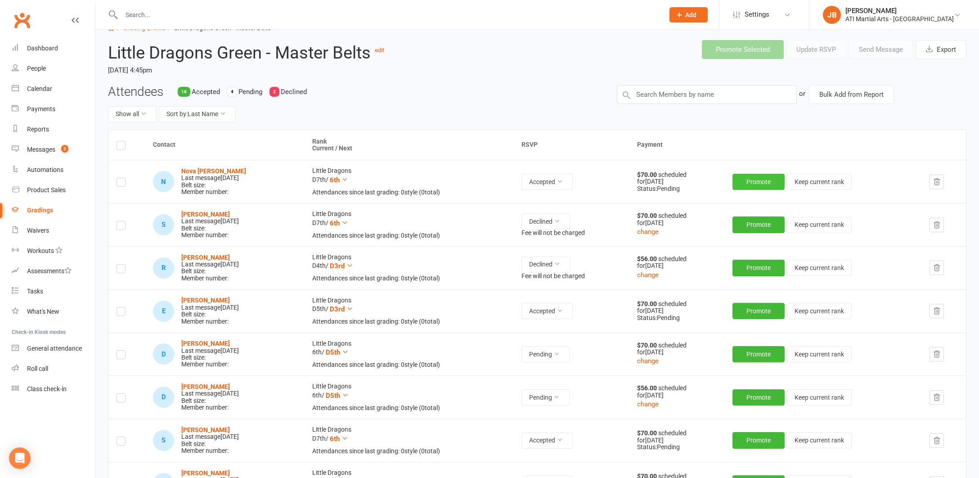
click at [752, 180] on button "Promote" at bounding box center [758, 182] width 52 height 16
click at [747, 307] on button "Promote" at bounding box center [758, 310] width 52 height 16
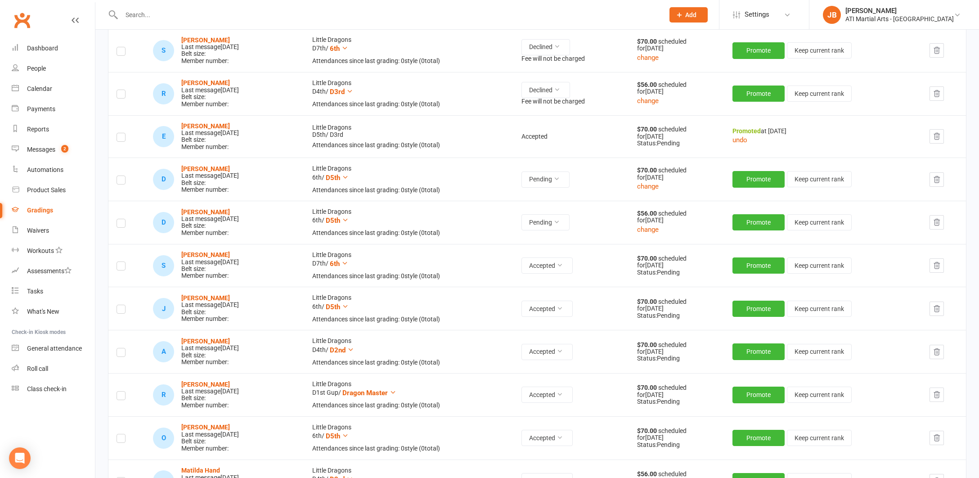
scroll to position [207, 0]
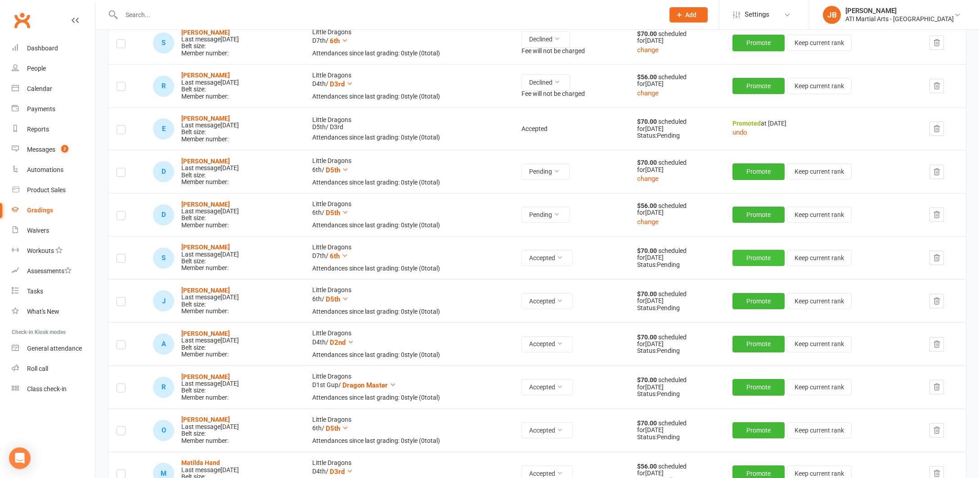
click at [752, 253] on button "Promote" at bounding box center [758, 258] width 52 height 16
click at [754, 294] on button "Promote" at bounding box center [758, 300] width 52 height 16
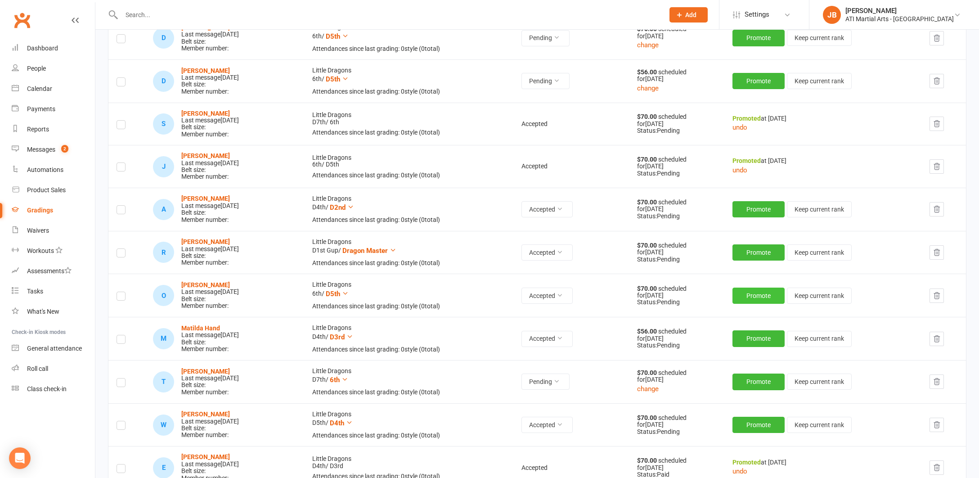
scroll to position [342, 0]
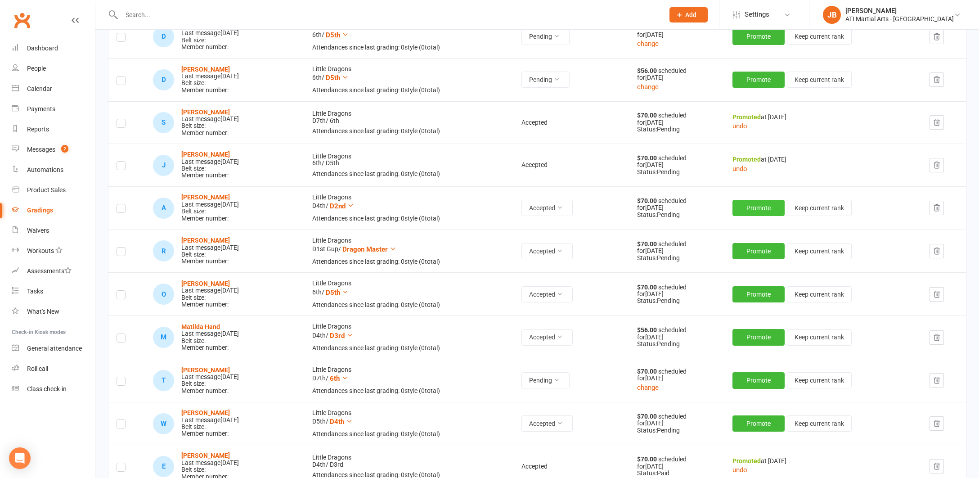
click at [749, 203] on button "Promote" at bounding box center [758, 208] width 52 height 16
click at [755, 243] on button "Promote" at bounding box center [758, 251] width 52 height 16
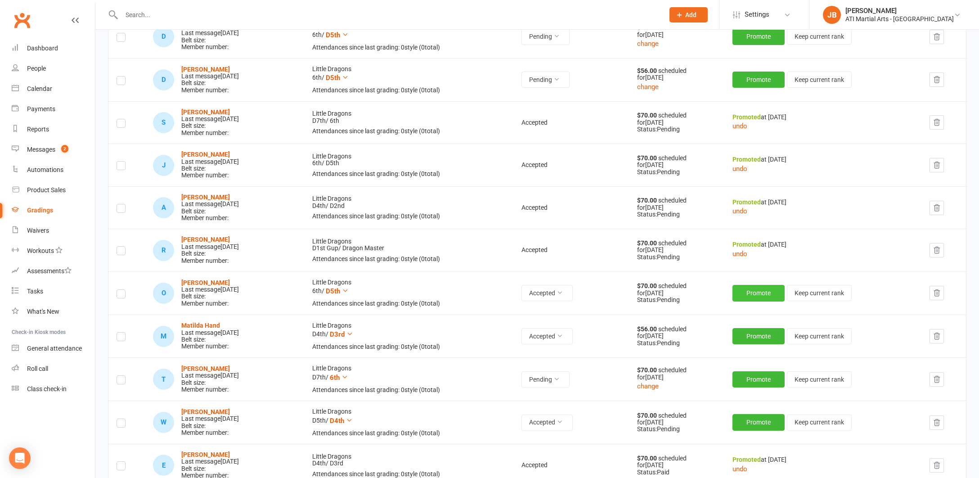
click at [756, 285] on button "Promote" at bounding box center [758, 293] width 52 height 16
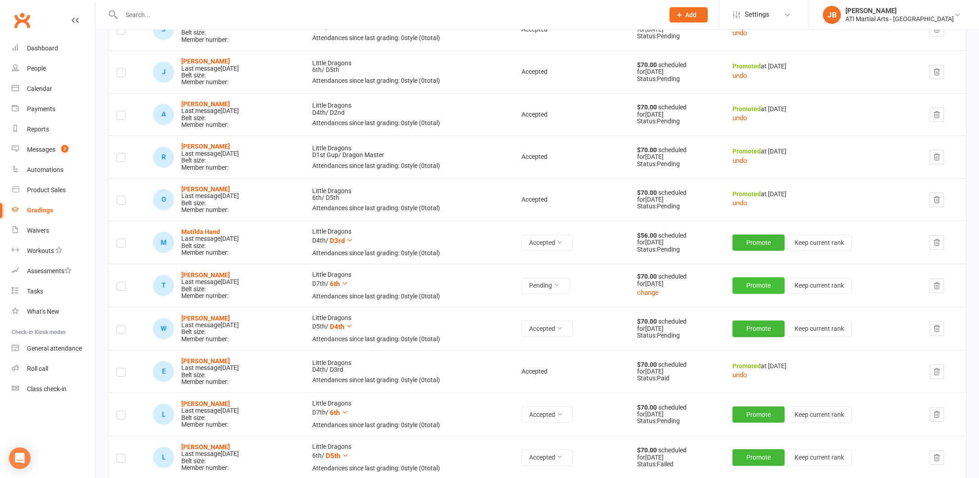
scroll to position [439, 0]
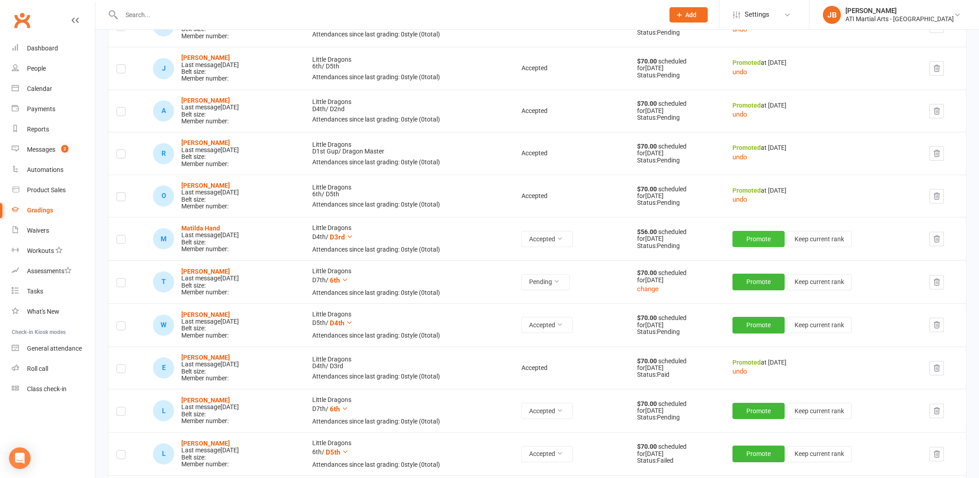
click at [747, 231] on button "Promote" at bounding box center [758, 239] width 52 height 16
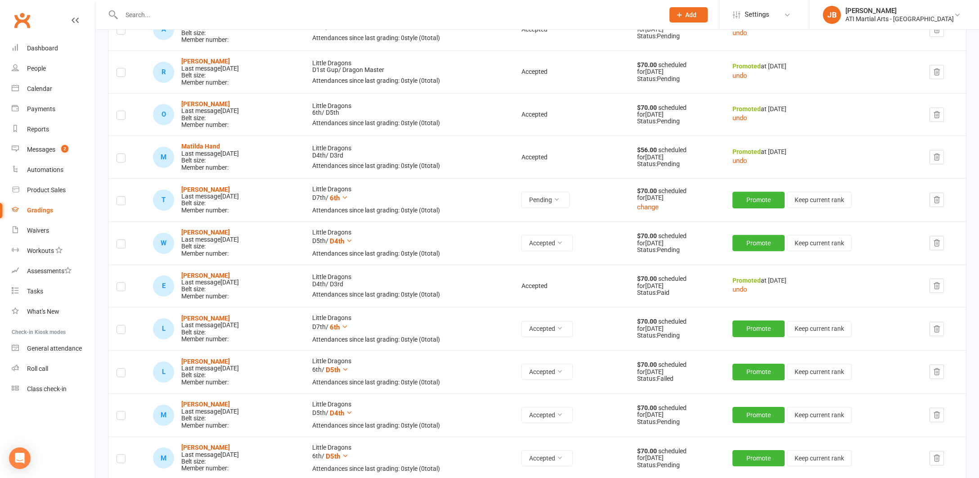
scroll to position [521, 0]
click at [752, 234] on button "Promote" at bounding box center [758, 242] width 52 height 16
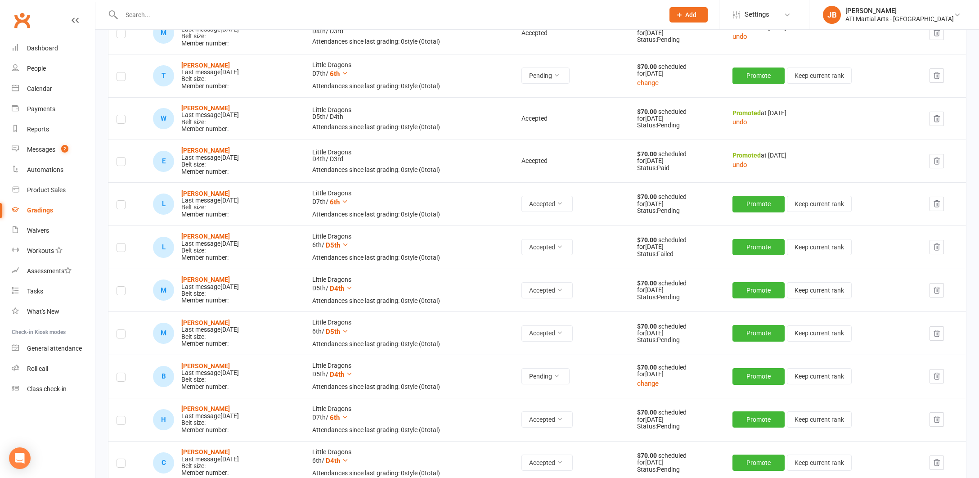
scroll to position [651, 0]
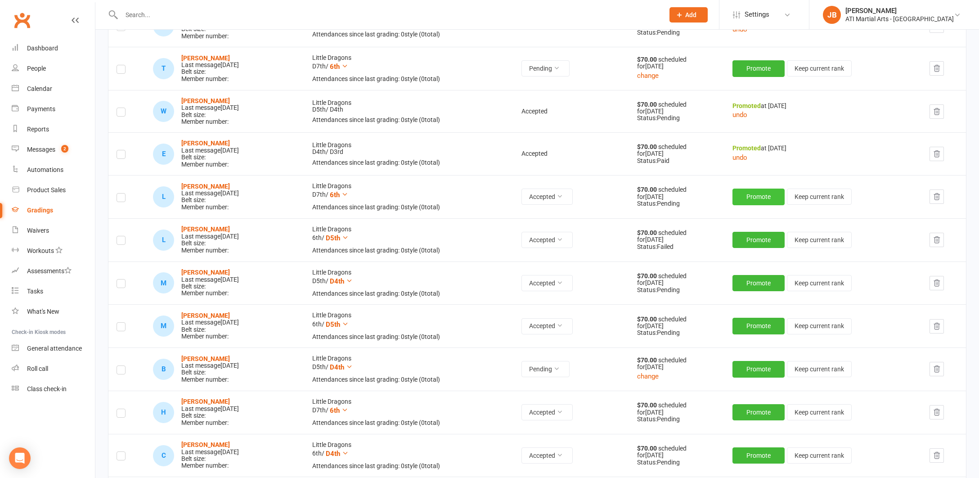
click at [753, 189] on button "Promote" at bounding box center [758, 197] width 52 height 16
click at [759, 231] on button "Promote" at bounding box center [758, 239] width 52 height 16
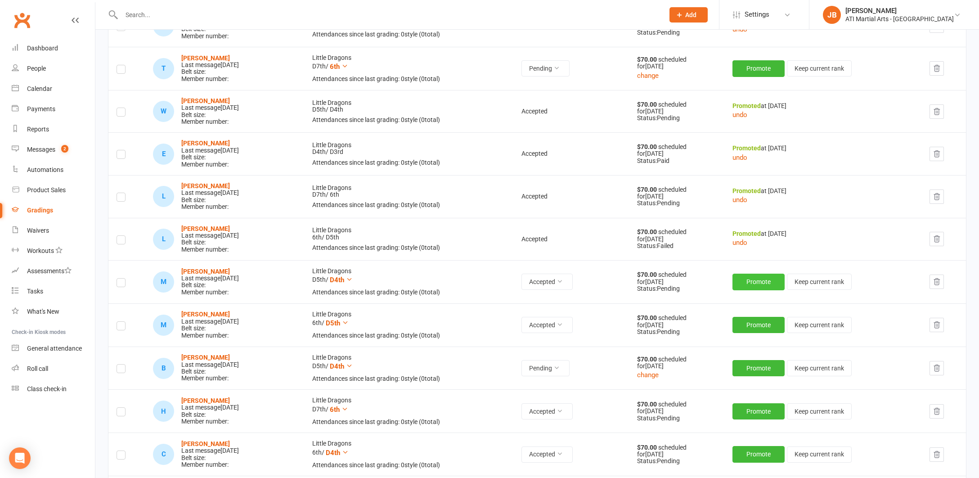
click at [760, 274] on button "Promote" at bounding box center [758, 282] width 52 height 16
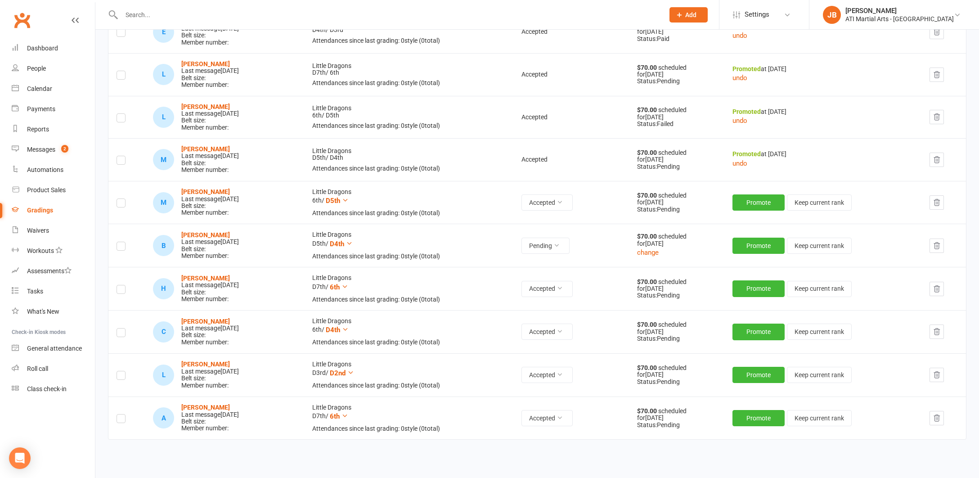
scroll to position [781, 0]
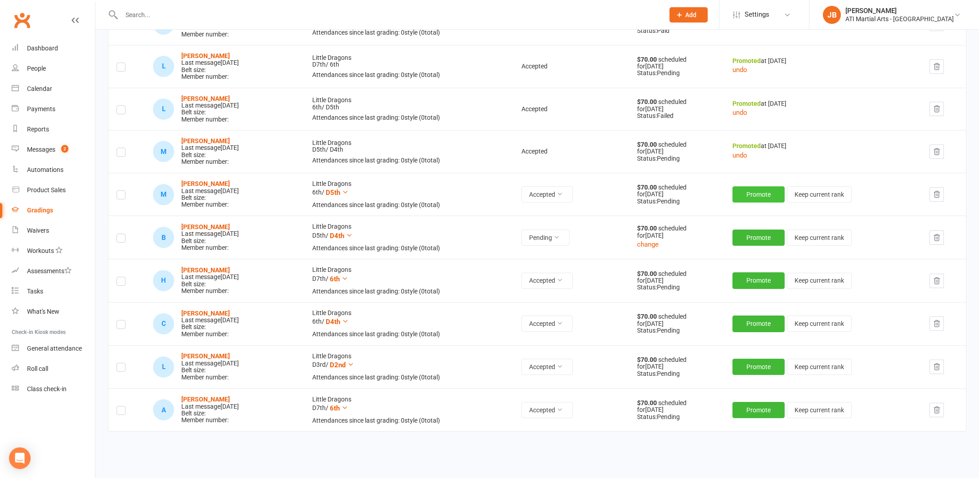
click at [750, 186] on button "Promote" at bounding box center [758, 194] width 52 height 16
click at [939, 234] on icon "button" at bounding box center [937, 237] width 6 height 6
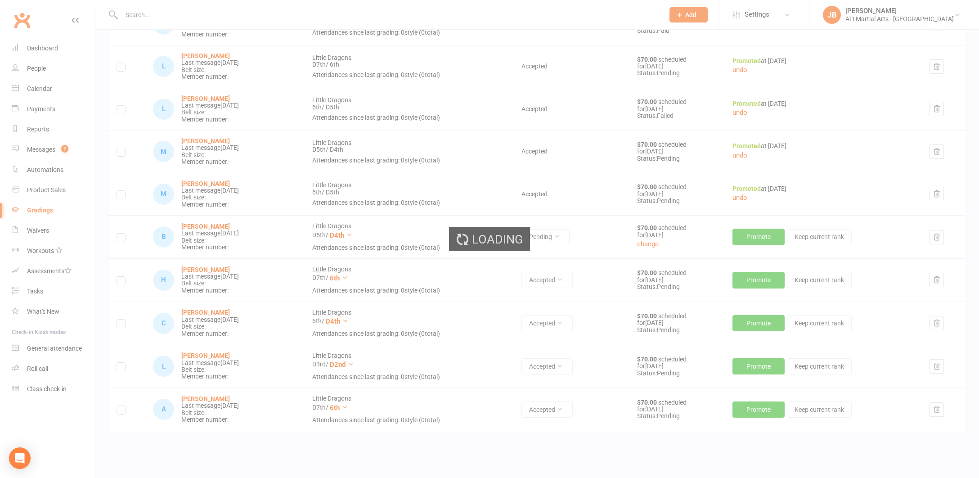
scroll to position [768, 0]
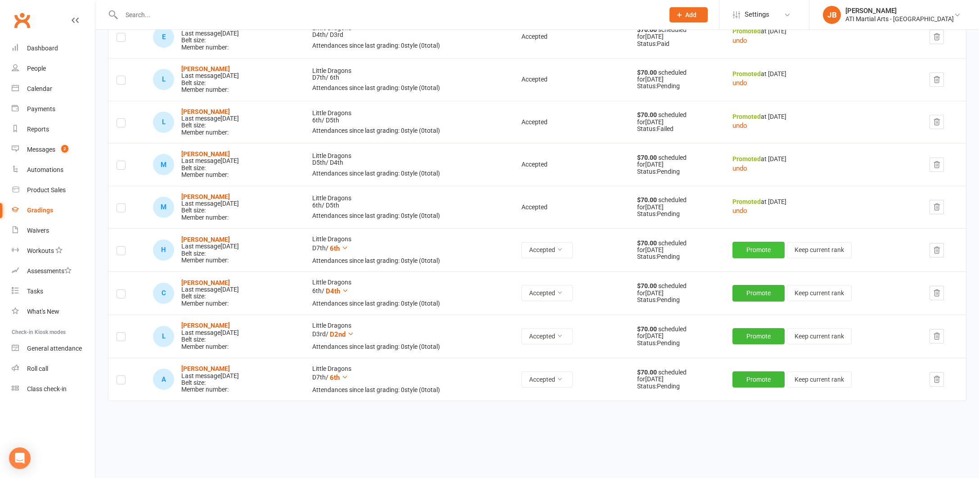
click at [764, 242] on button "Promote" at bounding box center [758, 250] width 52 height 16
click at [760, 285] on button "Promote" at bounding box center [758, 293] width 52 height 16
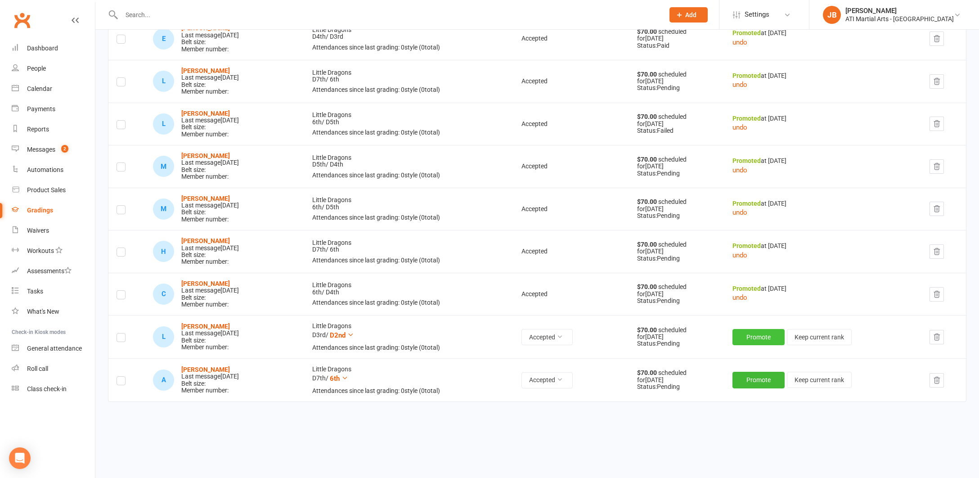
click at [758, 329] on button "Promote" at bounding box center [758, 337] width 52 height 16
click at [752, 372] on button "Promote" at bounding box center [758, 380] width 52 height 16
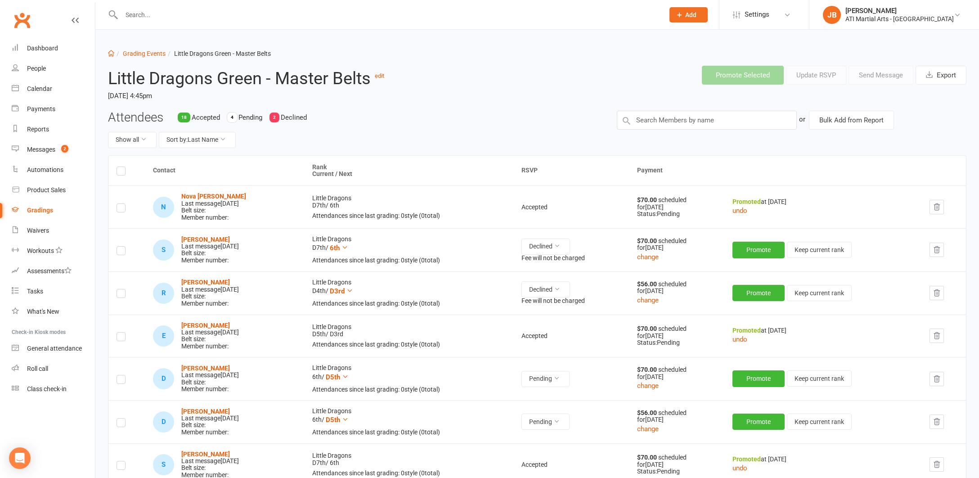
scroll to position [0, 0]
click at [133, 54] on link "Grading Events" at bounding box center [144, 53] width 43 height 7
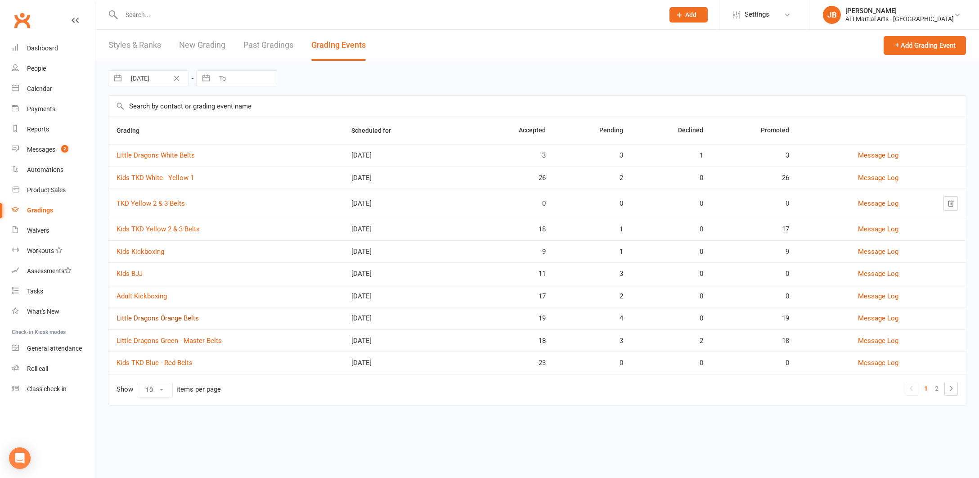
click at [167, 319] on link "Little Dragons Orange Belts" at bounding box center [158, 318] width 82 height 8
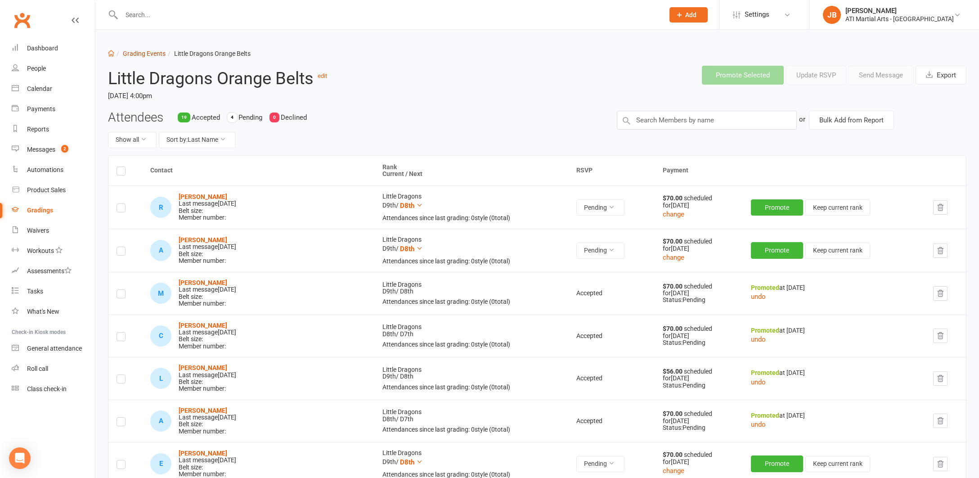
click at [141, 54] on link "Grading Events" at bounding box center [144, 53] width 43 height 7
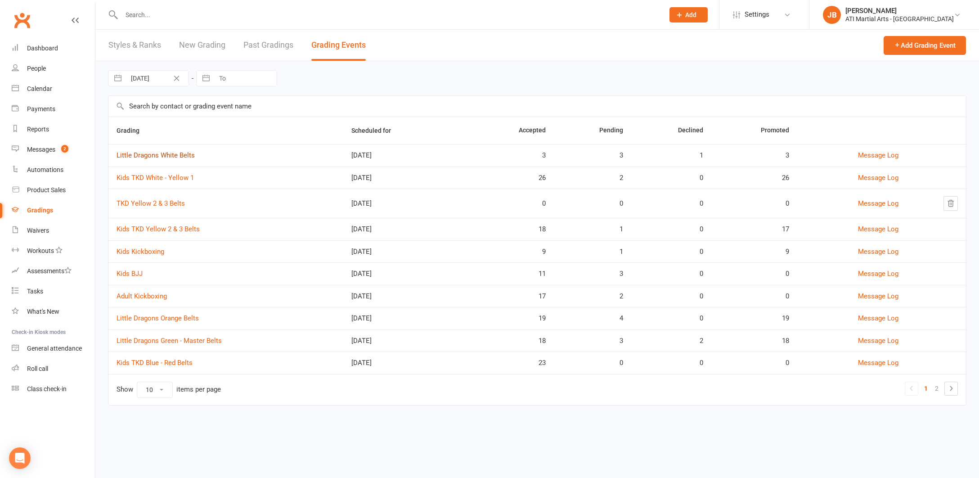
click at [157, 157] on link "Little Dragons White Belts" at bounding box center [156, 155] width 78 height 8
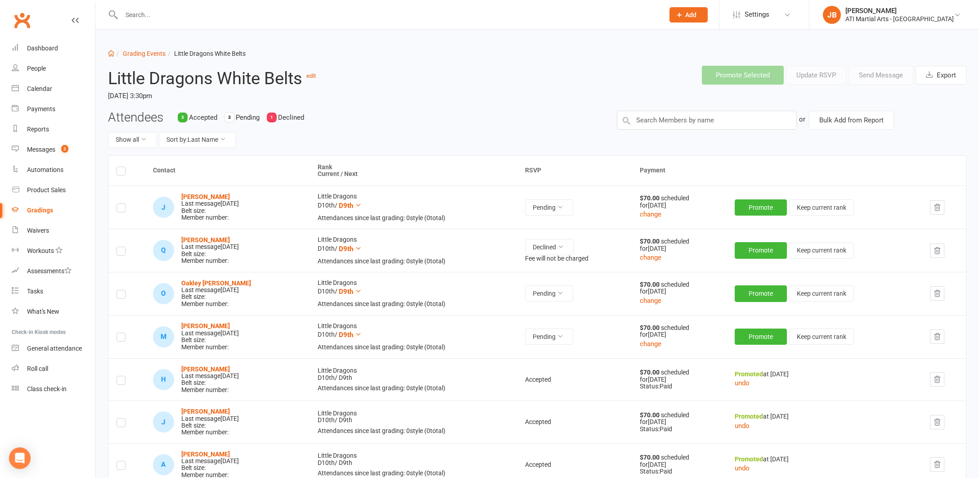
click at [22, 20] on link "Clubworx" at bounding box center [22, 20] width 22 height 22
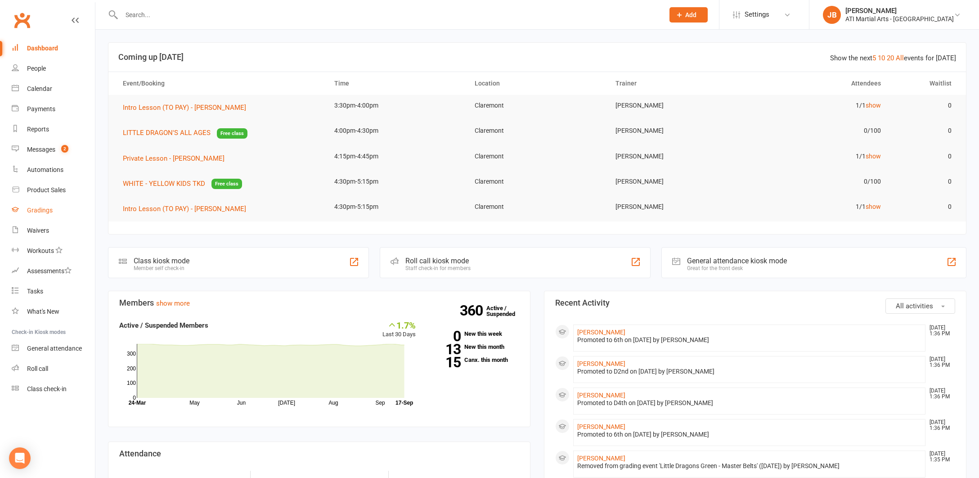
click at [41, 210] on div "Gradings" at bounding box center [40, 210] width 26 height 7
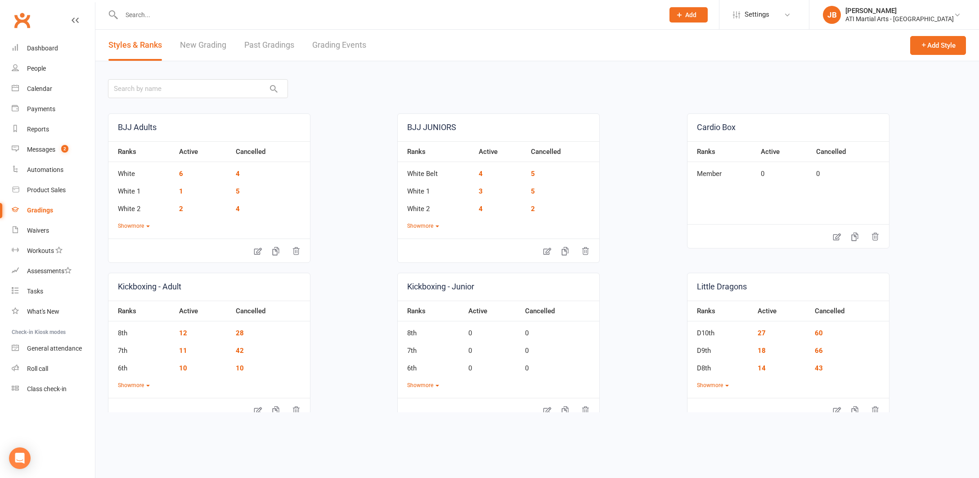
click at [333, 46] on link "Grading Events" at bounding box center [339, 45] width 54 height 31
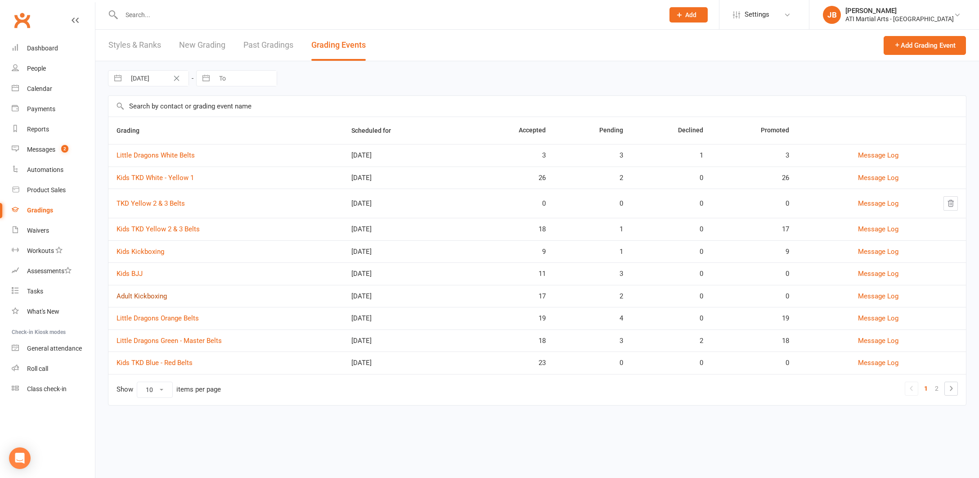
click at [152, 296] on link "Adult Kickboxing" at bounding box center [142, 296] width 50 height 8
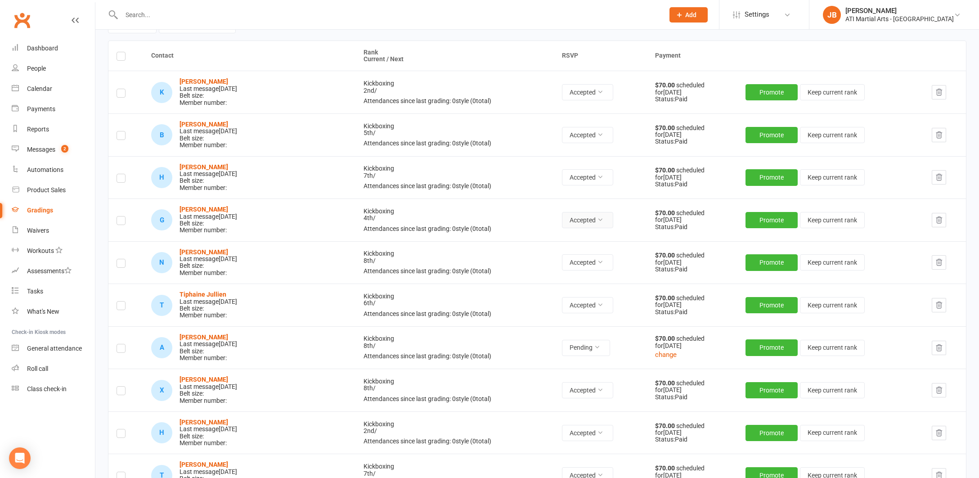
scroll to position [115, 0]
click at [746, 89] on button "Promote" at bounding box center [772, 92] width 52 height 16
click at [754, 132] on button "Promote" at bounding box center [772, 134] width 52 height 16
click at [753, 175] on button "Promote" at bounding box center [772, 177] width 52 height 16
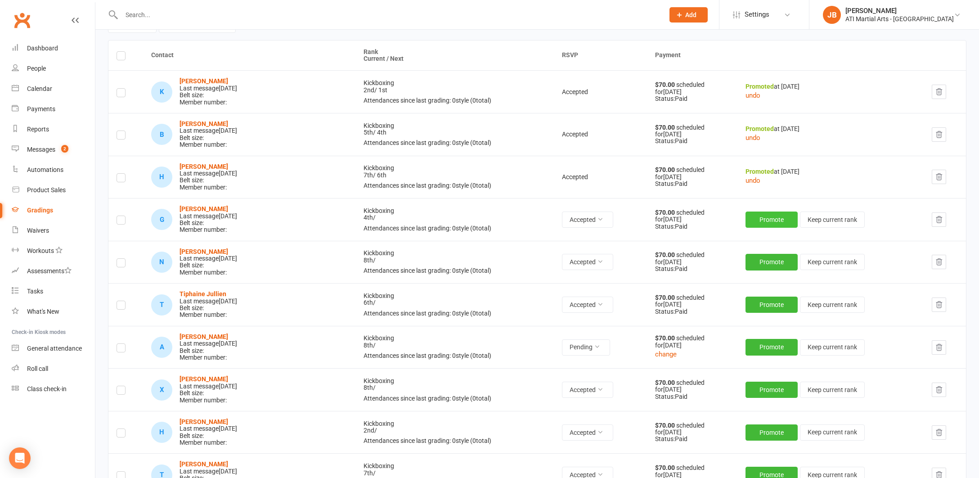
click at [750, 217] on button "Promote" at bounding box center [772, 219] width 52 height 16
click at [746, 258] on button "Promote" at bounding box center [772, 262] width 52 height 16
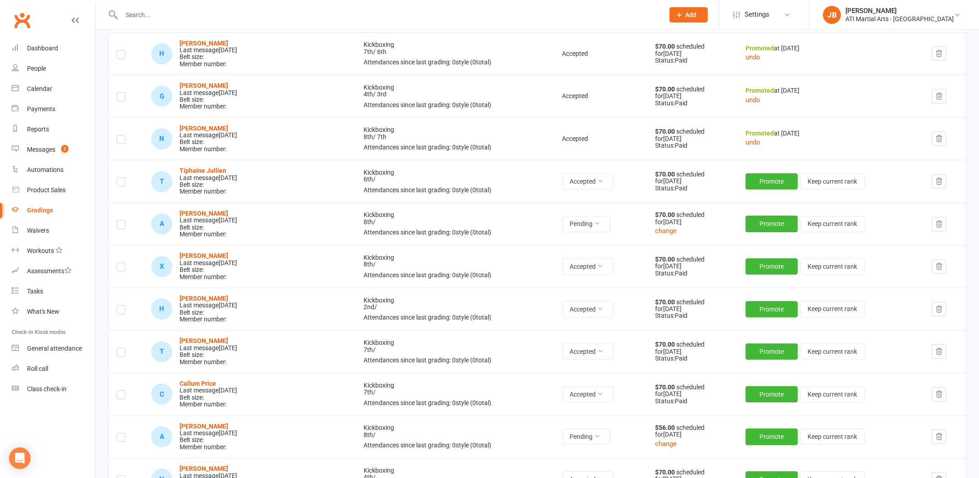
scroll to position [239, 0]
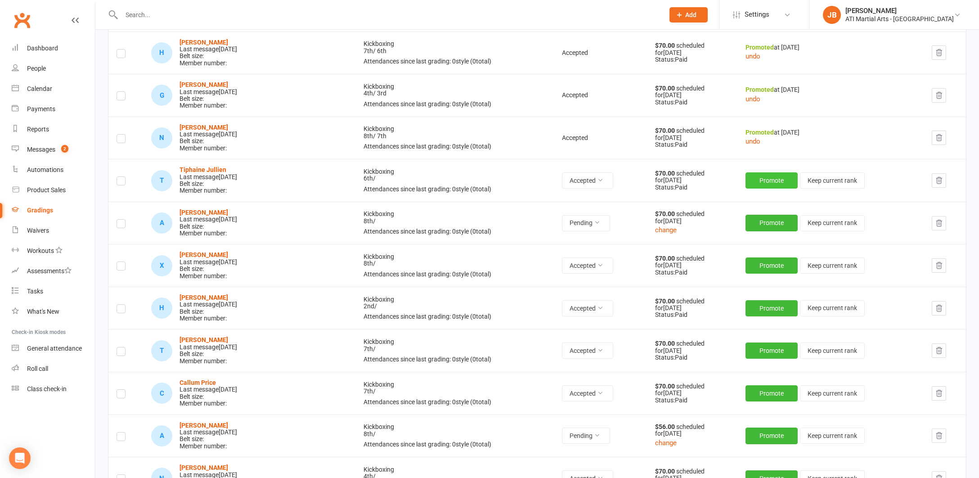
click at [751, 172] on button "Promote" at bounding box center [772, 180] width 52 height 16
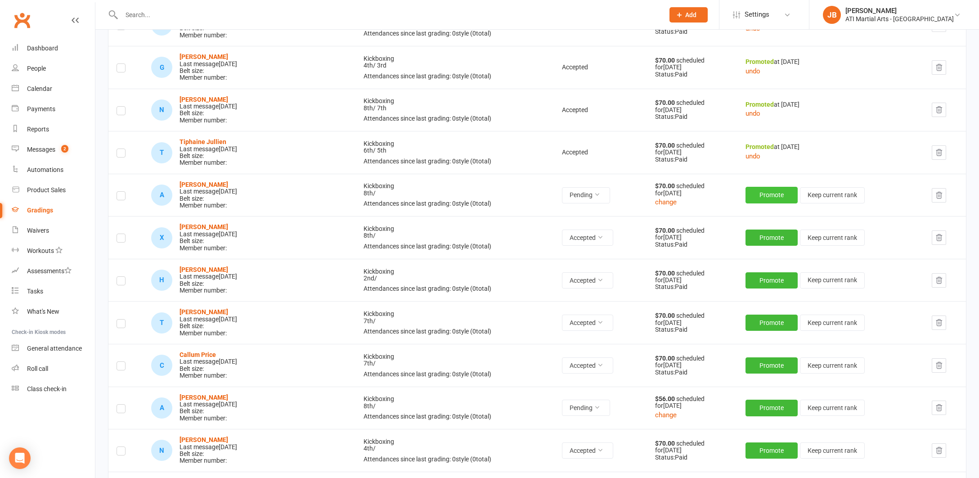
scroll to position [269, 0]
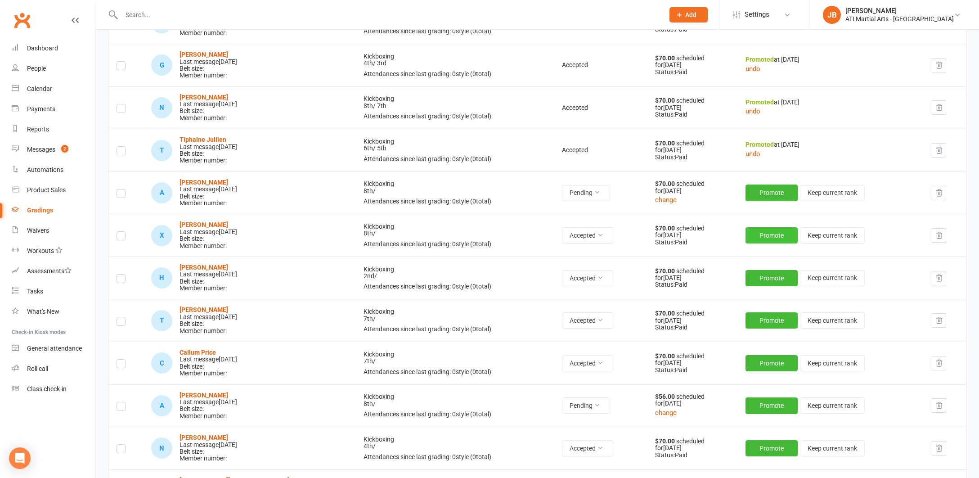
click at [748, 228] on button "Promote" at bounding box center [772, 235] width 52 height 16
click at [754, 270] on button "Promote" at bounding box center [772, 278] width 52 height 16
click at [759, 312] on button "Promote" at bounding box center [772, 320] width 52 height 16
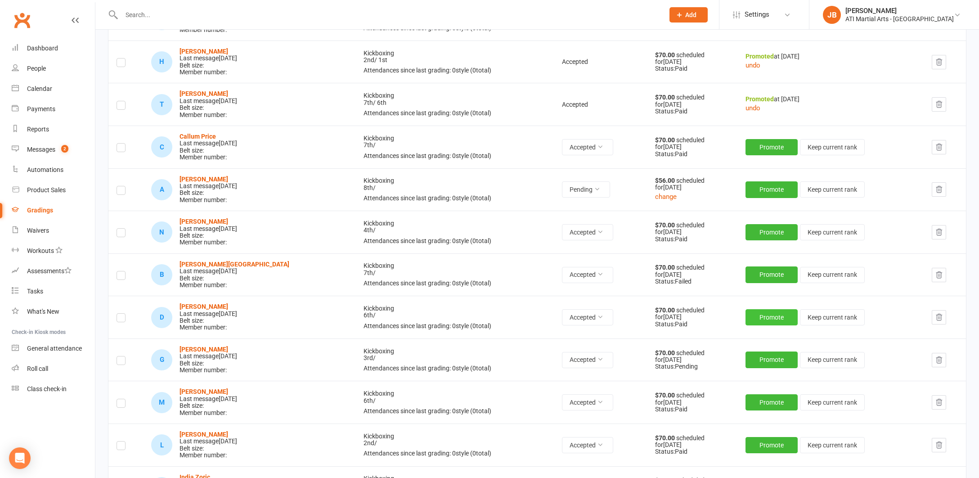
scroll to position [486, 0]
click at [748, 139] on button "Promote" at bounding box center [772, 147] width 52 height 16
click at [753, 224] on button "Promote" at bounding box center [772, 232] width 52 height 16
click at [759, 266] on button "Promote" at bounding box center [772, 274] width 52 height 16
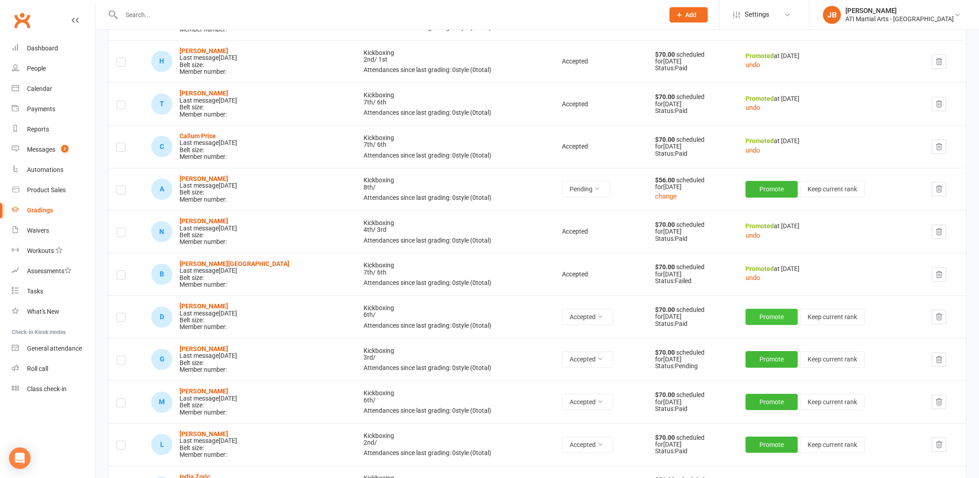
click at [757, 309] on button "Promote" at bounding box center [772, 317] width 52 height 16
click at [753, 351] on button "Promote" at bounding box center [772, 359] width 52 height 16
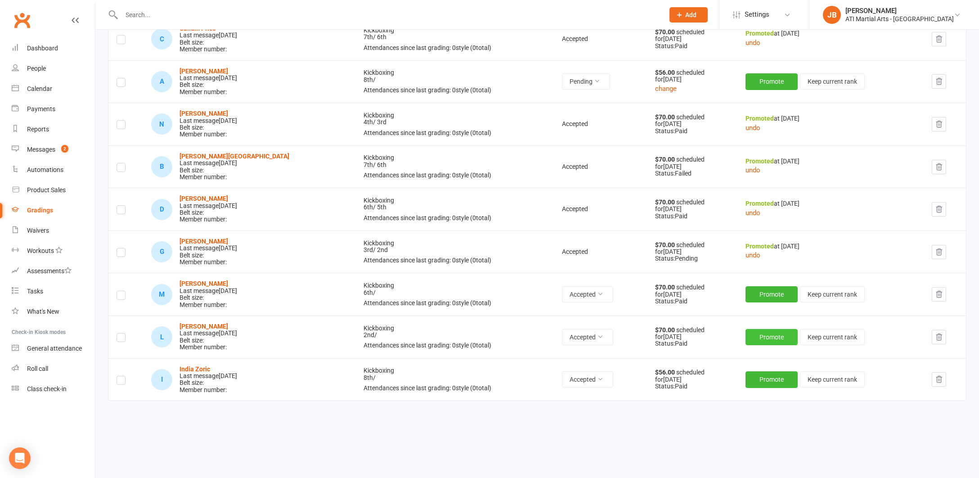
scroll to position [593, 0]
click at [750, 287] on button "Promote" at bounding box center [772, 295] width 52 height 16
click at [748, 329] on button "Promote" at bounding box center [772, 337] width 52 height 16
click at [759, 372] on button "Promote" at bounding box center [772, 380] width 52 height 16
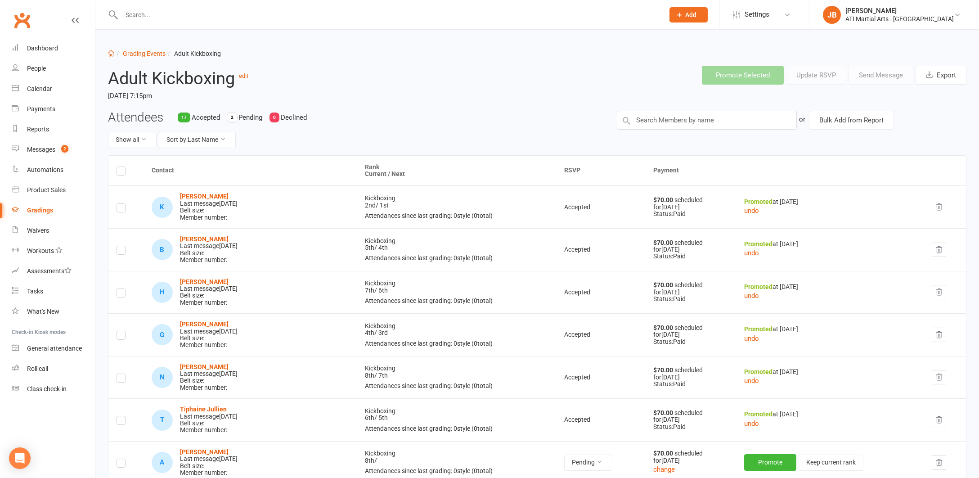
scroll to position [0, 0]
click at [137, 53] on link "Grading Events" at bounding box center [144, 53] width 43 height 7
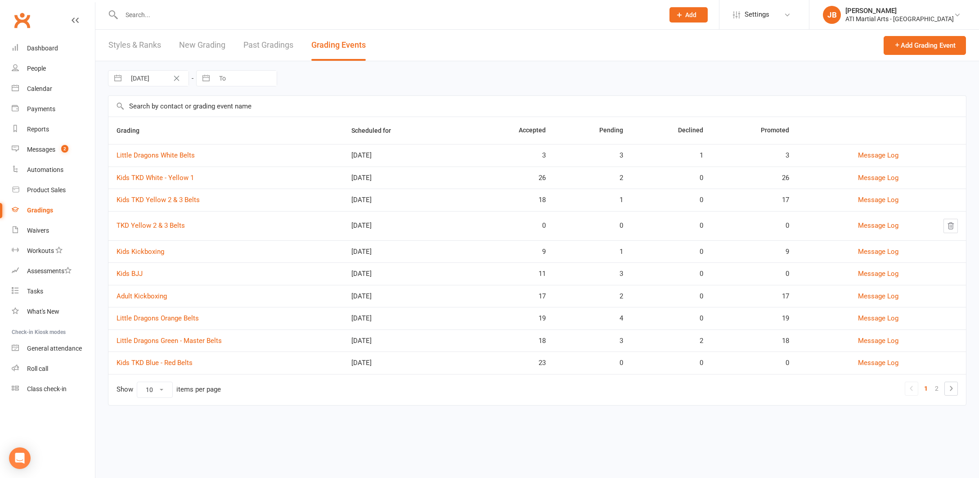
click at [19, 22] on link "Clubworx" at bounding box center [22, 20] width 22 height 22
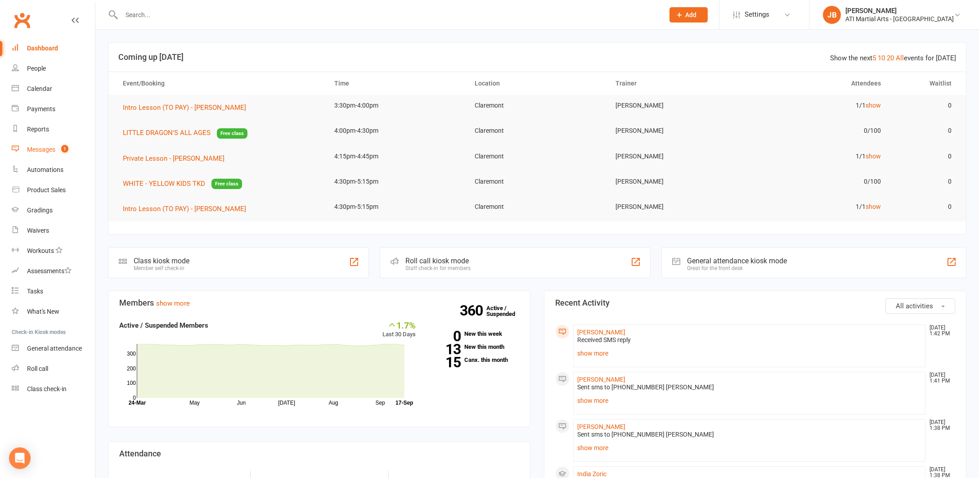
click at [39, 150] on div "Messages" at bounding box center [41, 149] width 28 height 7
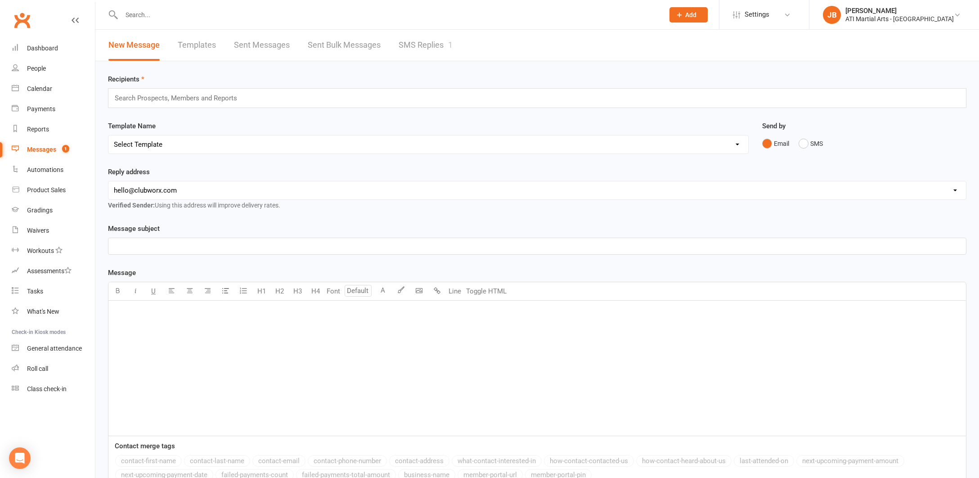
click at [425, 47] on link "SMS Replies 1" at bounding box center [426, 45] width 54 height 31
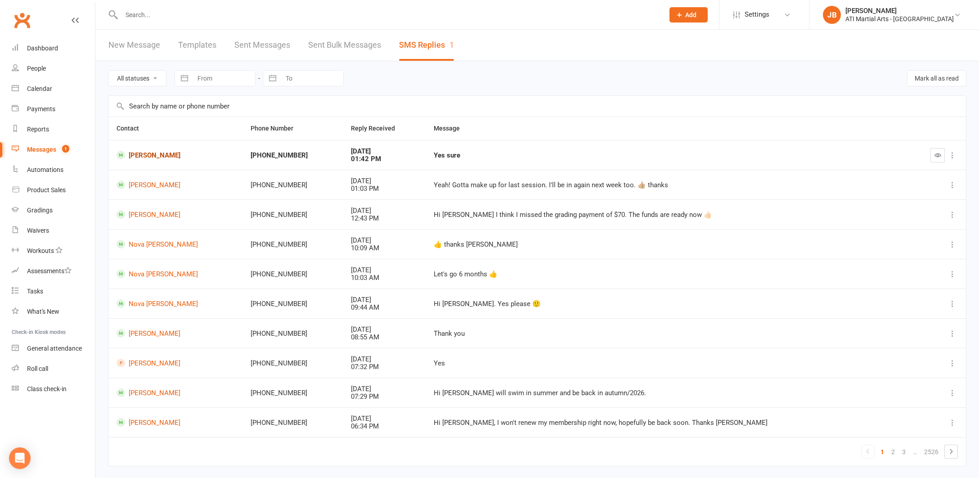
click at [132, 154] on link "[PERSON_NAME]" at bounding box center [176, 155] width 118 height 9
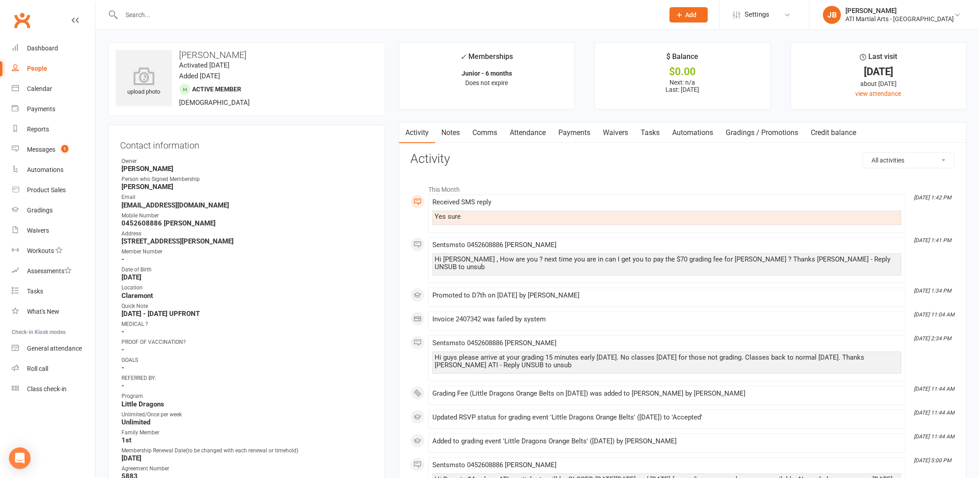
click at [21, 17] on link "Clubworx" at bounding box center [22, 20] width 22 height 22
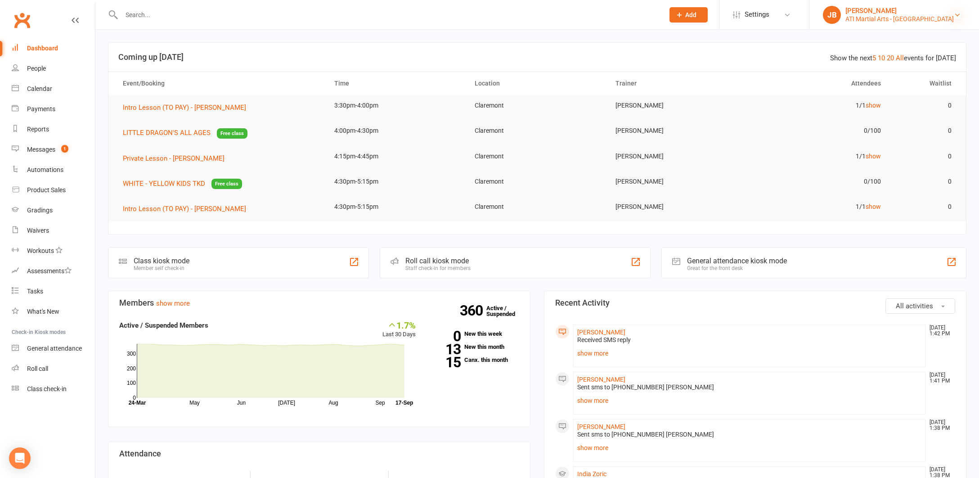
click at [957, 14] on icon at bounding box center [957, 14] width 7 height 7
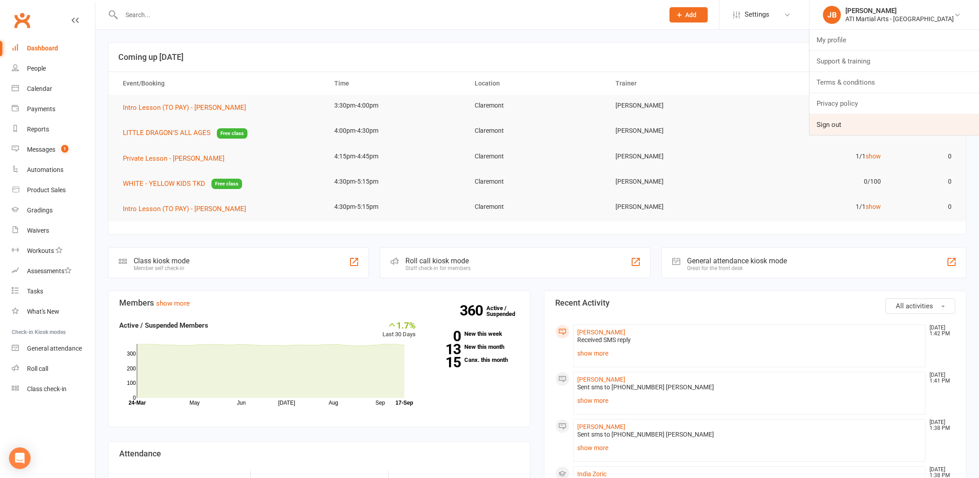
click at [859, 124] on link "Sign out" at bounding box center [894, 124] width 170 height 21
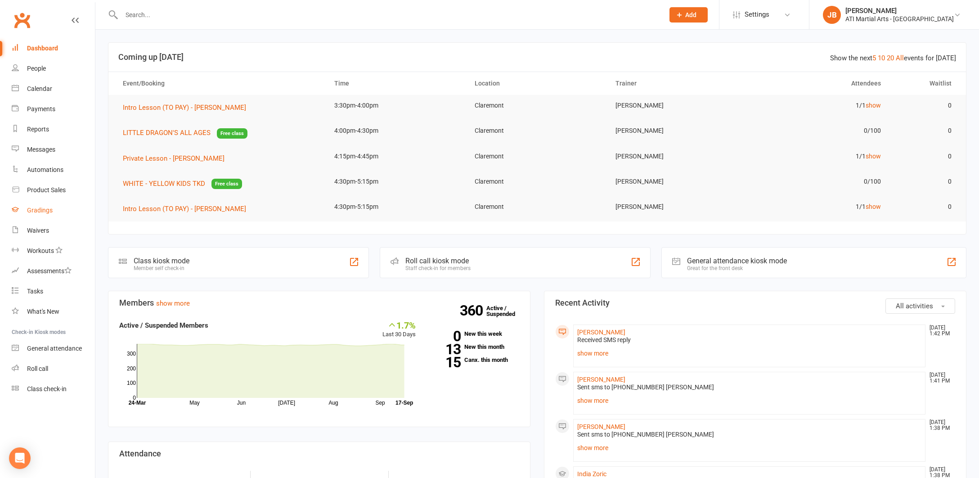
click at [41, 209] on div "Gradings" at bounding box center [40, 210] width 26 height 7
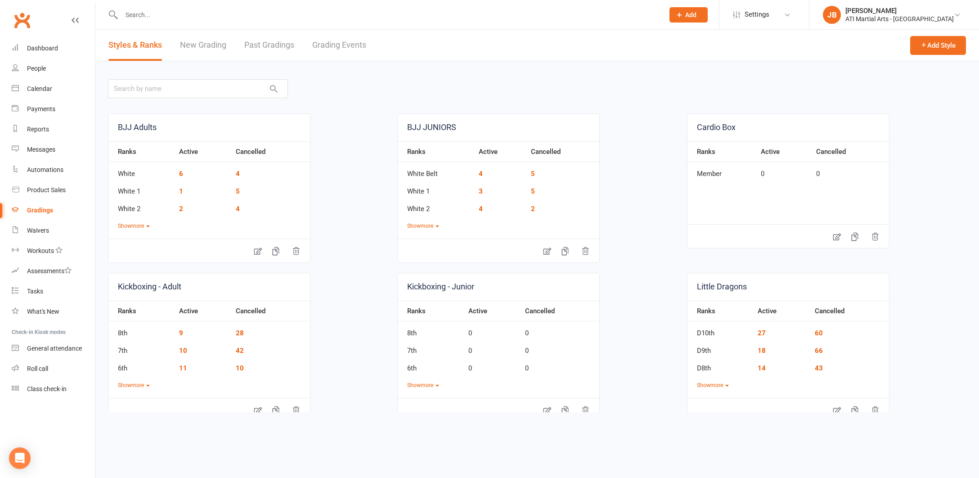
click at [324, 46] on link "Grading Events" at bounding box center [339, 45] width 54 height 31
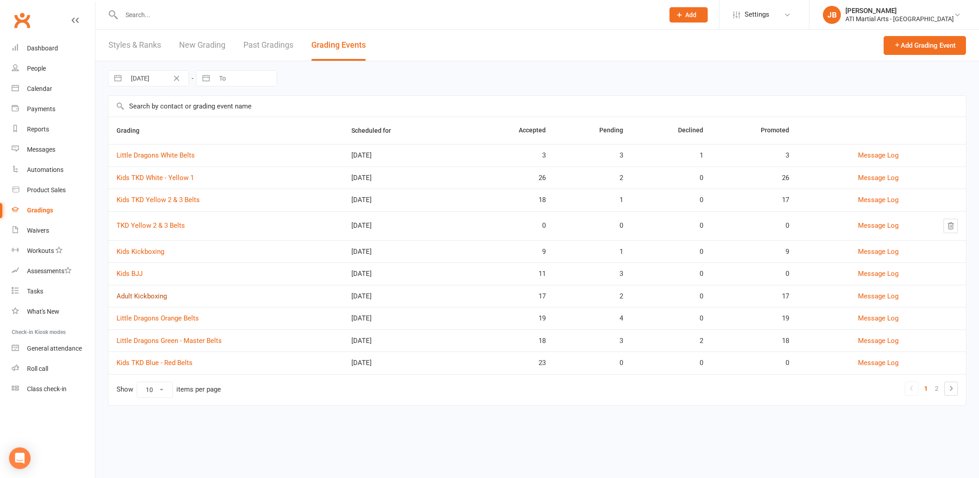
click at [137, 296] on link "Adult Kickboxing" at bounding box center [142, 296] width 50 height 8
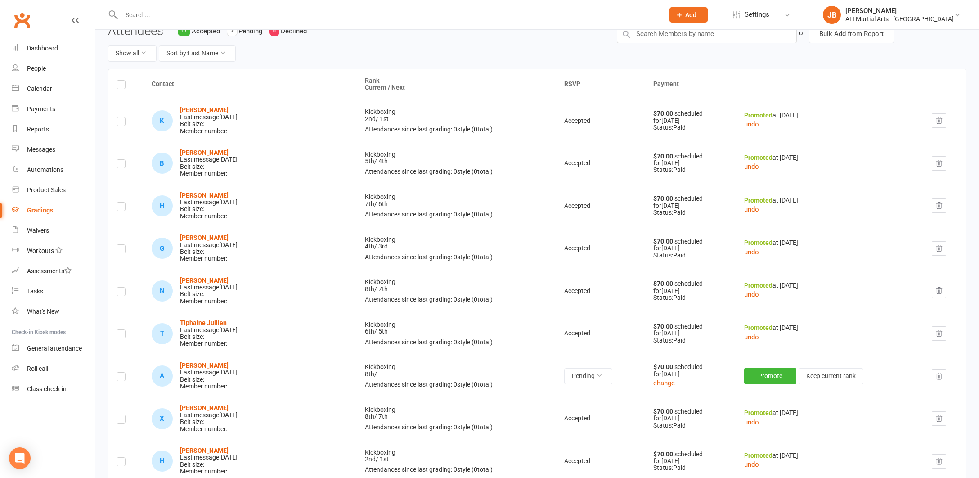
scroll to position [92, 0]
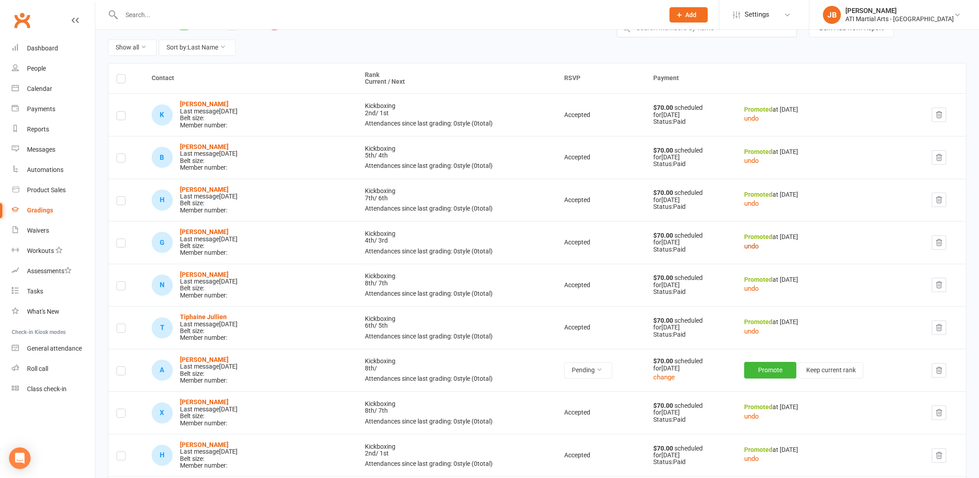
click at [744, 243] on button "undo" at bounding box center [751, 246] width 15 height 11
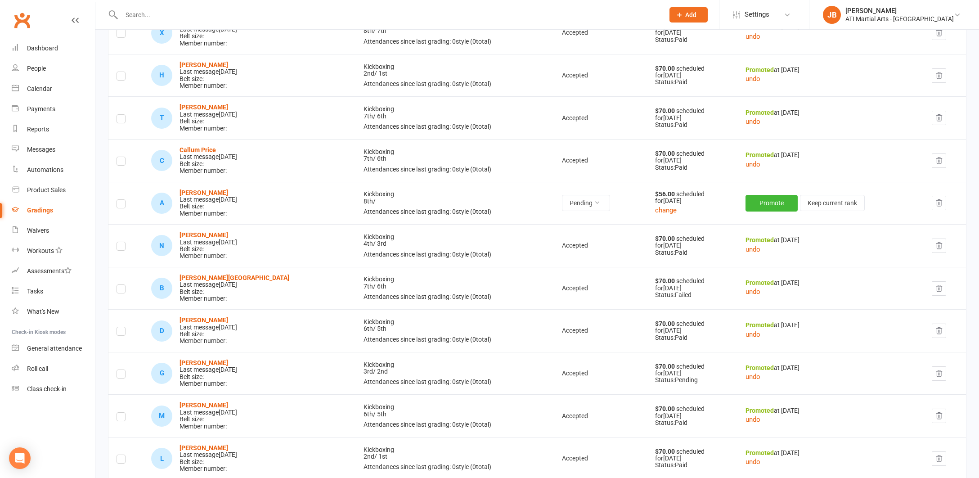
scroll to position [473, 0]
click at [746, 413] on button "undo" at bounding box center [753, 418] width 15 height 11
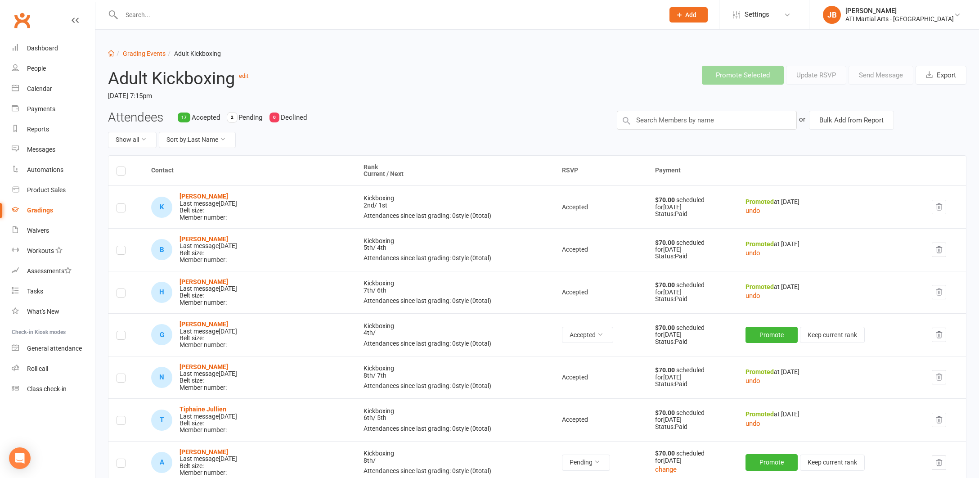
scroll to position [0, 0]
click at [138, 55] on link "Grading Events" at bounding box center [144, 53] width 43 height 7
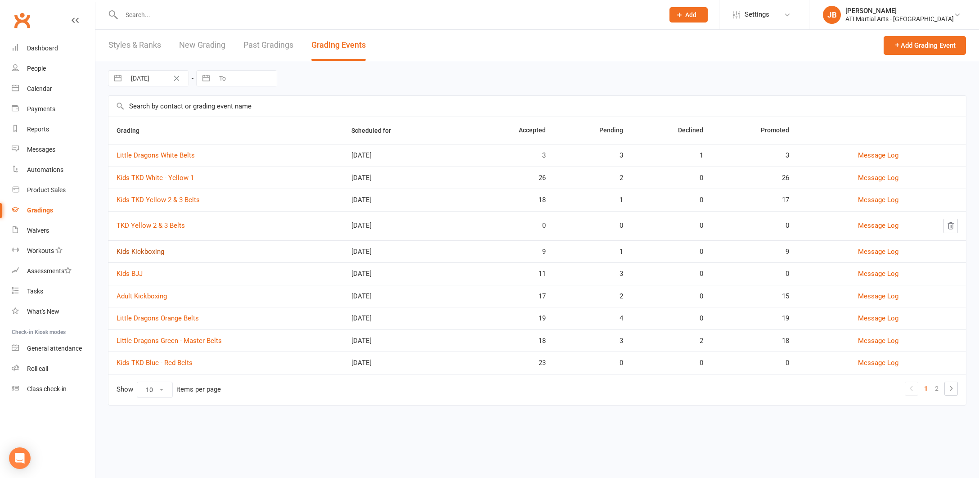
click at [134, 249] on link "Kids Kickboxing" at bounding box center [141, 251] width 48 height 8
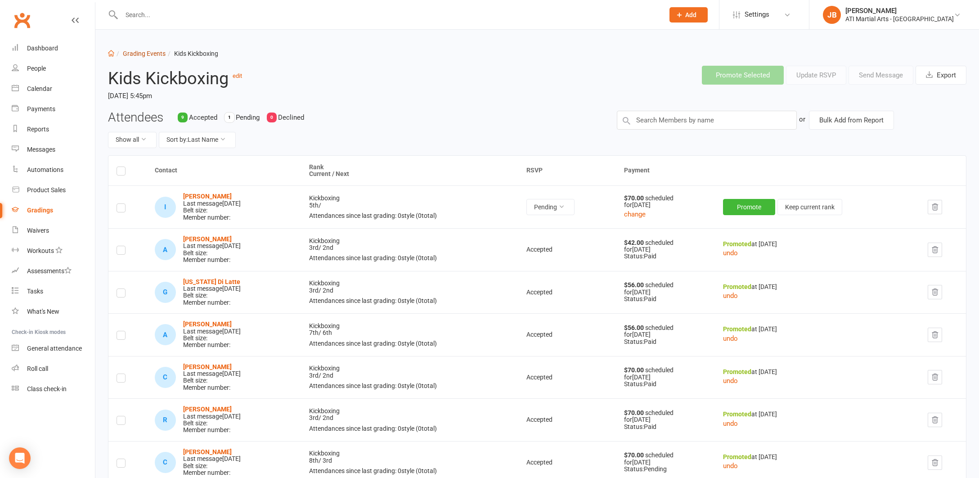
click at [133, 53] on link "Grading Events" at bounding box center [144, 53] width 43 height 7
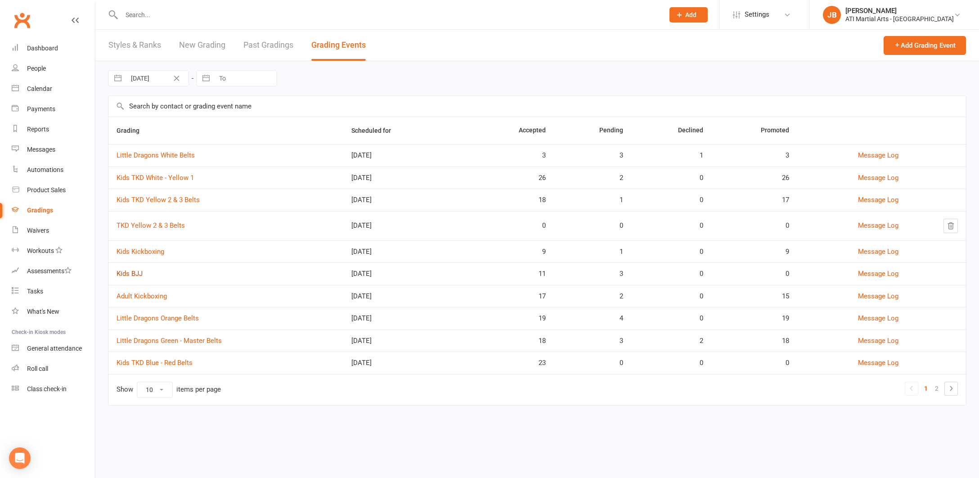
click at [135, 274] on link "Kids BJJ" at bounding box center [130, 273] width 26 height 8
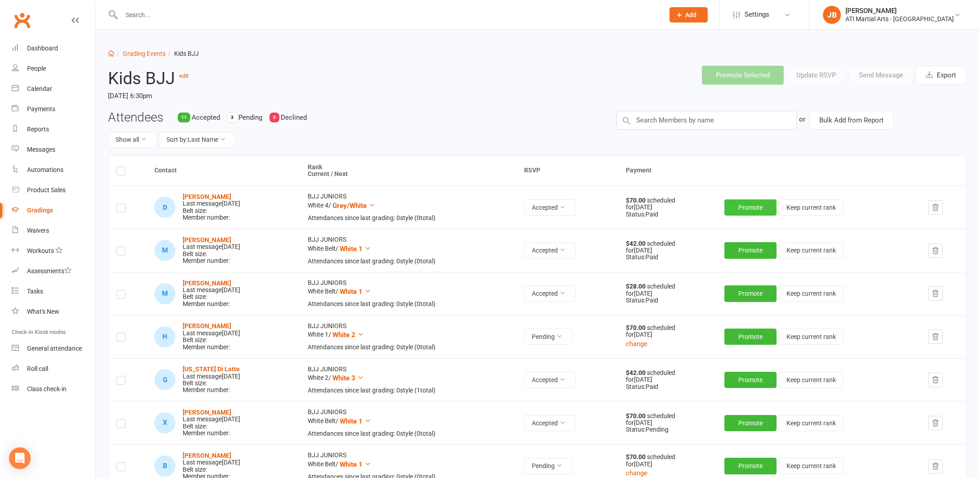
click at [746, 207] on button "Promote" at bounding box center [750, 207] width 52 height 16
click at [746, 247] on button "Promote" at bounding box center [750, 250] width 52 height 16
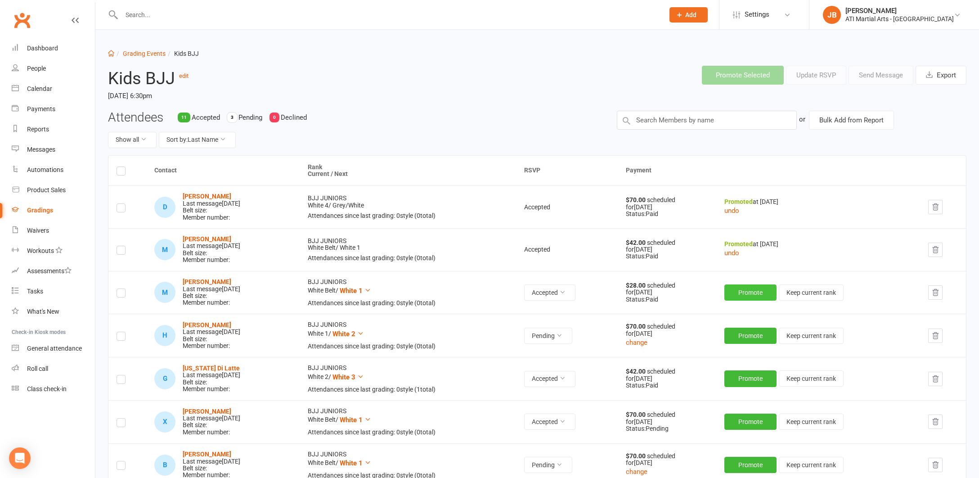
click at [761, 288] on button "Promote" at bounding box center [750, 292] width 52 height 16
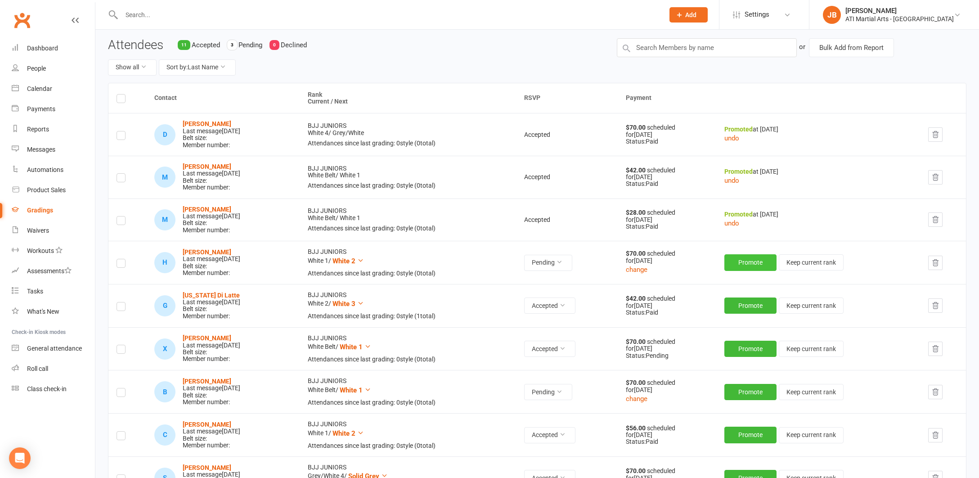
scroll to position [76, 0]
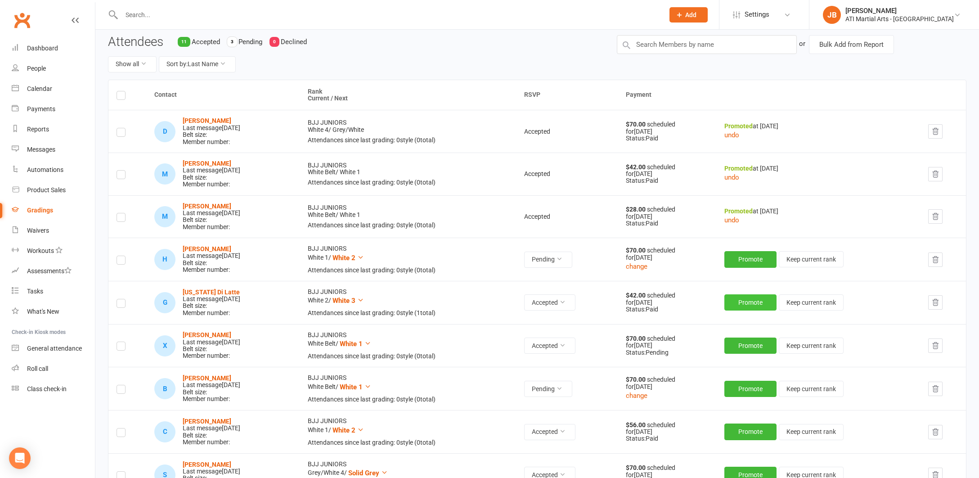
click at [747, 299] on button "Promote" at bounding box center [750, 302] width 52 height 16
click at [750, 341] on button "Promote" at bounding box center [750, 345] width 52 height 16
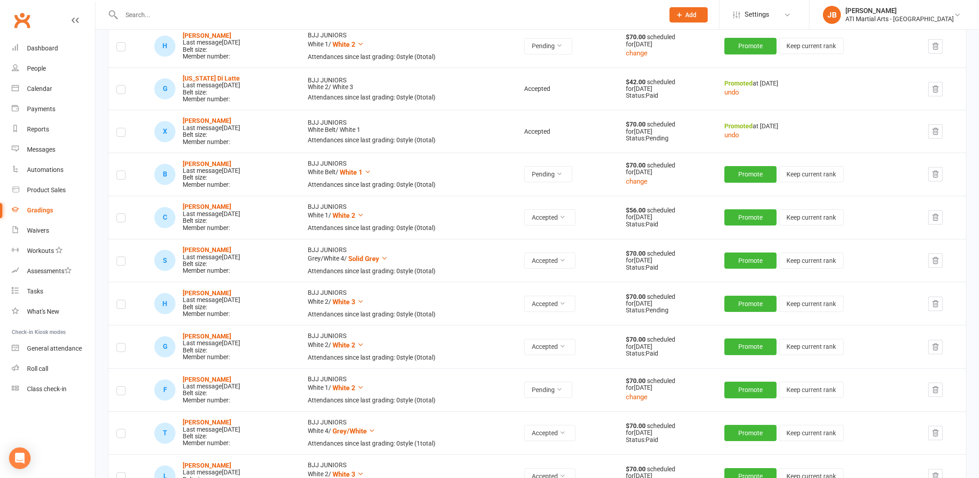
scroll to position [296, 0]
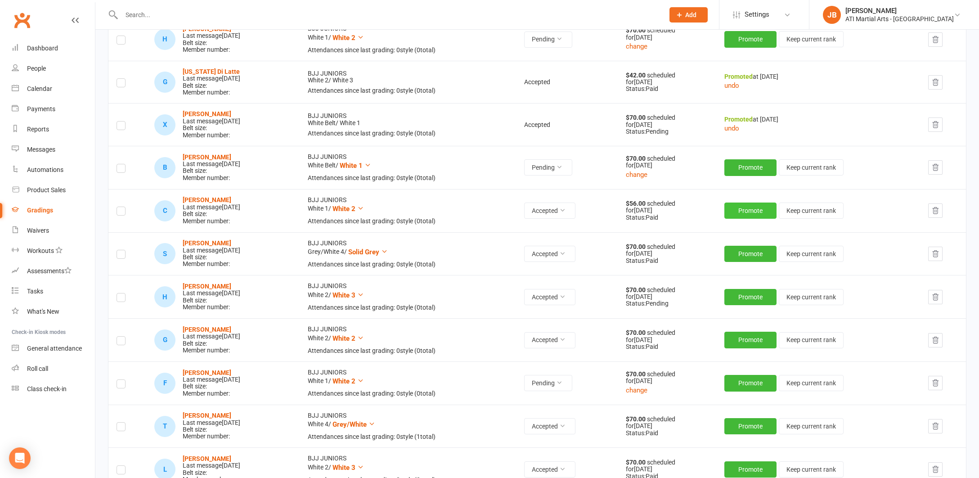
click at [745, 205] on button "Promote" at bounding box center [750, 210] width 52 height 16
click at [746, 246] on button "Promote" at bounding box center [750, 253] width 52 height 16
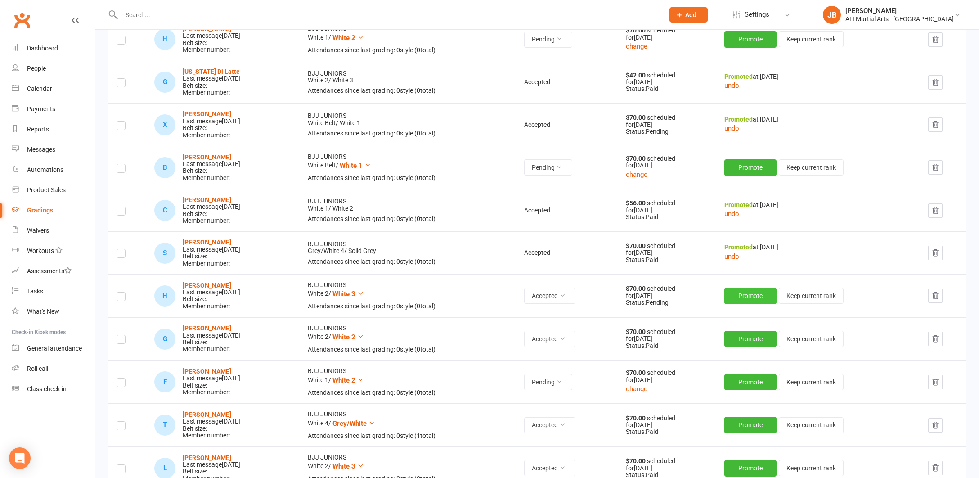
click at [746, 287] on button "Promote" at bounding box center [750, 295] width 52 height 16
click at [754, 330] on button "Promote" at bounding box center [750, 338] width 52 height 16
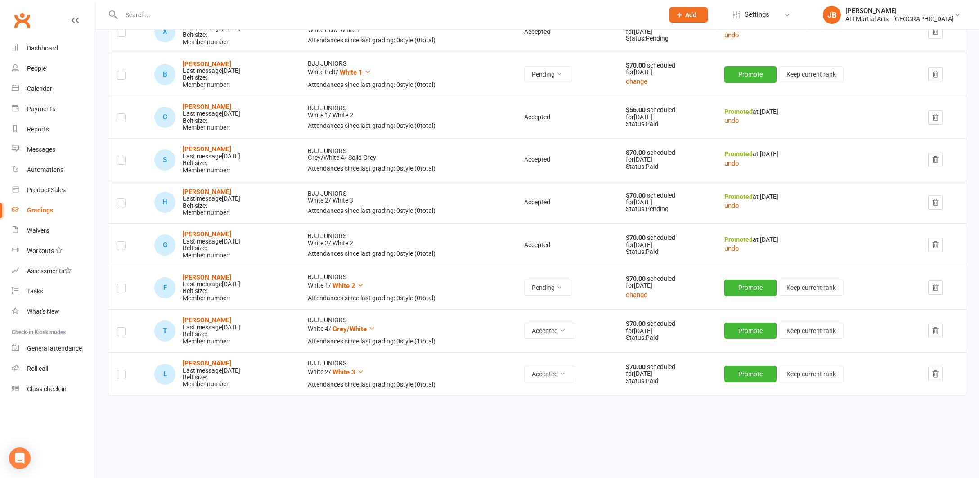
scroll to position [388, 0]
click at [758, 323] on button "Promote" at bounding box center [750, 331] width 52 height 16
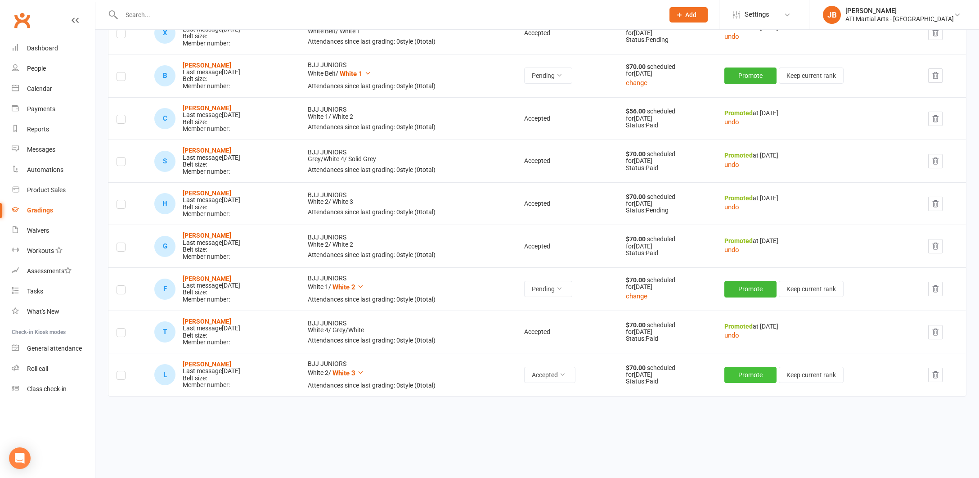
click at [755, 367] on button "Promote" at bounding box center [750, 375] width 52 height 16
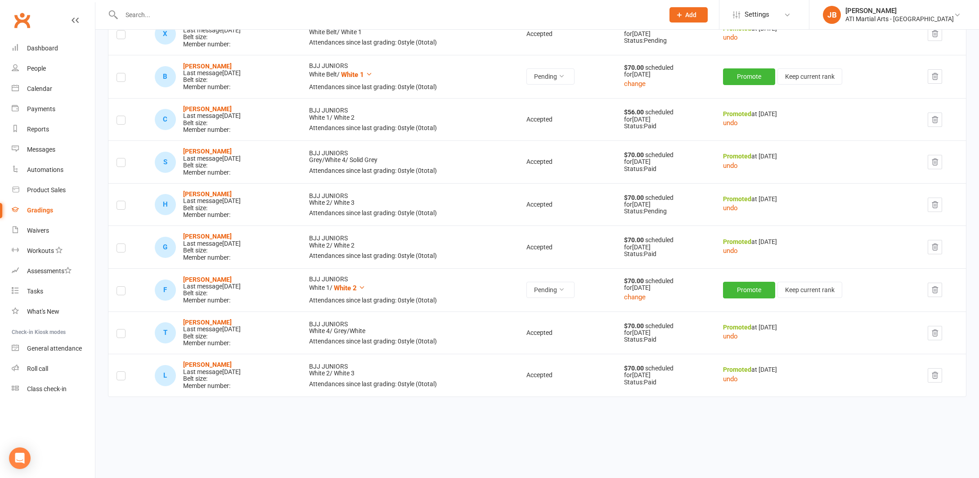
click at [23, 18] on link "Clubworx" at bounding box center [22, 20] width 22 height 22
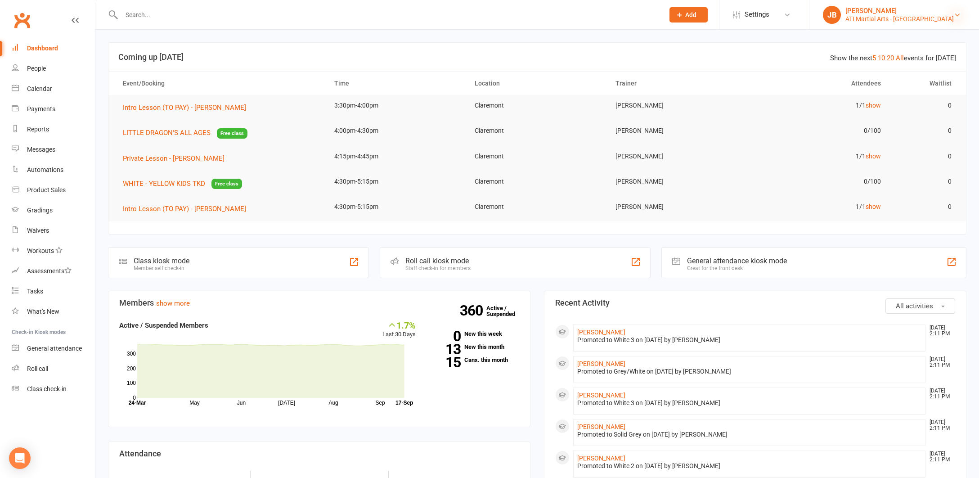
click at [959, 14] on icon at bounding box center [957, 14] width 7 height 7
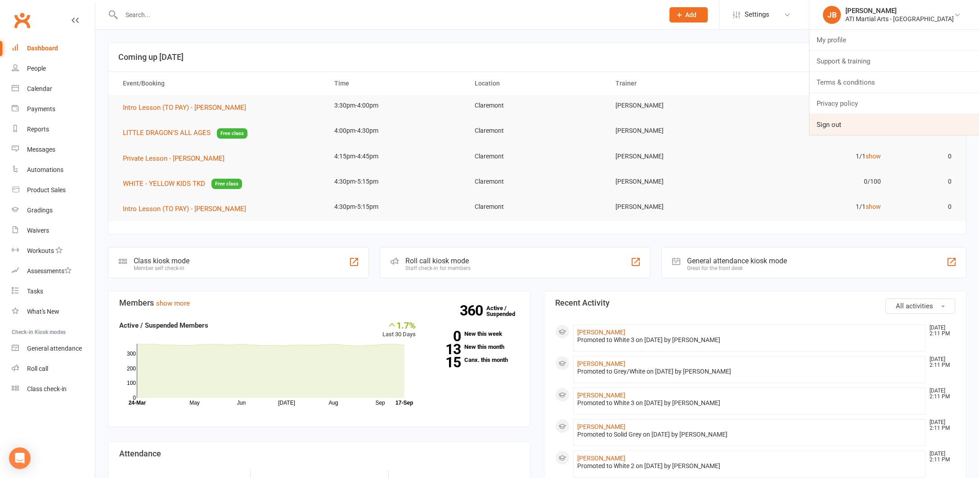
click at [871, 125] on link "Sign out" at bounding box center [894, 124] width 170 height 21
